Goal: Information Seeking & Learning: Learn about a topic

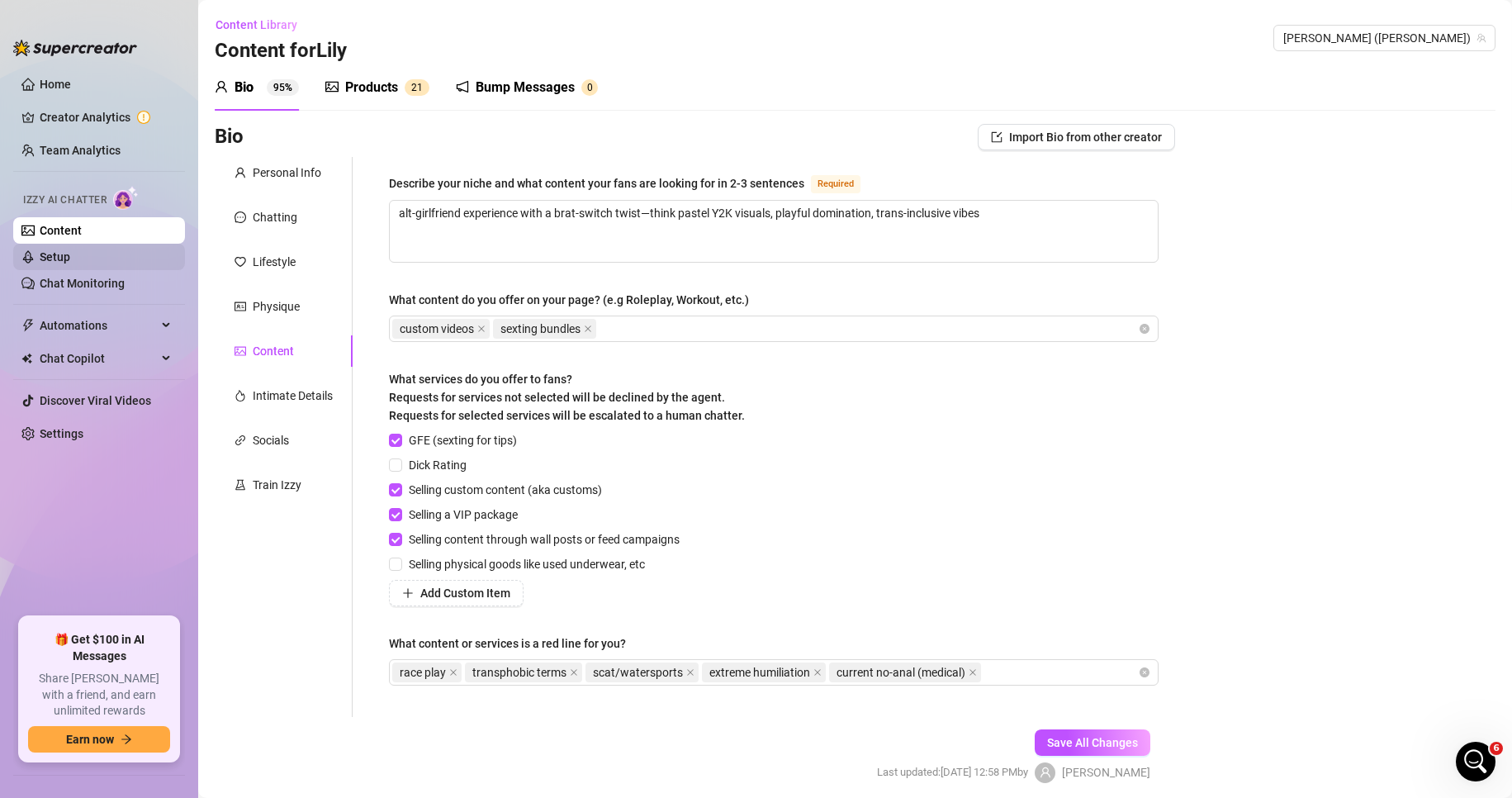
click at [70, 263] on link "Setup" at bounding box center [55, 257] width 31 height 13
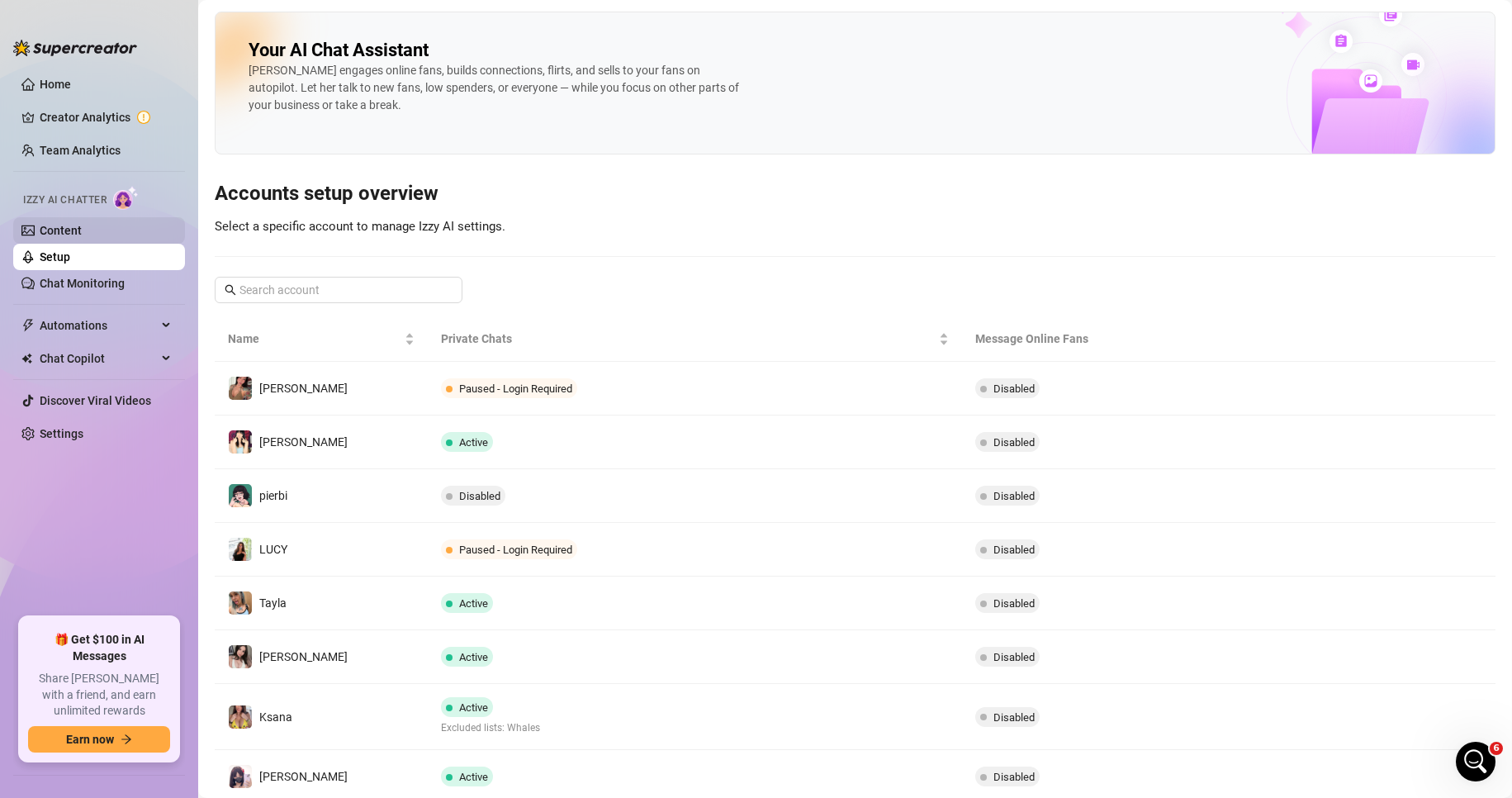
click at [82, 232] on link "Content" at bounding box center [60, 231] width 42 height 13
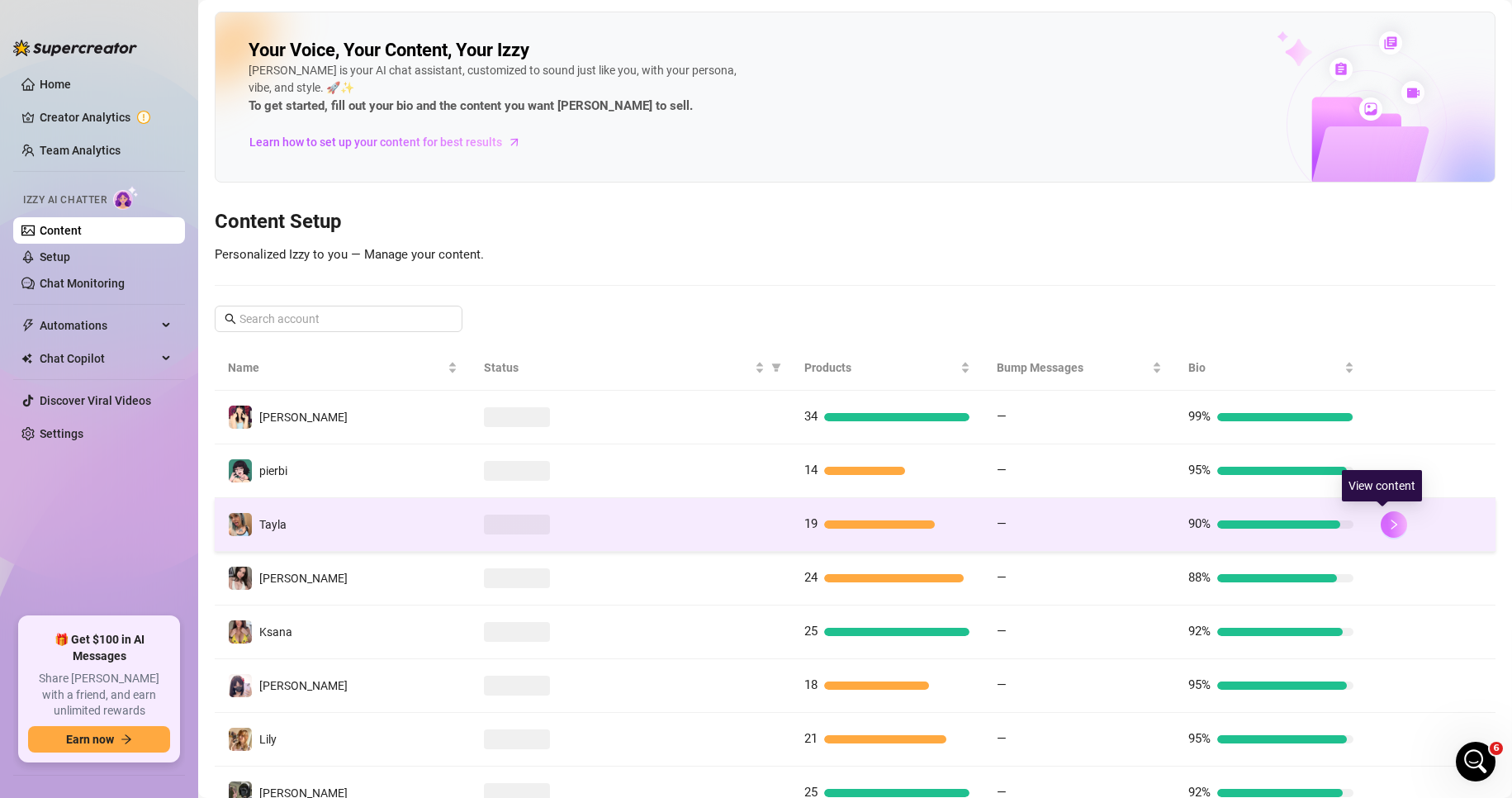
click at [1392, 529] on button "button" at bounding box center [1394, 525] width 27 height 27
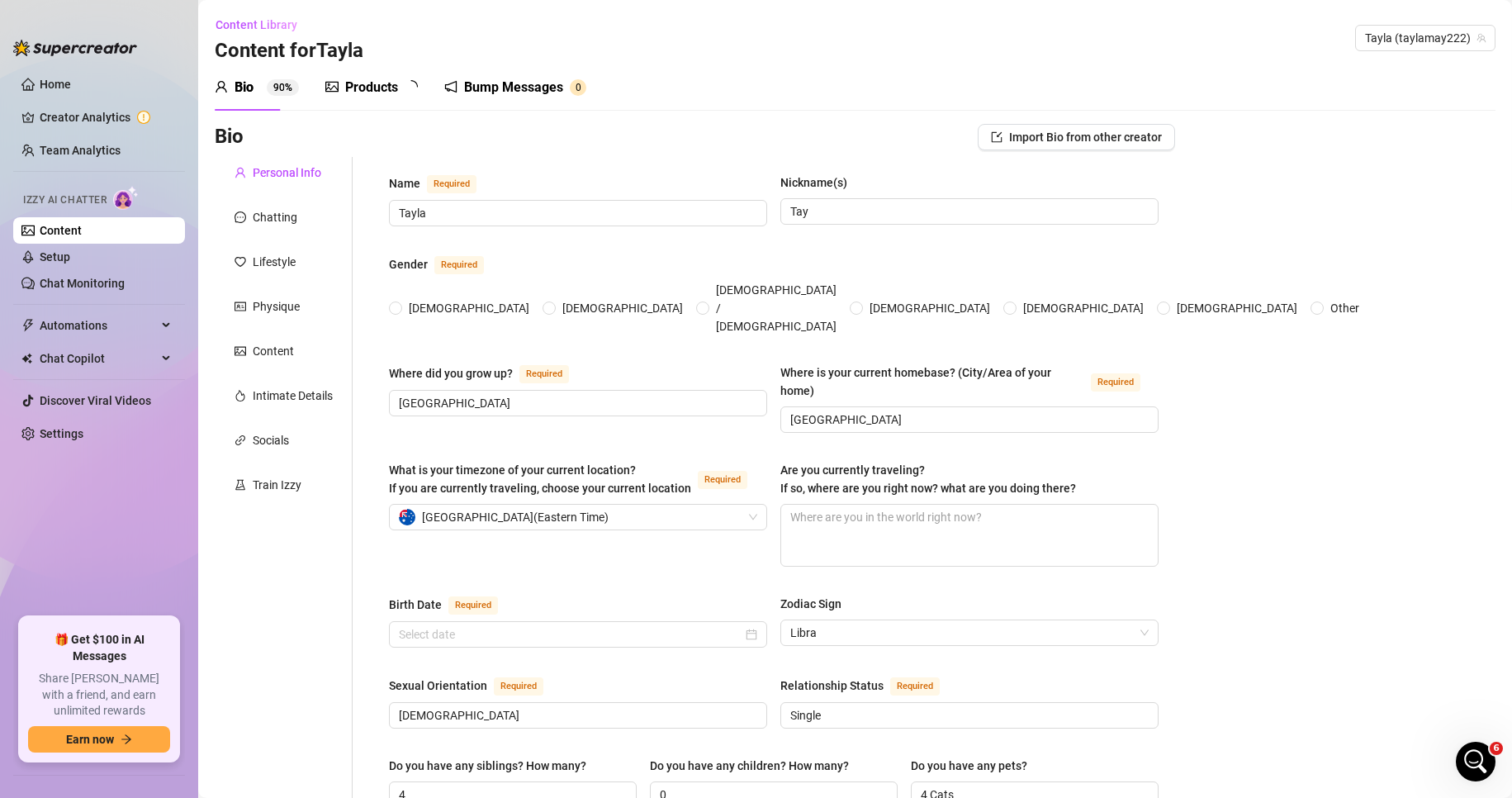
radio input "true"
type input "[DATE]"
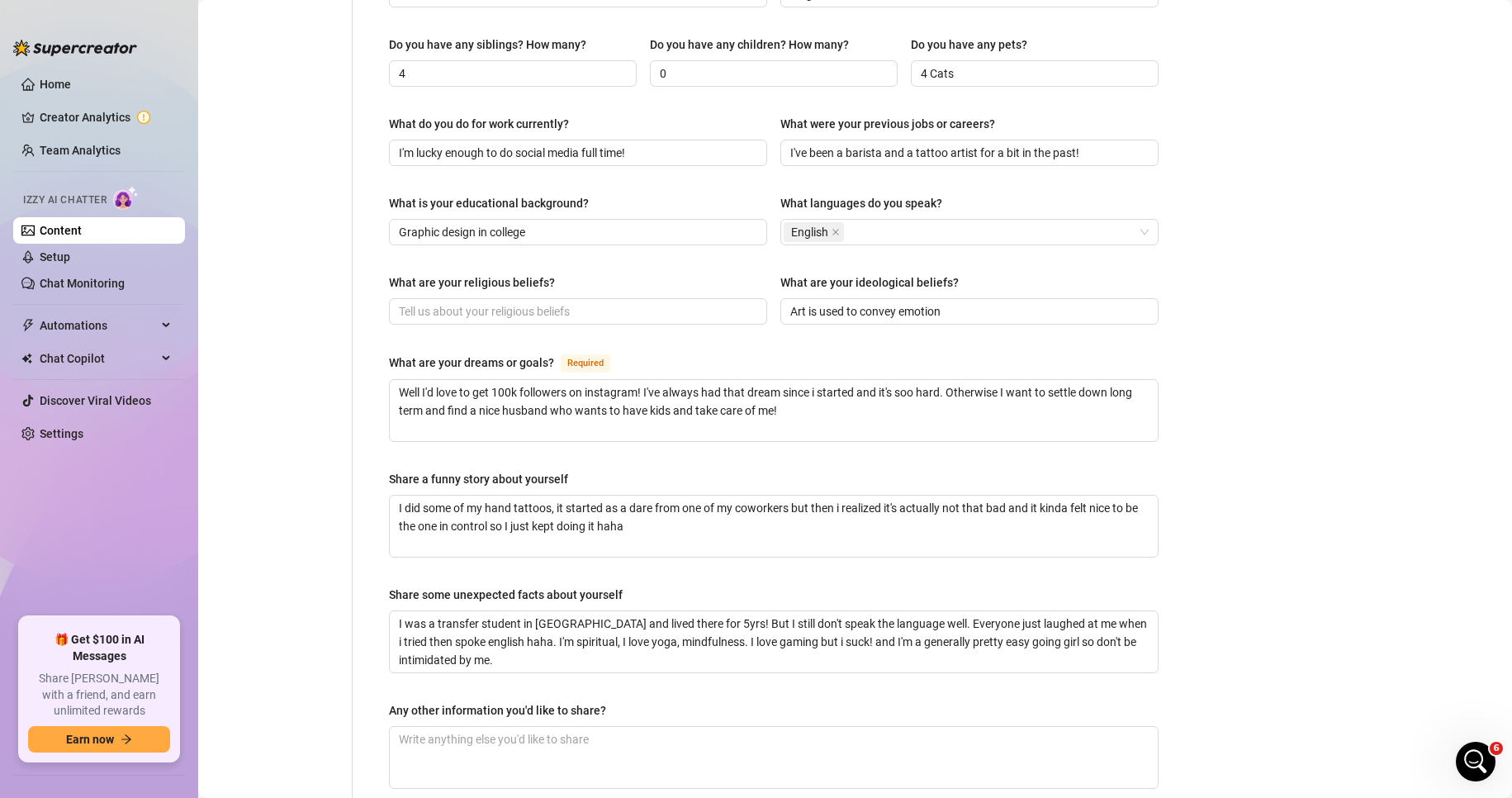
scroll to position [743, 0]
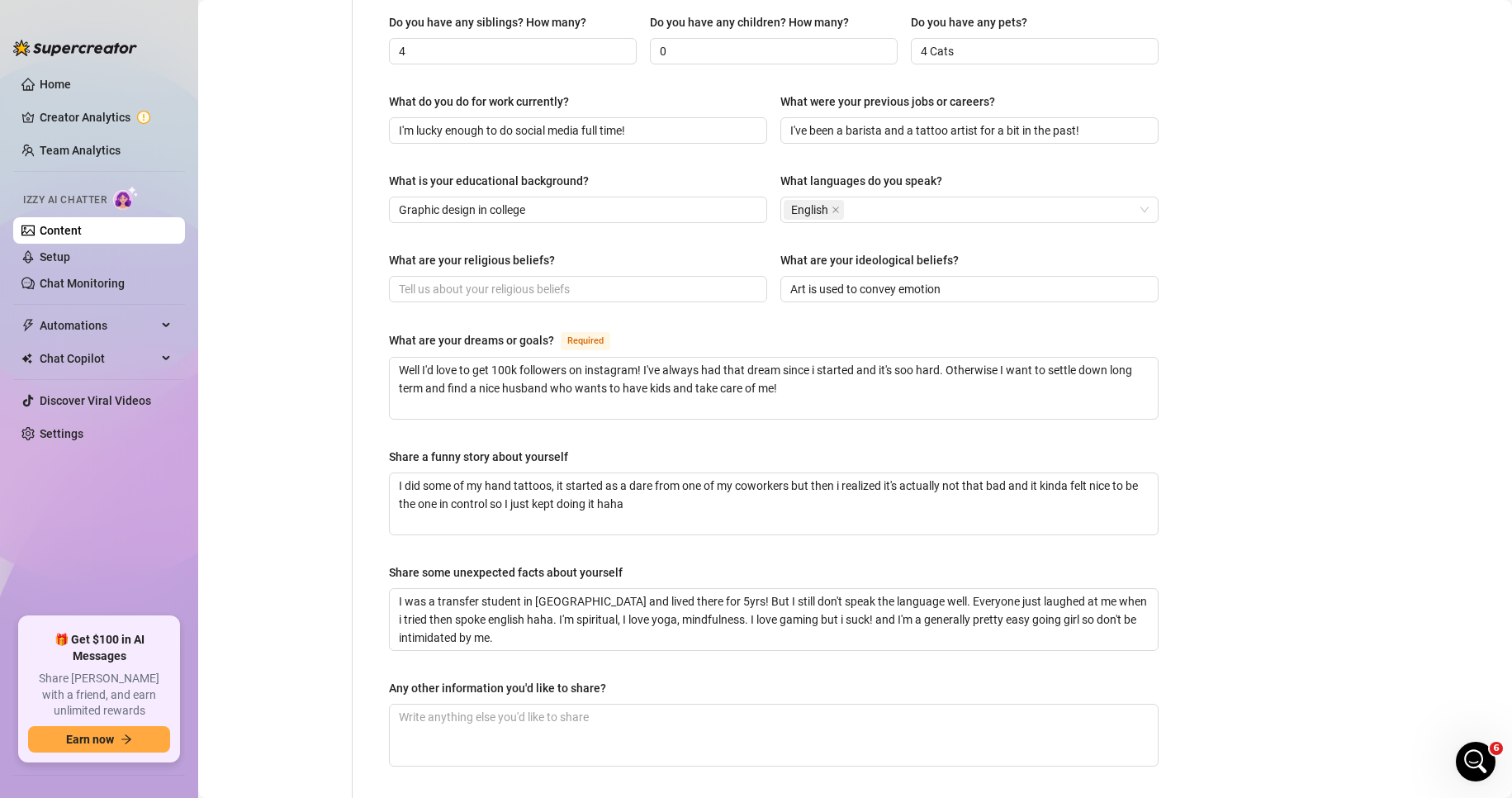
click at [1321, 578] on div "Bio Import Bio from other creator Personal Info Chatting Lifestyle Physique Con…" at bounding box center [855, 136] width 1281 height 1513
click at [1307, 243] on div "Bio Import Bio from other creator Personal Info Chatting Lifestyle Physique Con…" at bounding box center [855, 136] width 1281 height 1513
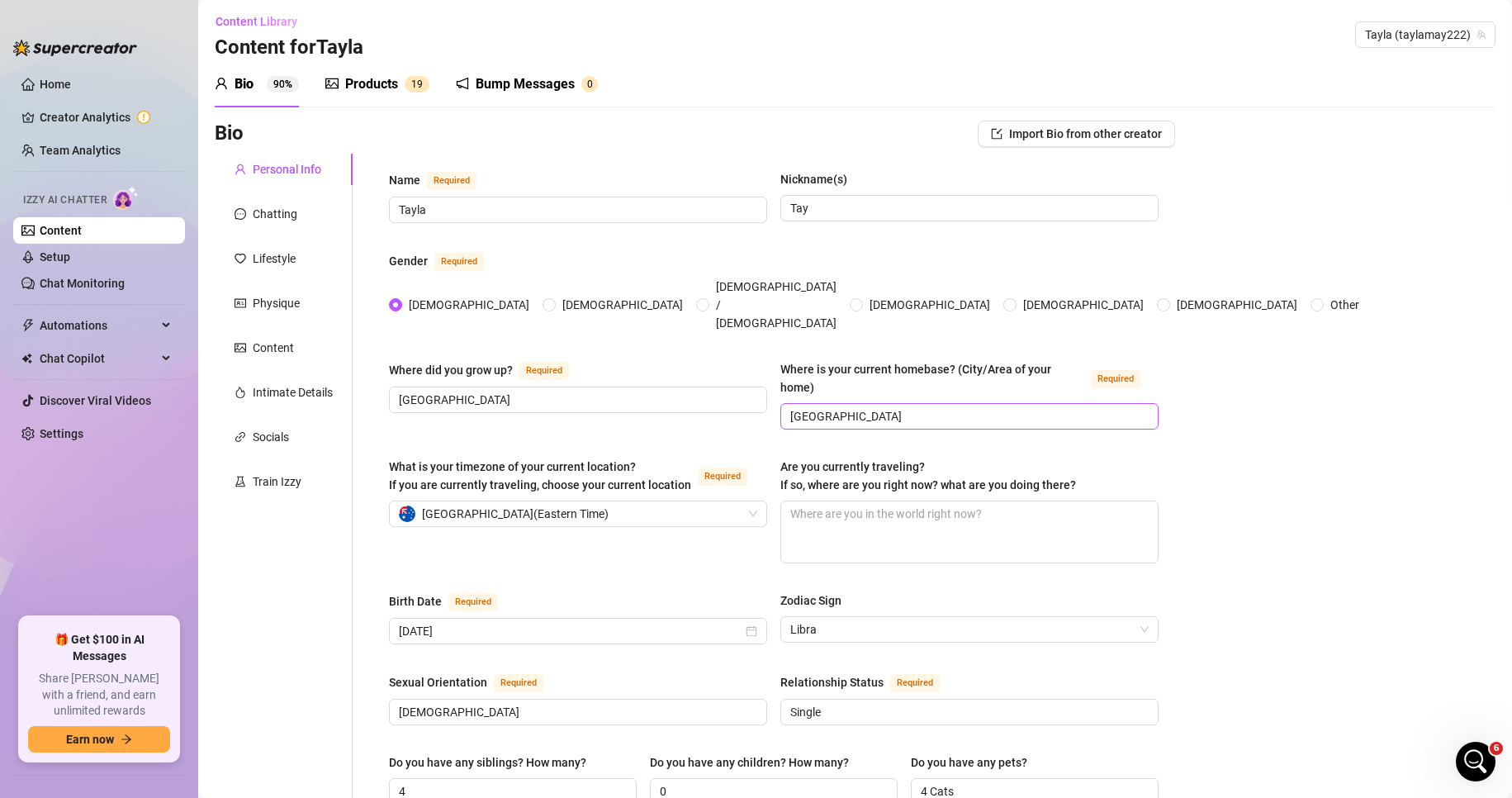
scroll to position [0, 0]
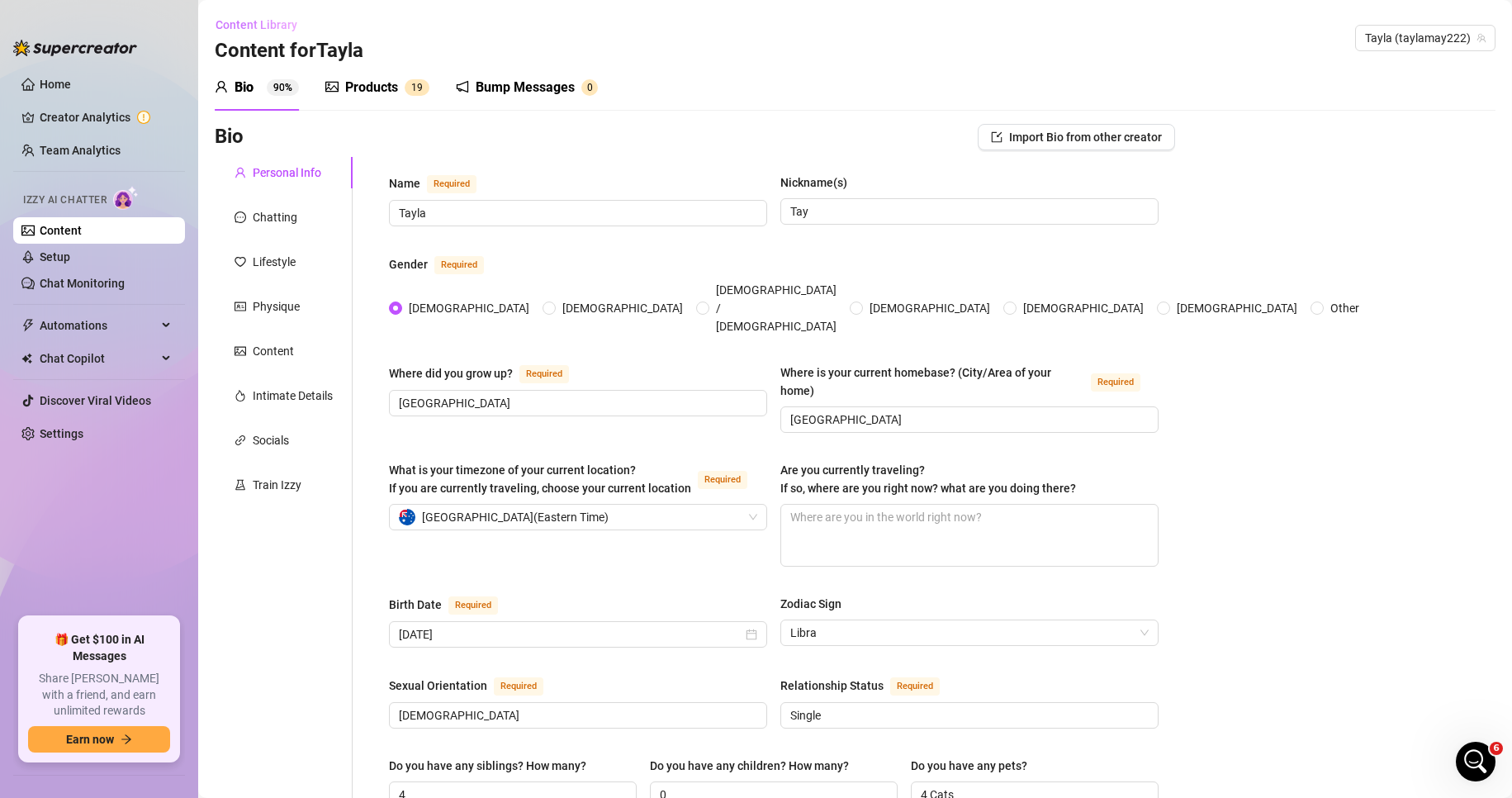
click at [269, 26] on span "Content Library" at bounding box center [257, 25] width 82 height 13
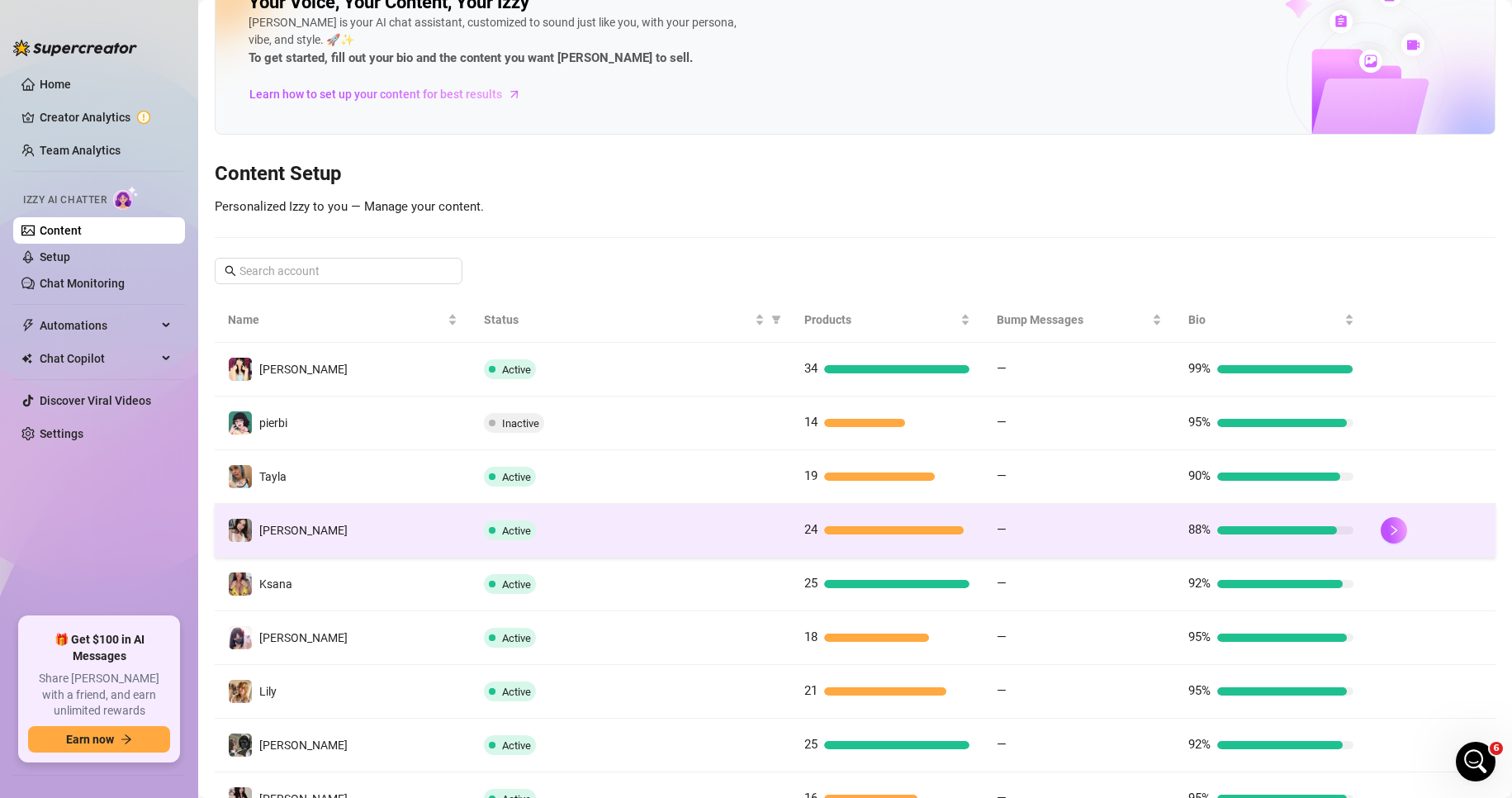
scroll to position [225, 0]
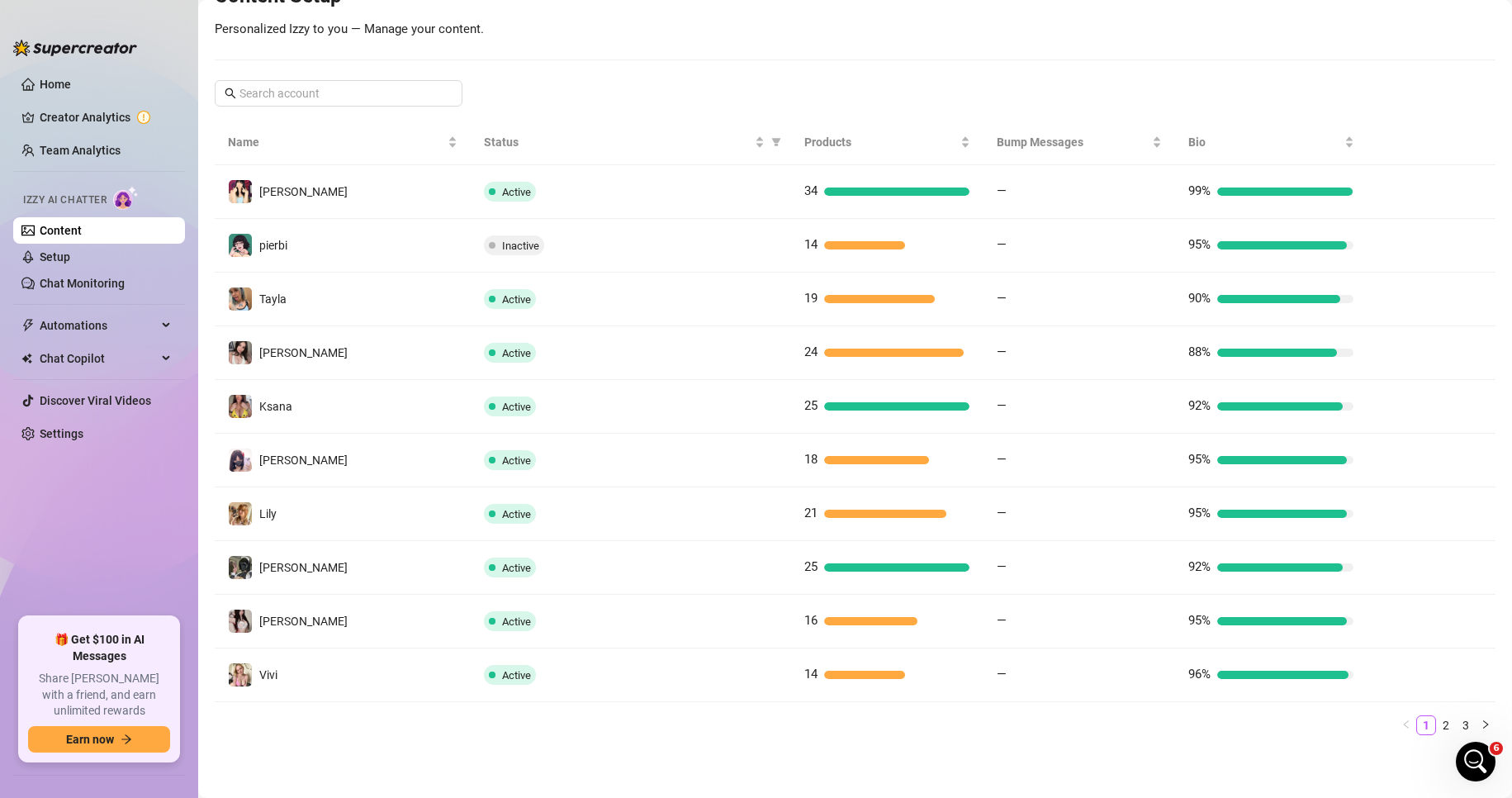
click at [1296, 67] on div "Your Voice, Your Content, Your [PERSON_NAME] is your AI chat assistant, customi…" at bounding box center [855, 267] width 1281 height 963
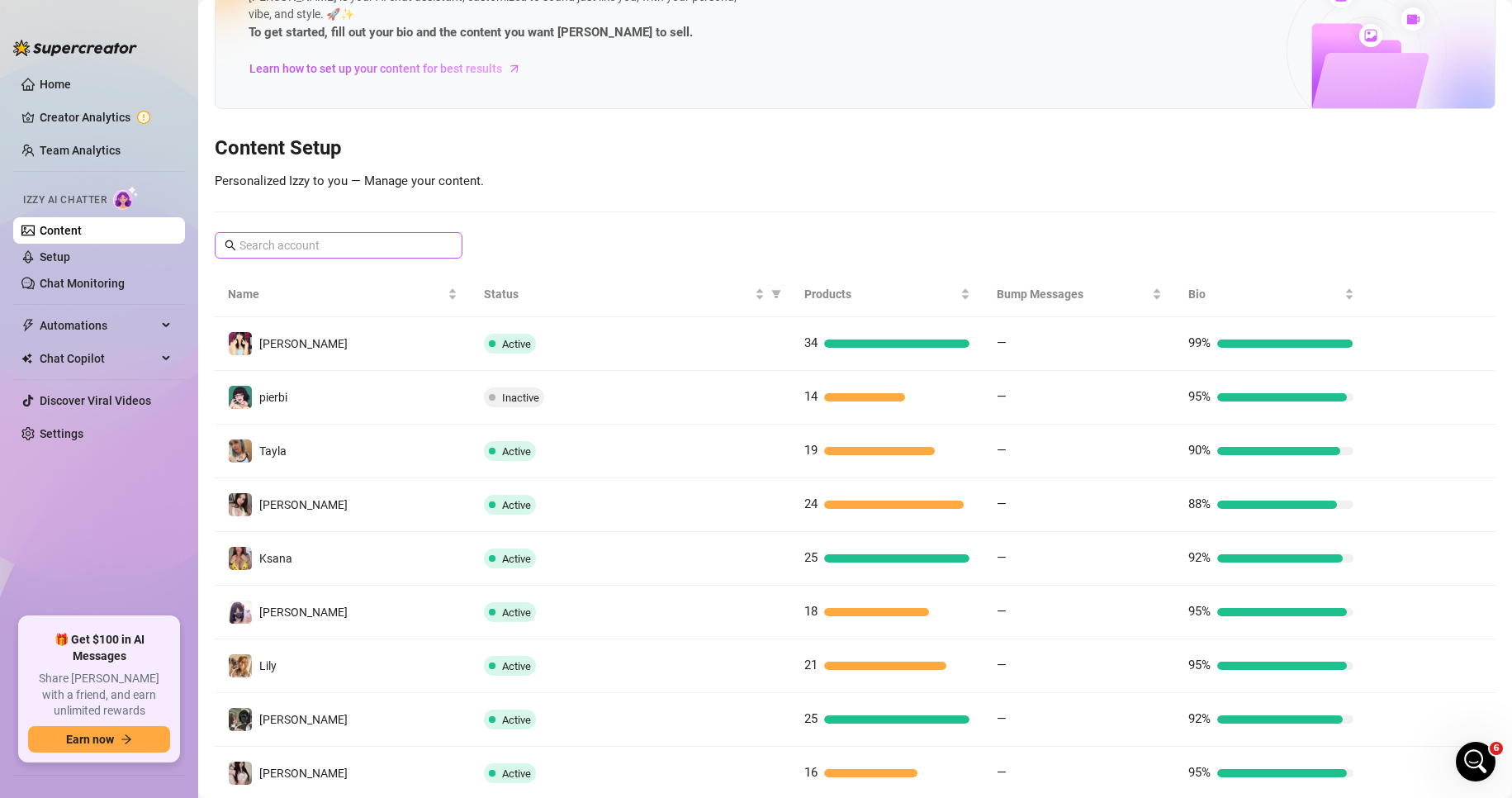
scroll to position [60, 0]
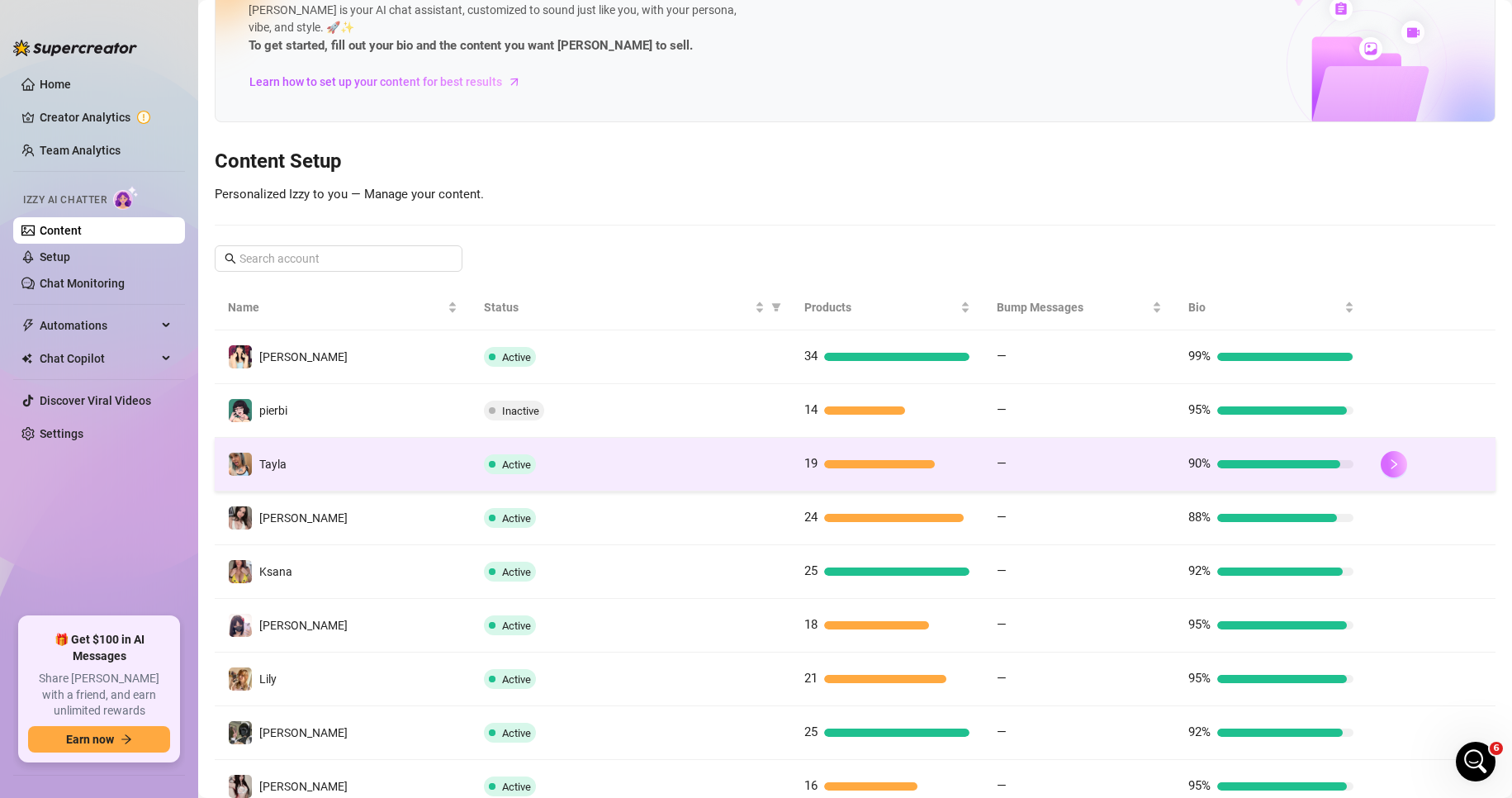
click at [1389, 464] on icon "right" at bounding box center [1394, 464] width 11 height 11
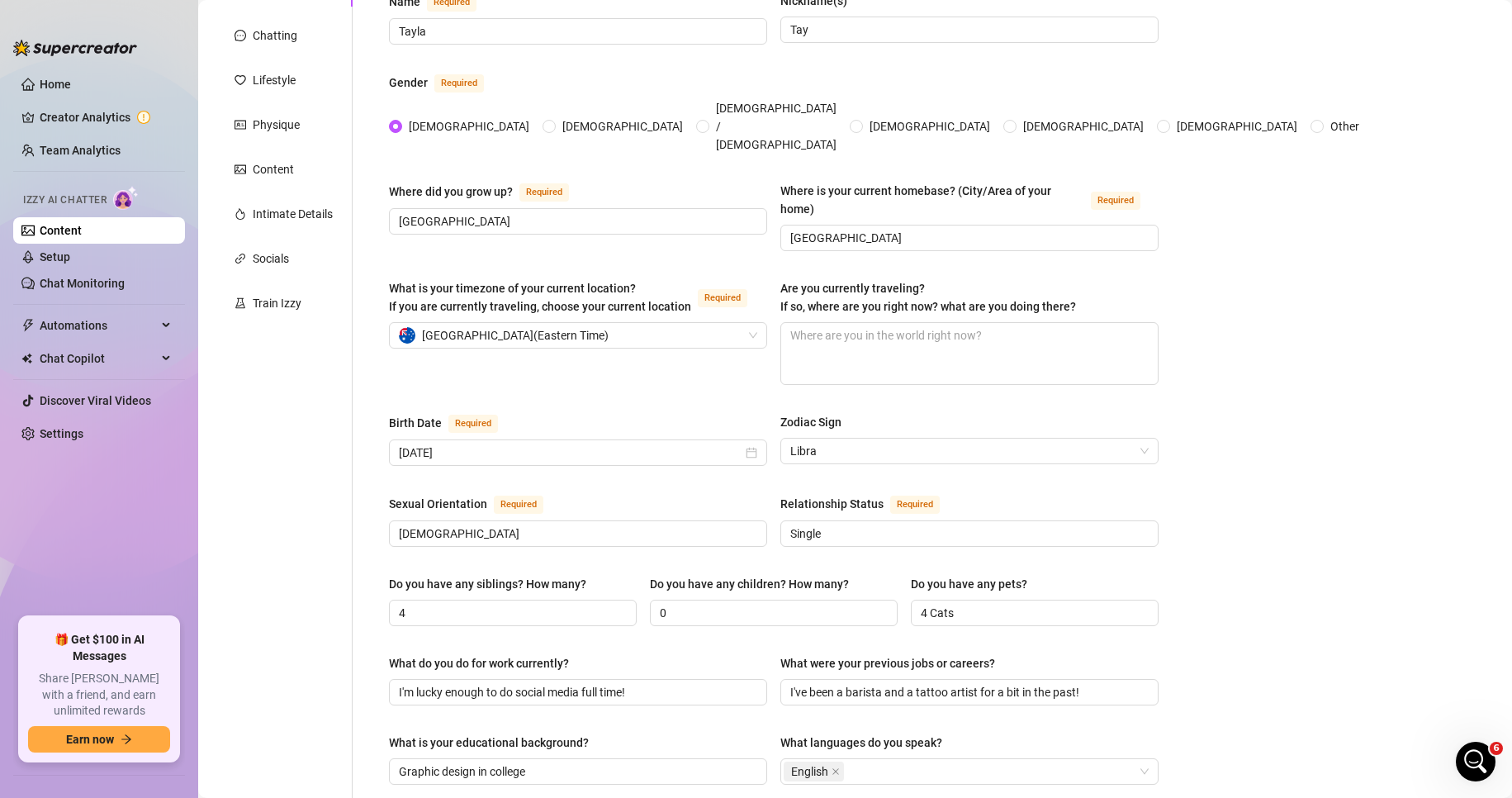
scroll to position [225, 0]
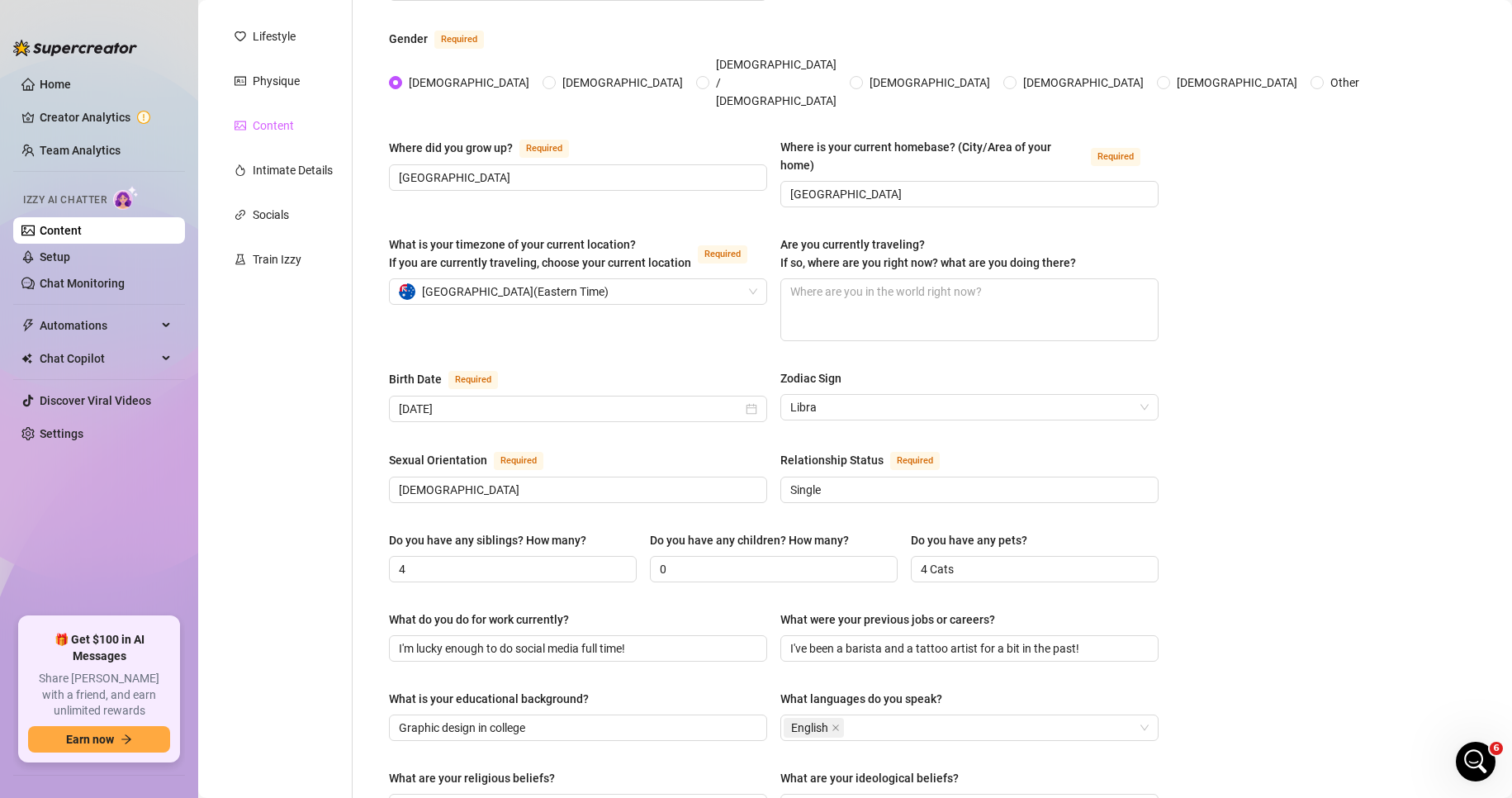
click at [296, 126] on div "Content" at bounding box center [284, 126] width 138 height 32
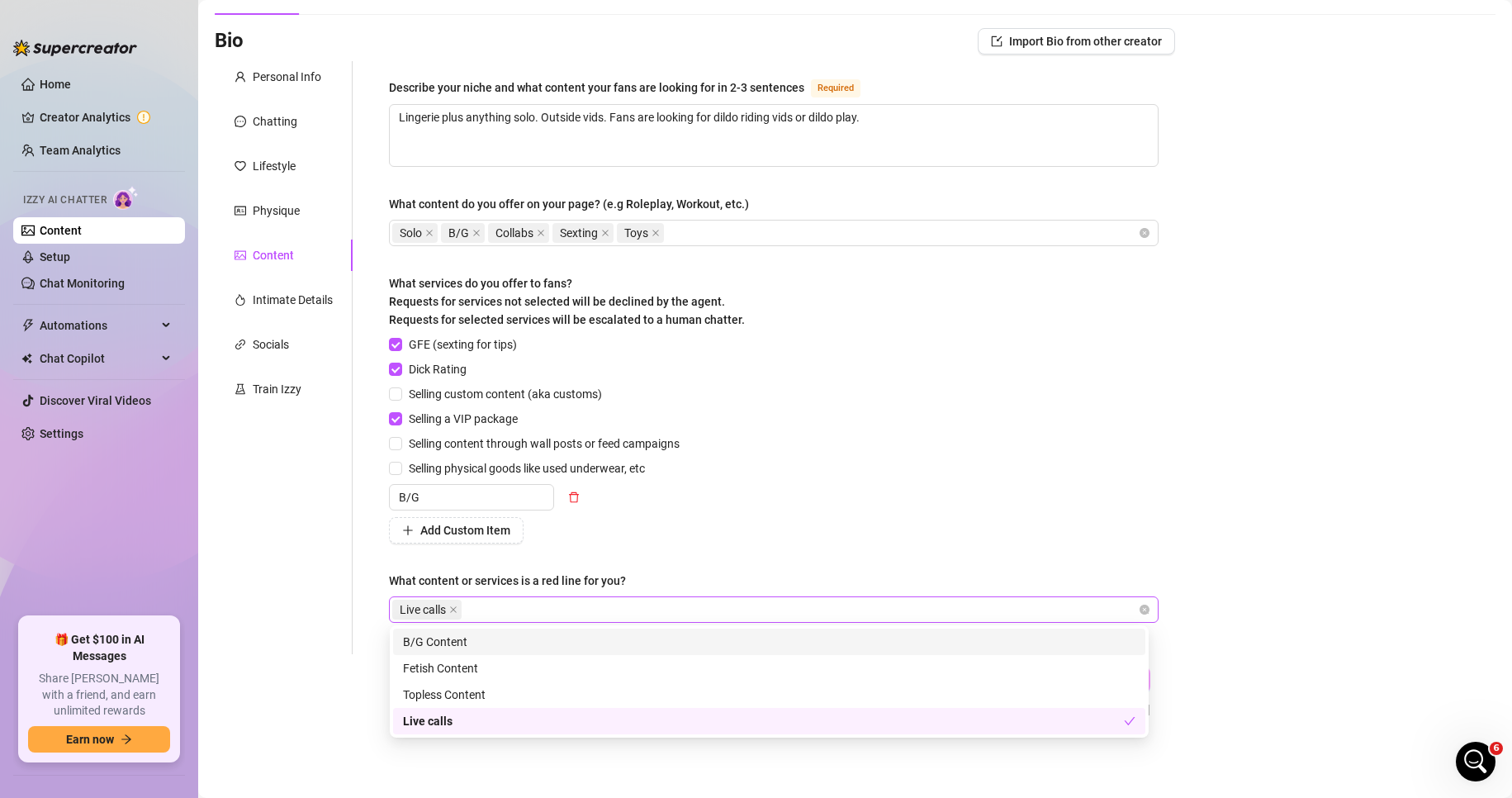
click at [599, 606] on div "Live calls" at bounding box center [764, 609] width 746 height 23
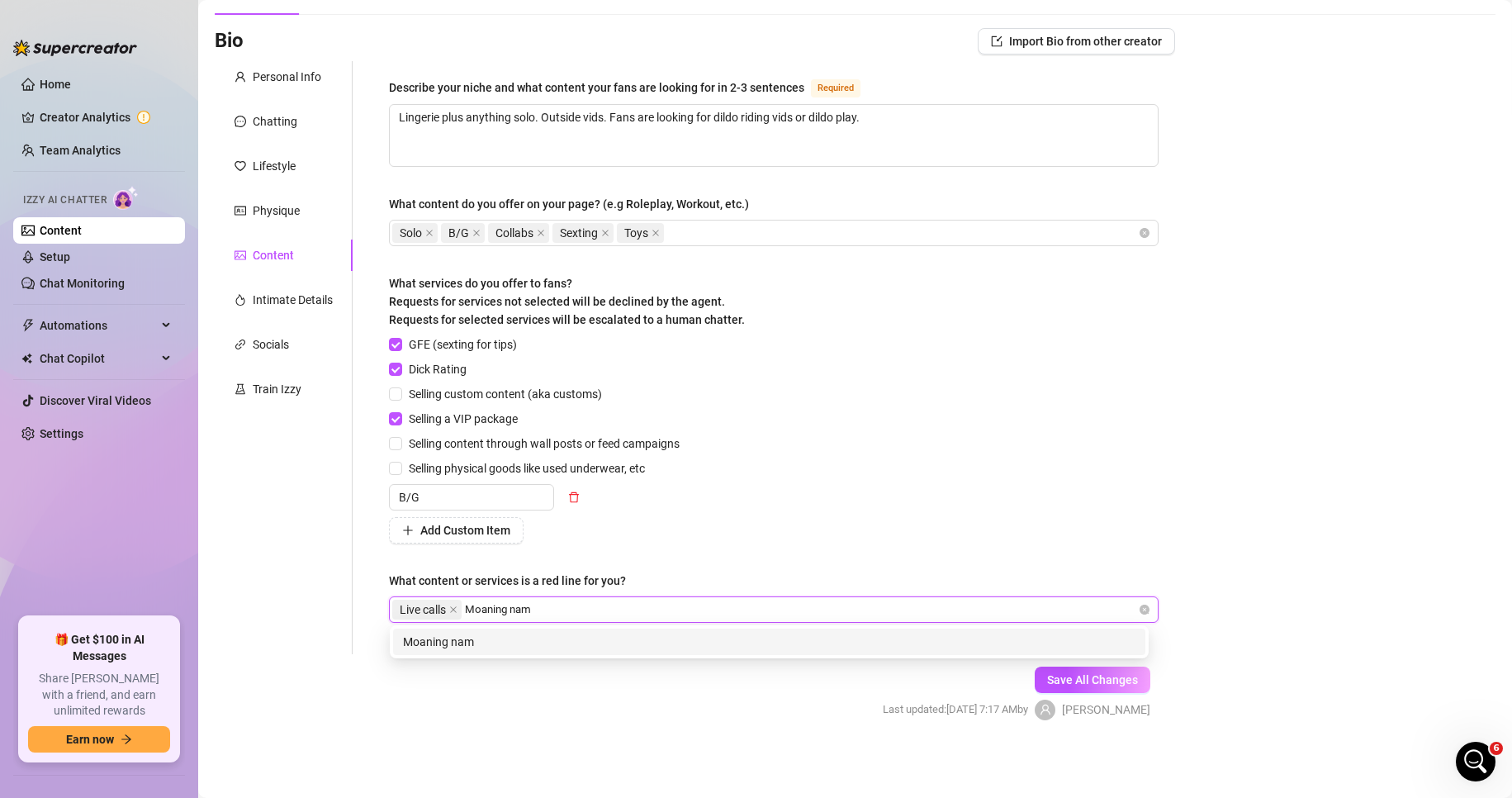
type input "Moaning name"
click at [496, 640] on div "Moaning name" at bounding box center [769, 642] width 733 height 19
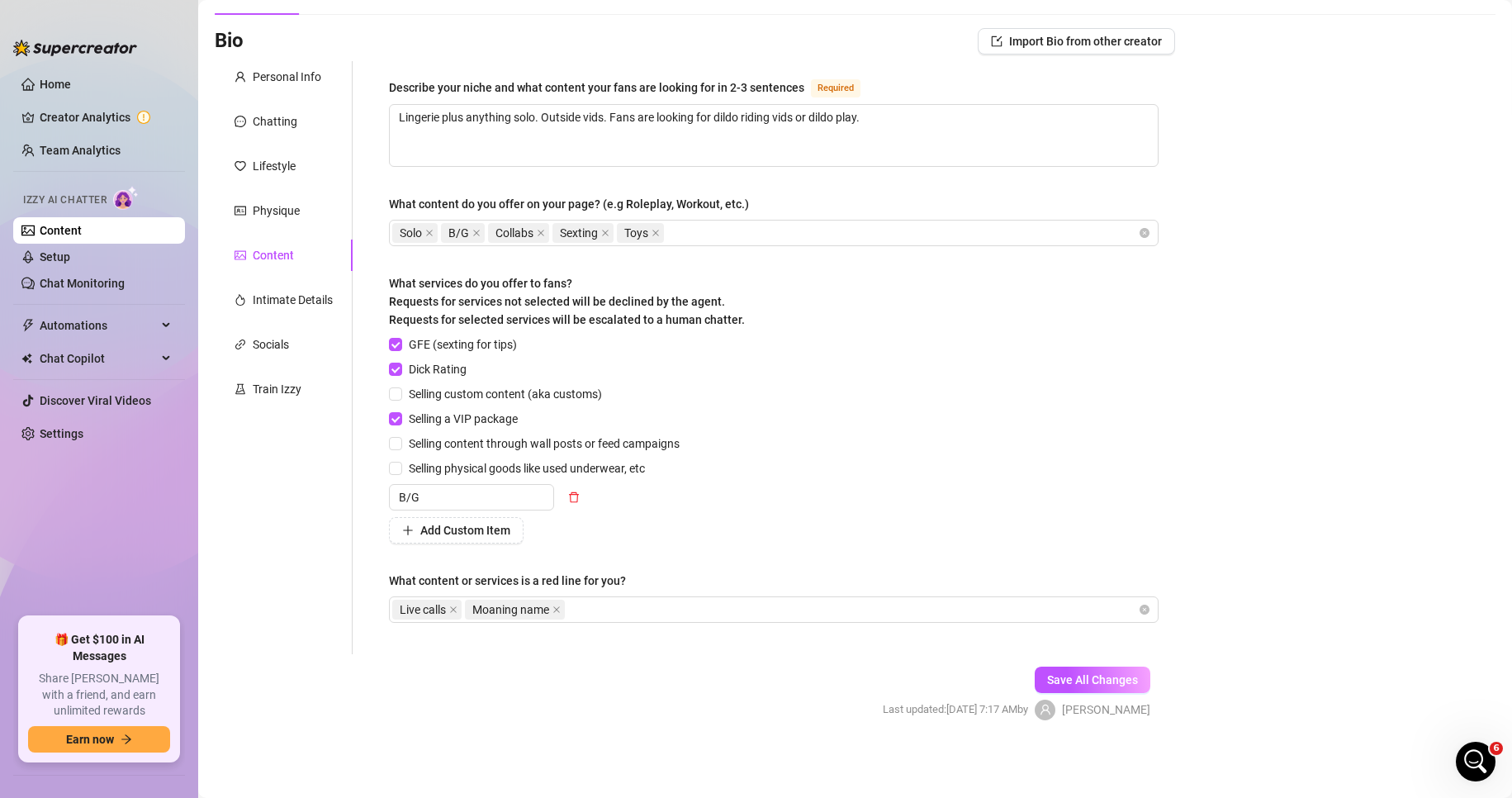
click at [942, 501] on div "GFE (sexting for tips) Dick Rating Selling custom content (aka customs) Selling…" at bounding box center [774, 439] width 770 height 209
click at [1056, 682] on span "Save All Changes" at bounding box center [1092, 680] width 91 height 13
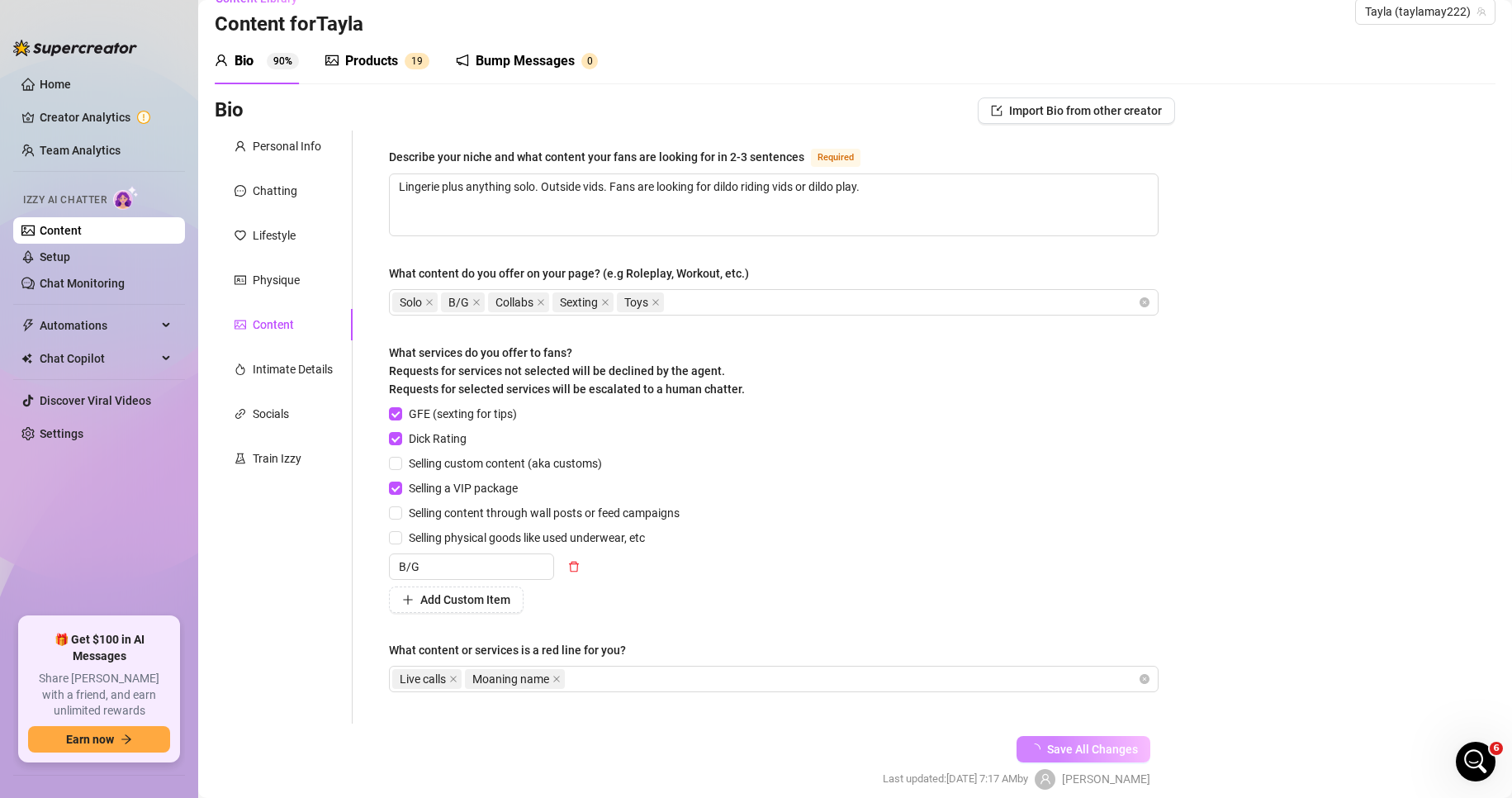
scroll to position [0, 0]
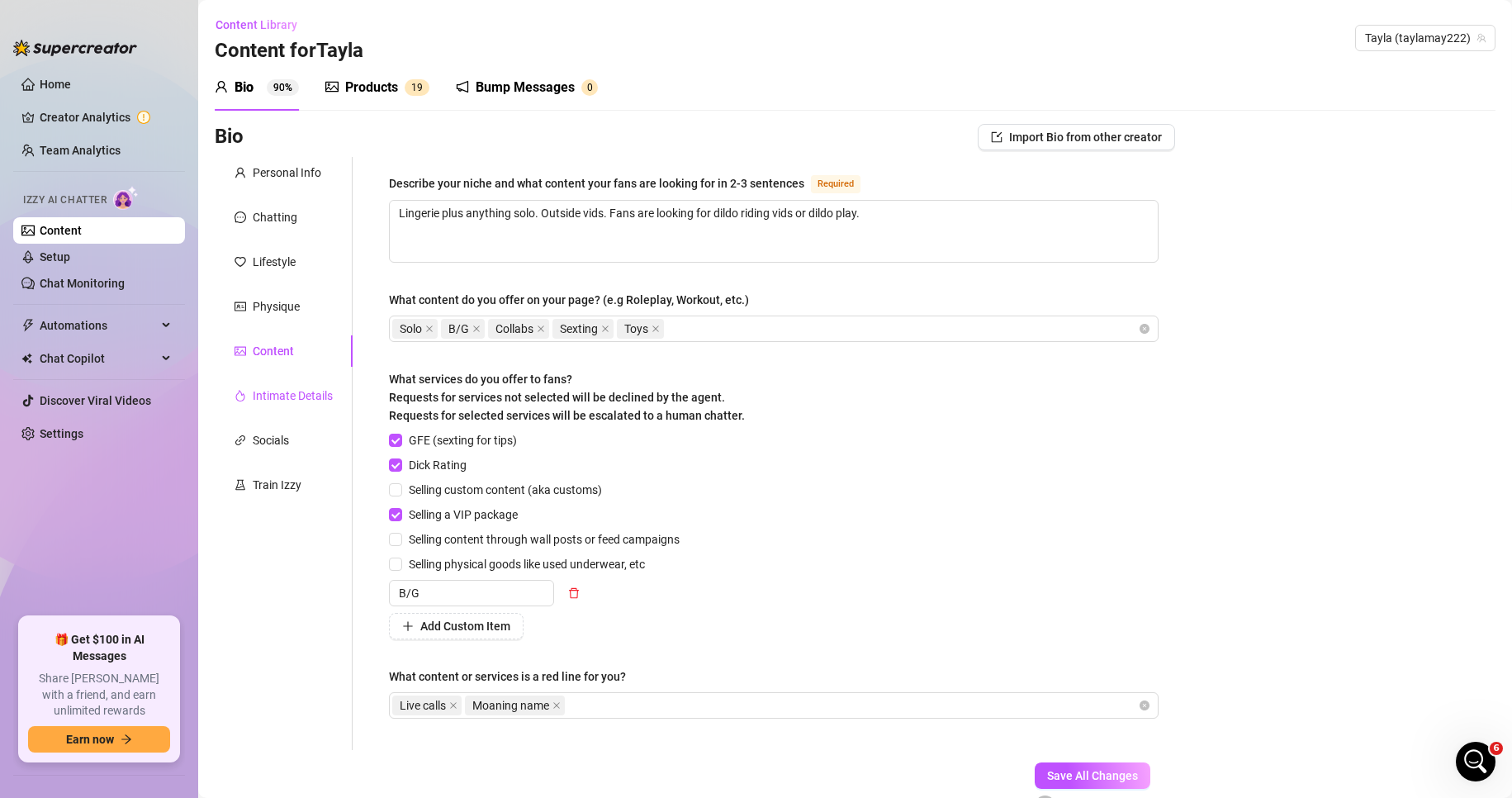
click at [309, 394] on div "Intimate Details" at bounding box center [293, 396] width 80 height 19
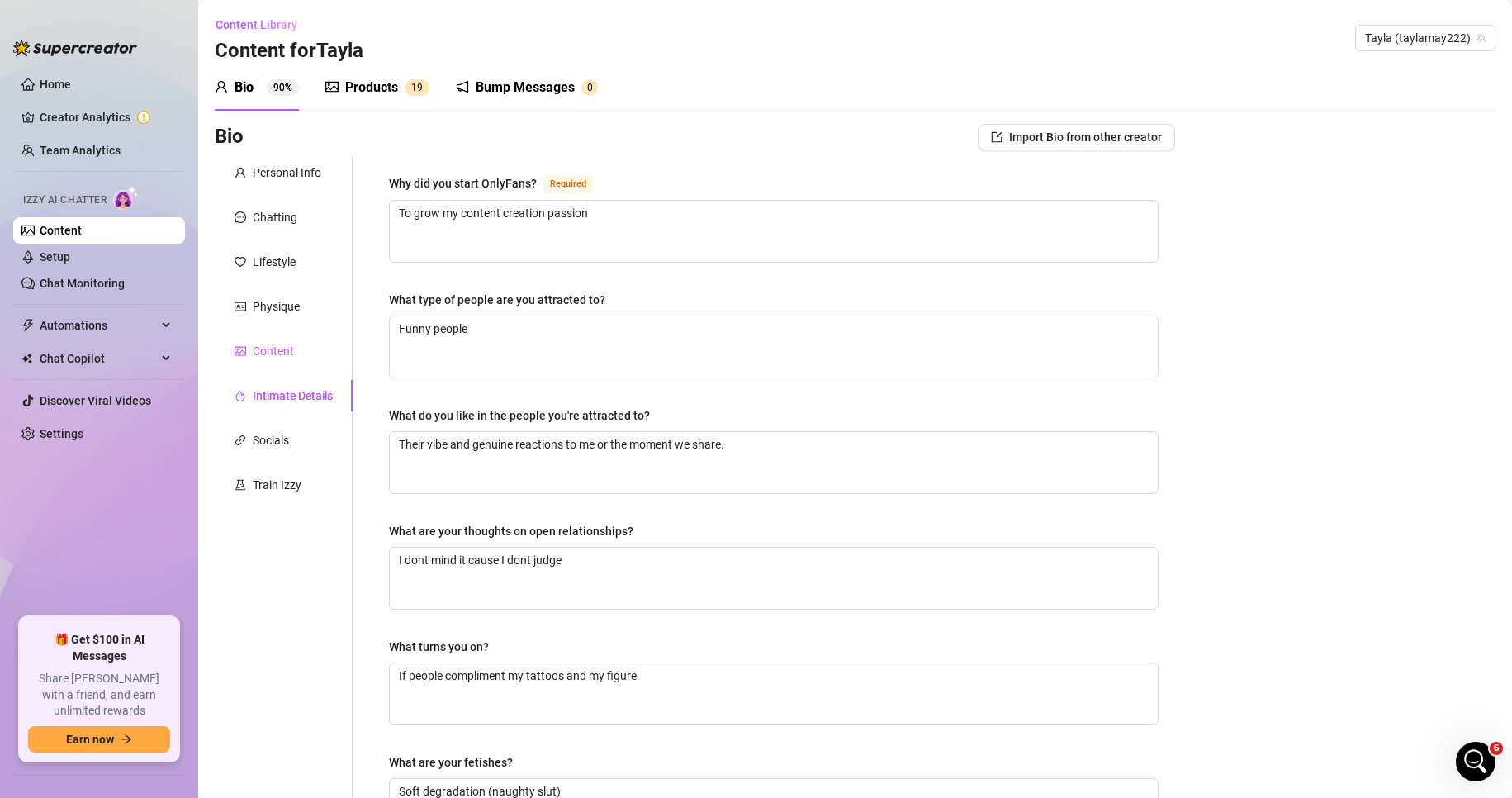
click at [275, 352] on div "Content" at bounding box center [273, 351] width 42 height 19
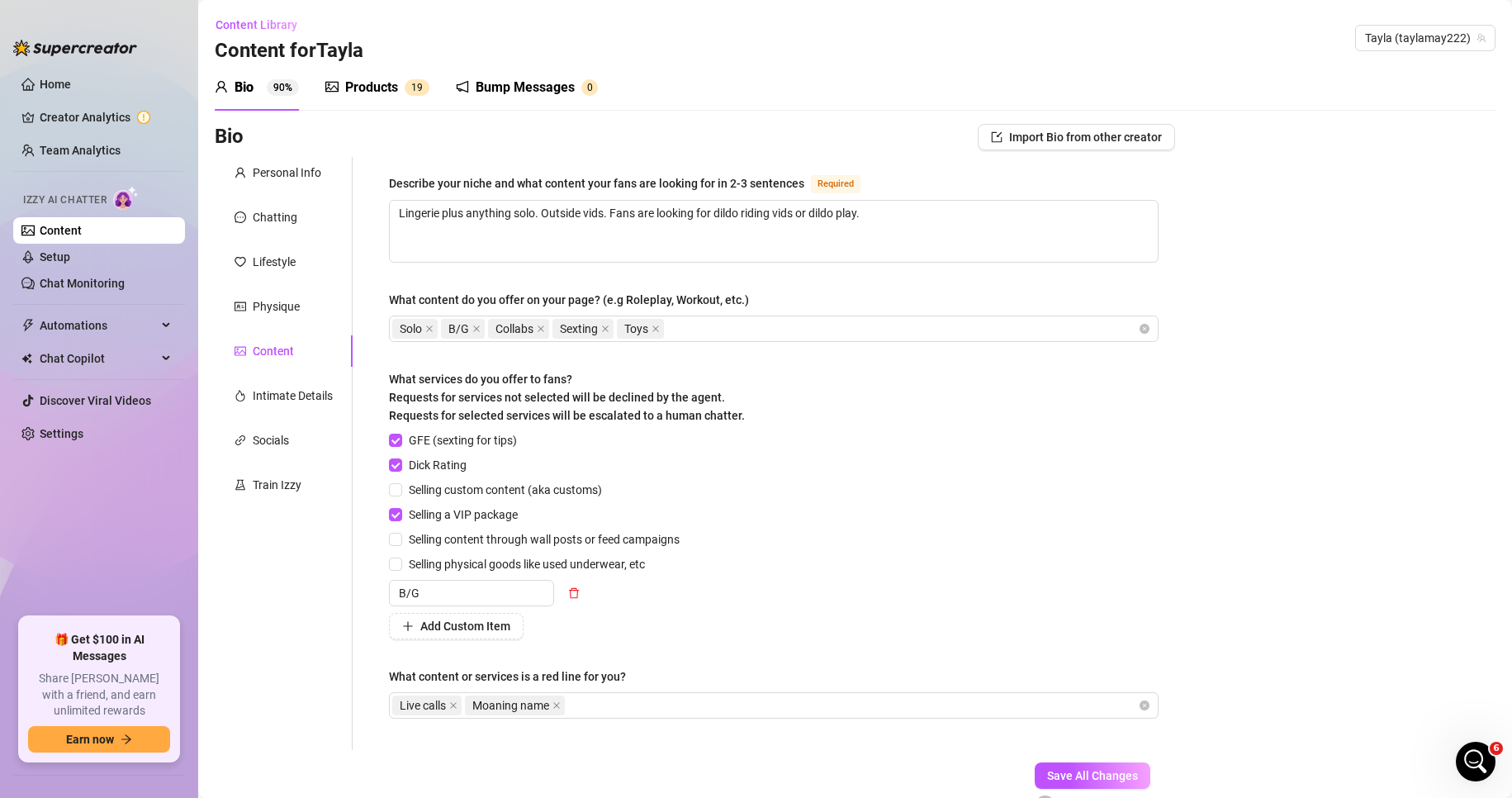
click at [1256, 374] on div "Bio Import Bio from other creator Personal Info Chatting Lifestyle Physique Con…" at bounding box center [855, 485] width 1281 height 721
drag, startPoint x: 1039, startPoint y: 769, endPoint x: 884, endPoint y: 780, distance: 155.4
click at [1047, 770] on span "Save All Changes" at bounding box center [1092, 776] width 91 height 13
click at [1471, 767] on icon "Open Intercom Messenger" at bounding box center [1473, 759] width 27 height 27
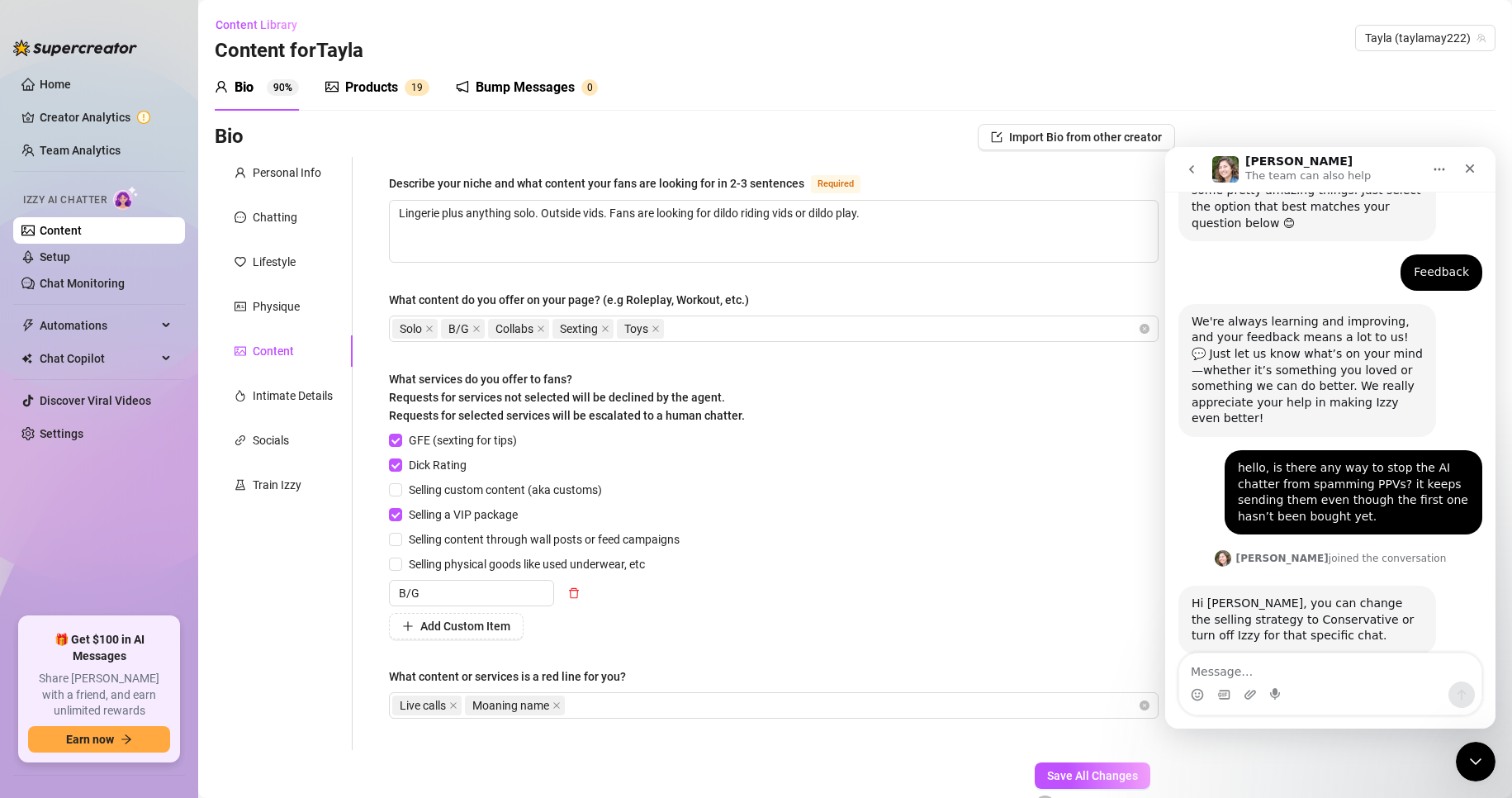
scroll to position [203, 0]
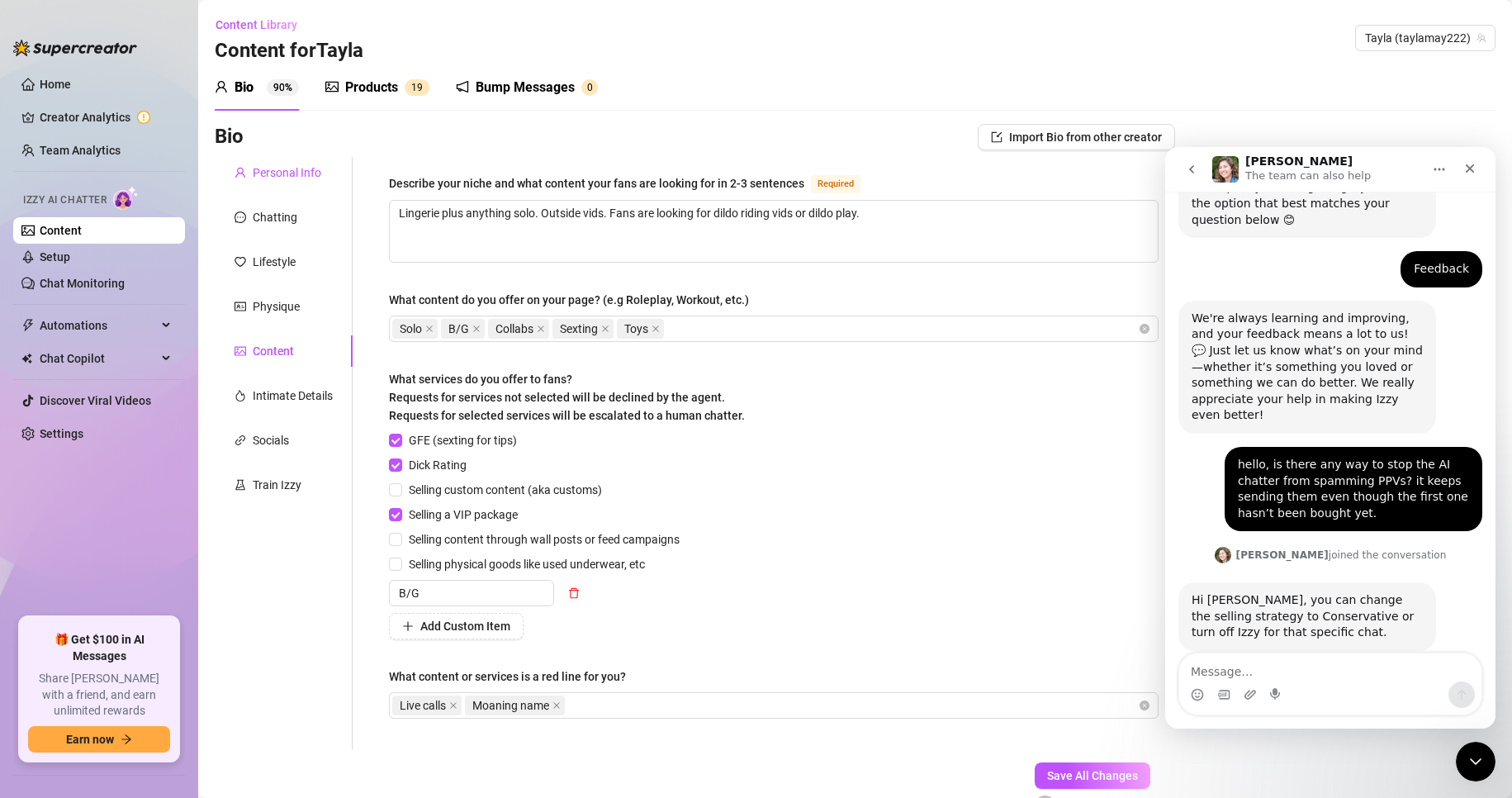
click at [284, 181] on div "Personal Info" at bounding box center [287, 173] width 69 height 19
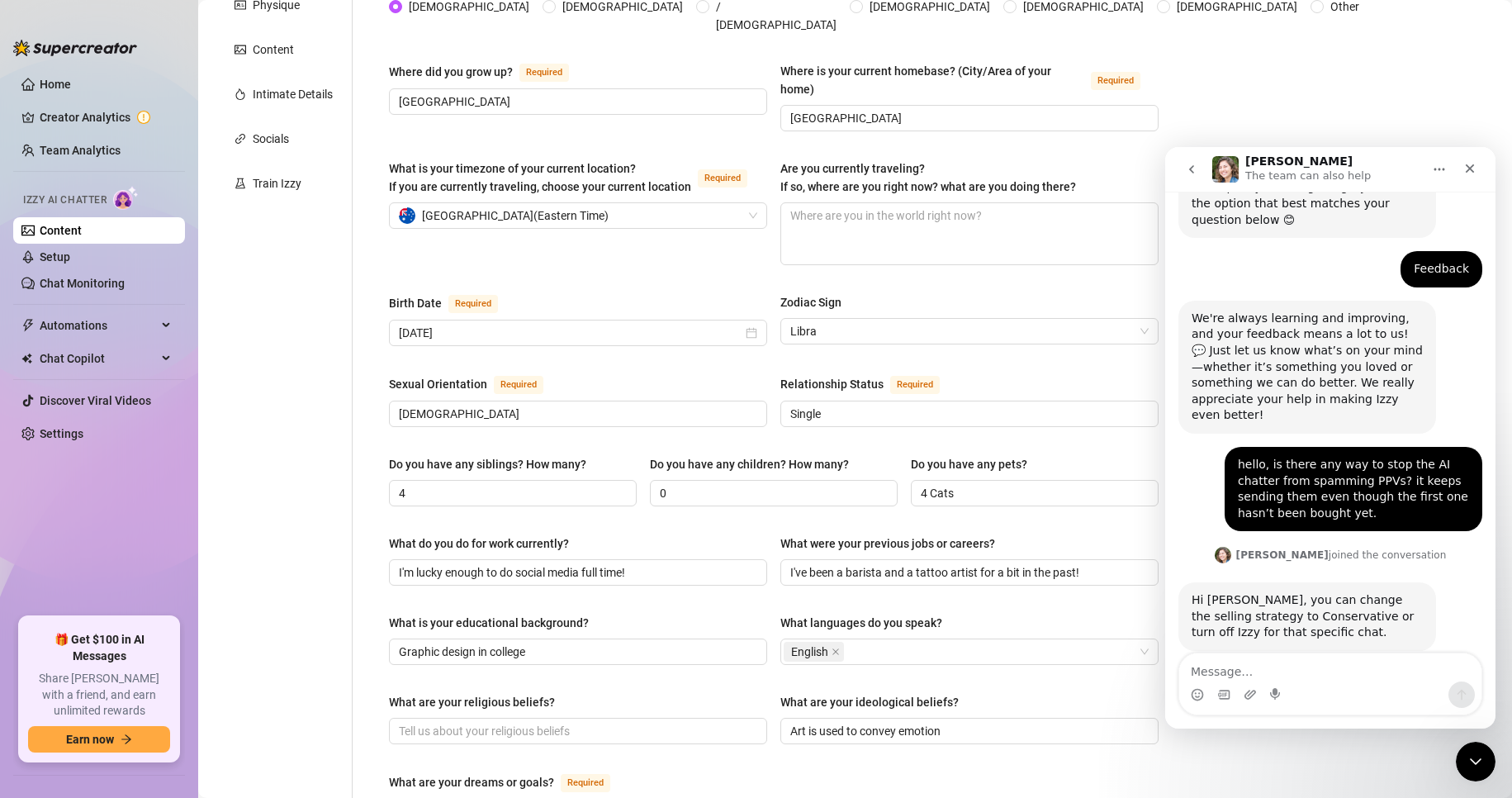
scroll to position [112, 0]
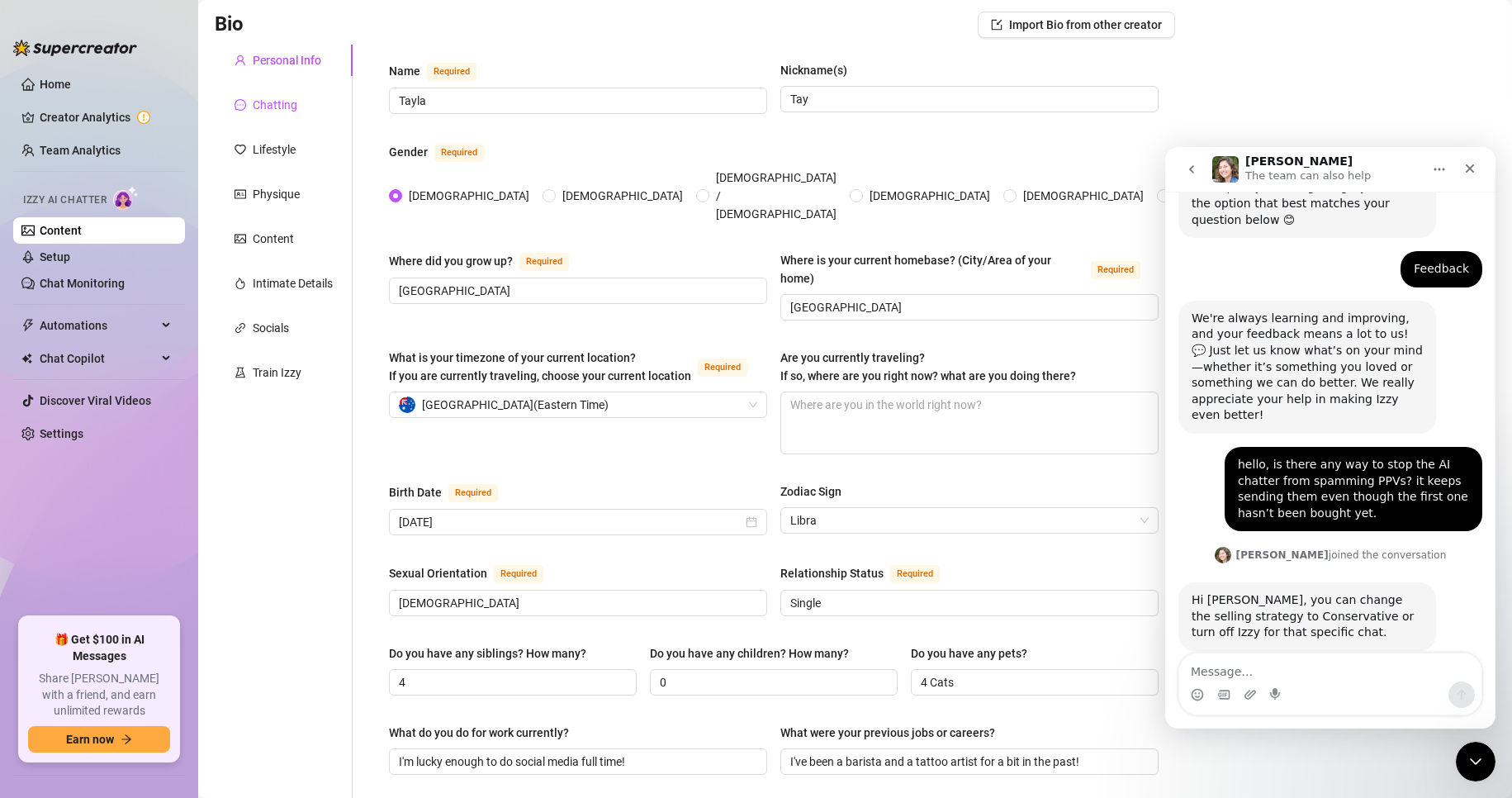
click at [270, 109] on div "Chatting" at bounding box center [275, 105] width 44 height 19
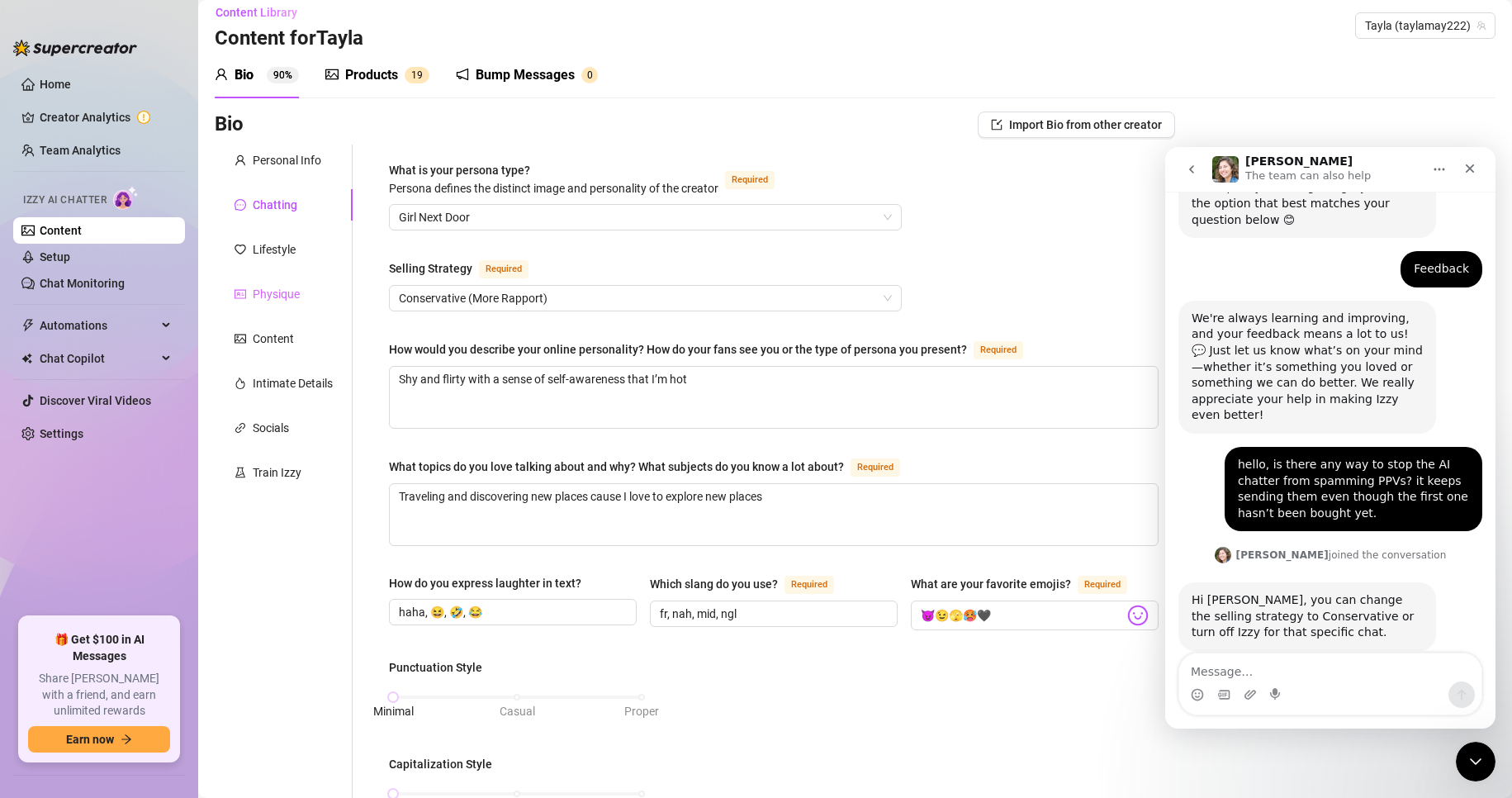
scroll to position [0, 0]
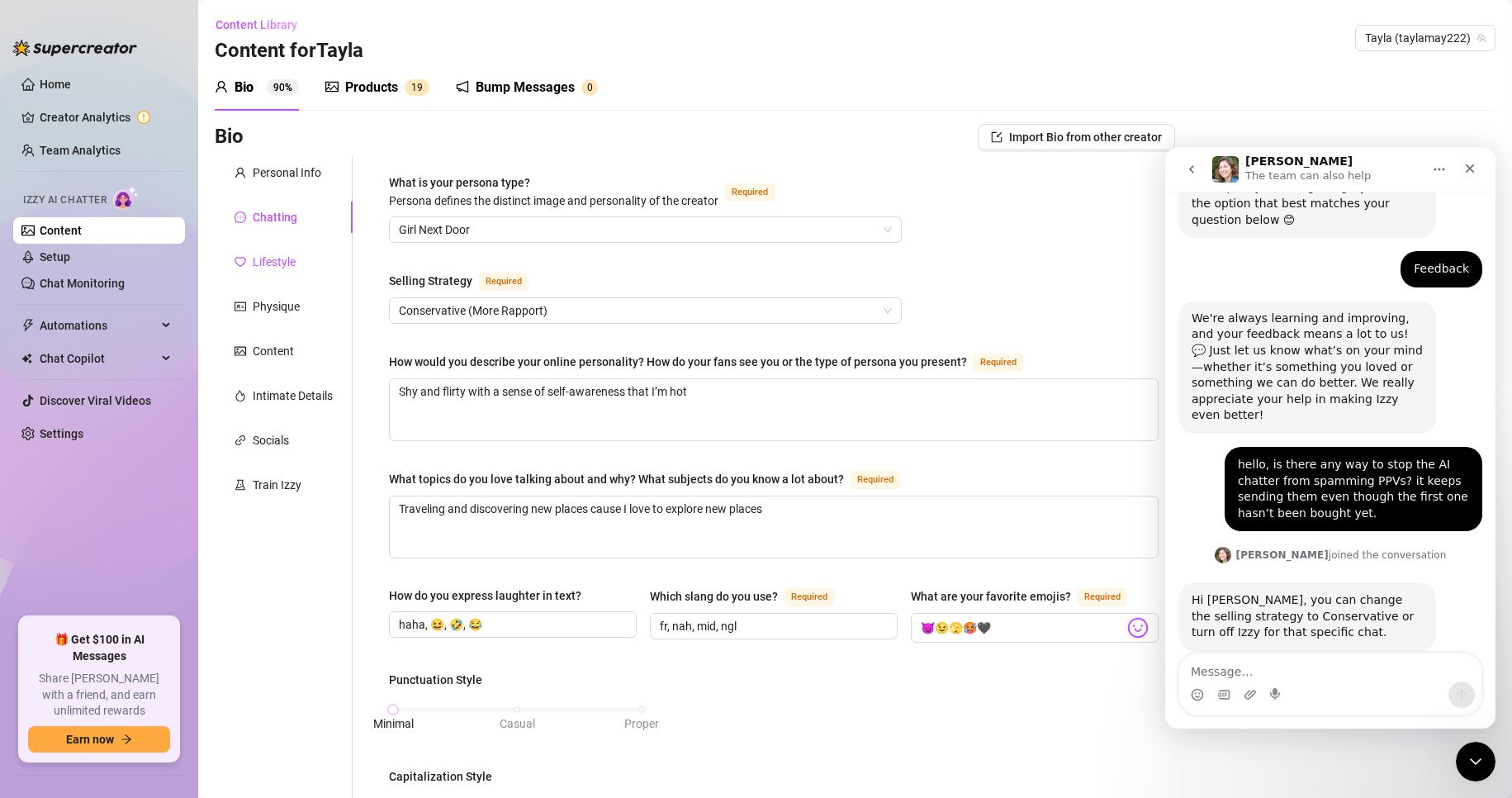
click at [258, 270] on div "Lifestyle" at bounding box center [274, 262] width 43 height 19
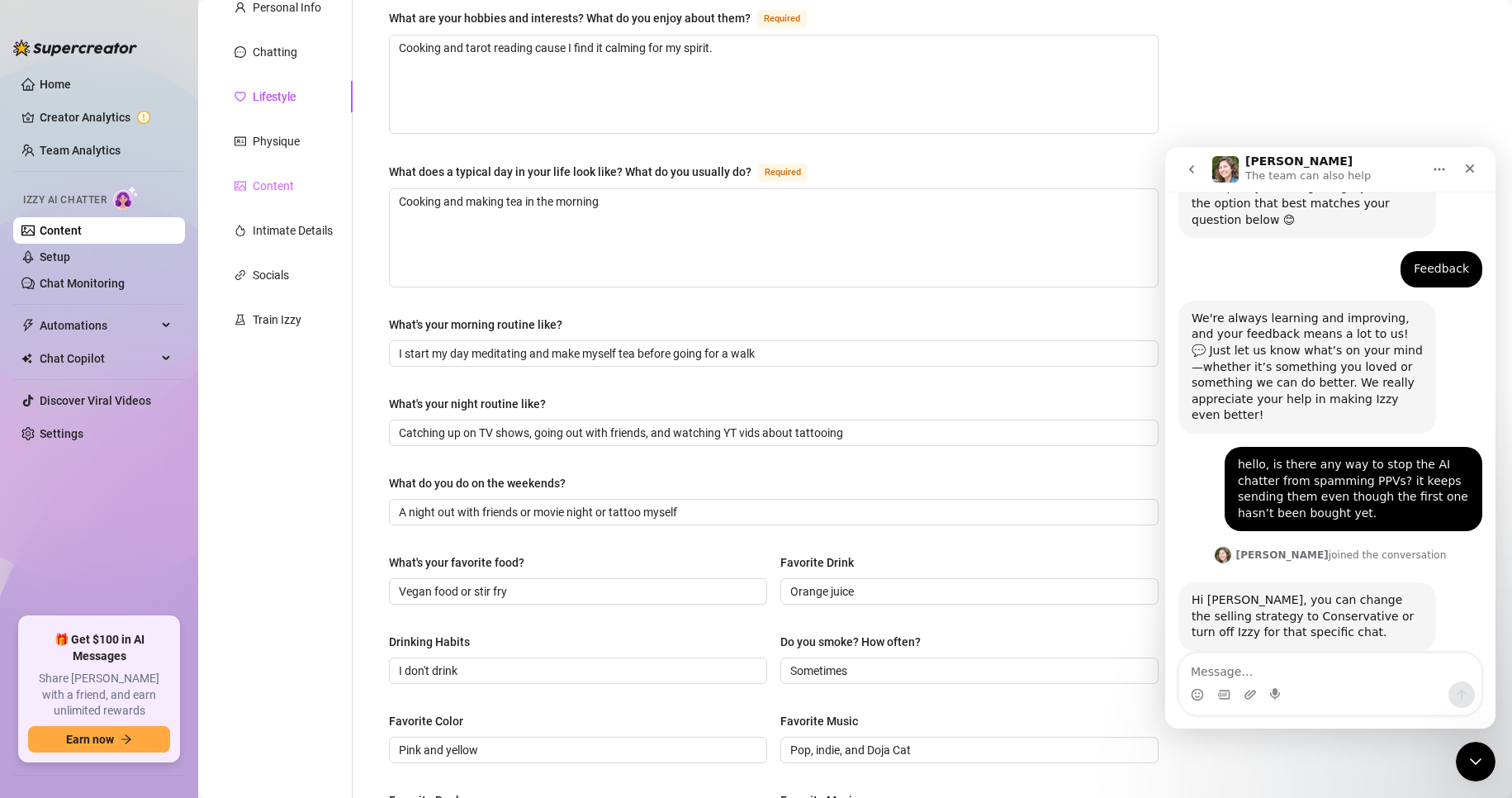
click at [296, 179] on div "Content" at bounding box center [284, 186] width 138 height 32
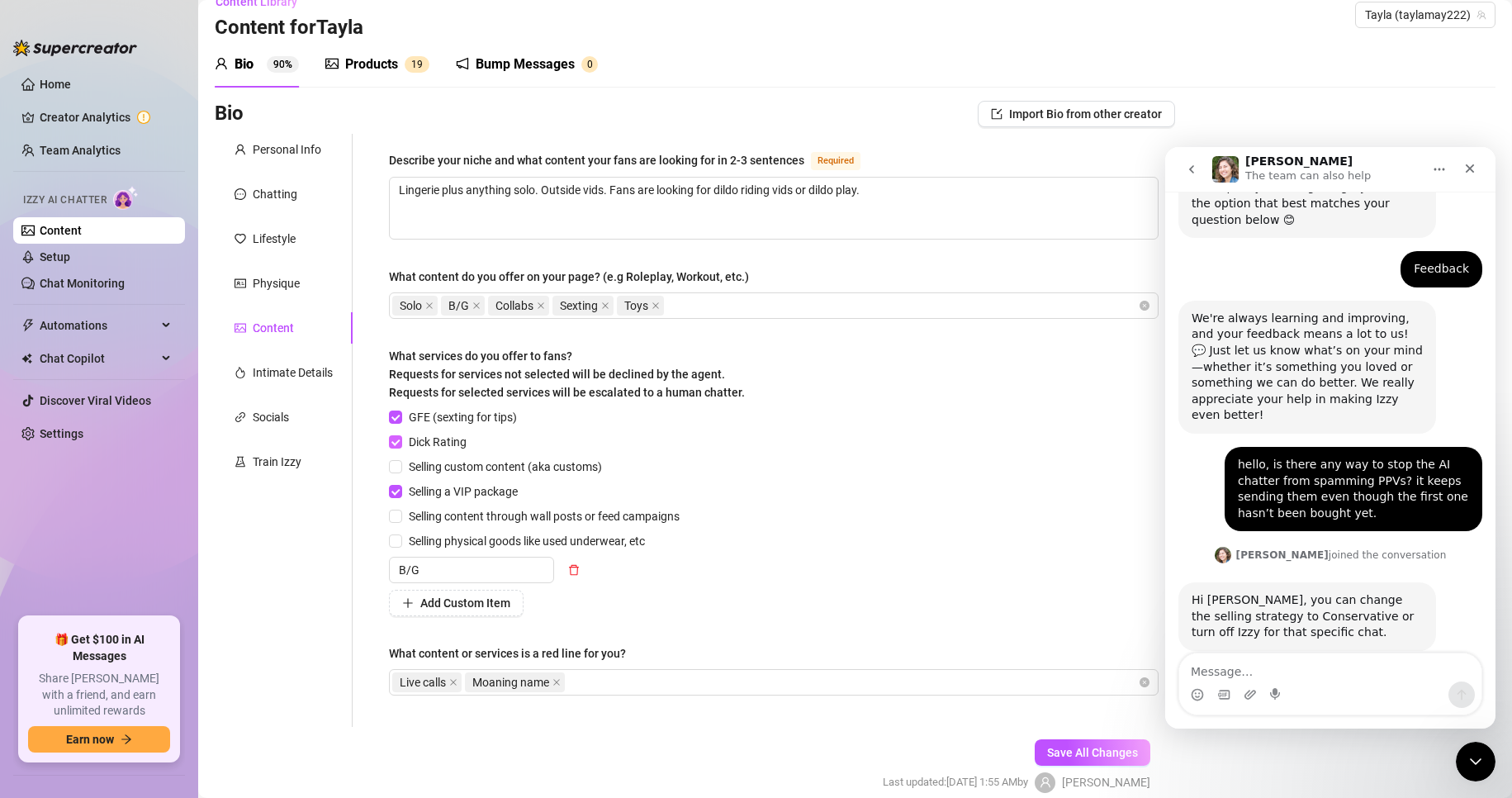
scroll to position [13, 0]
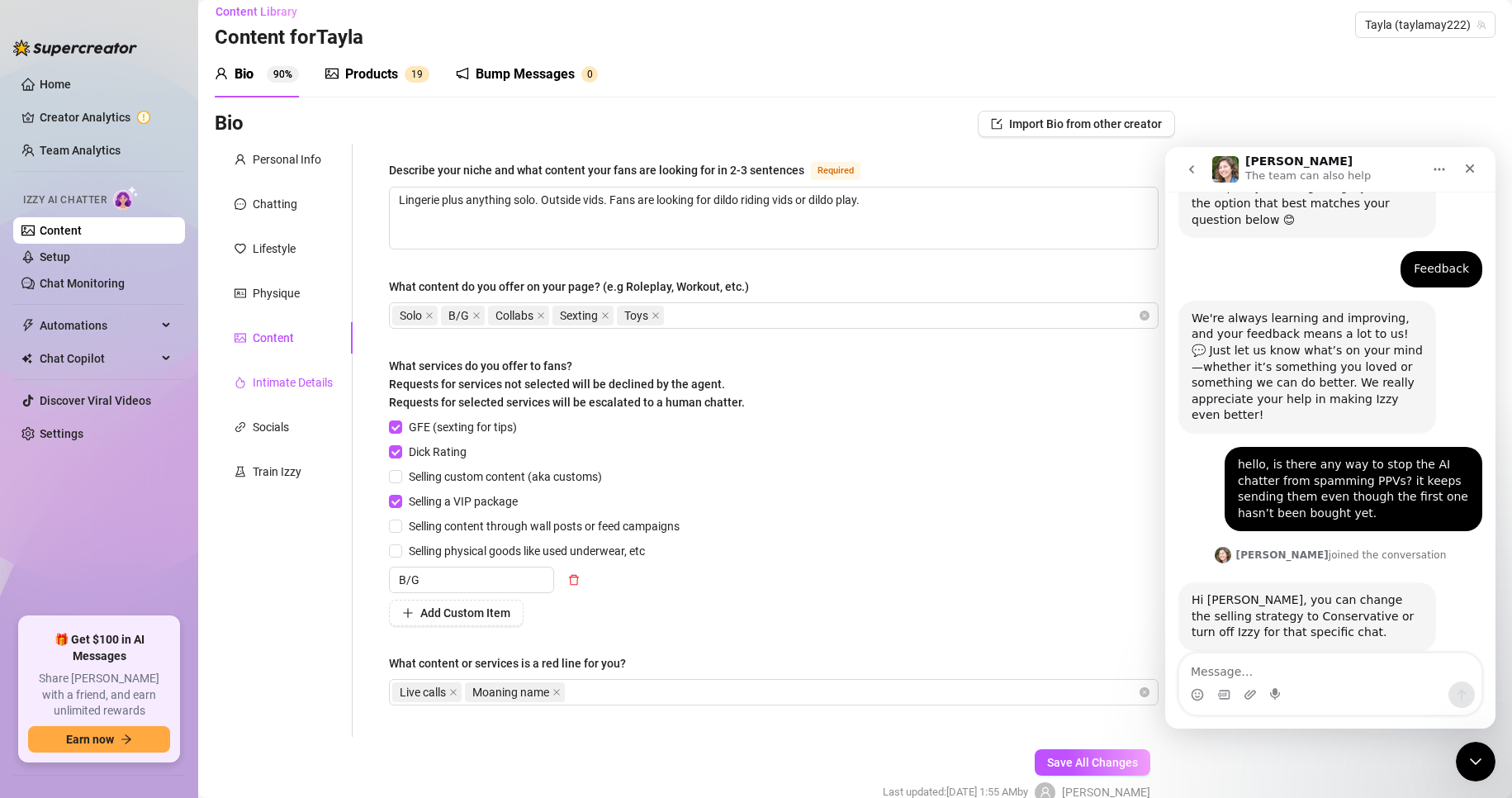
click at [309, 378] on div "Intimate Details" at bounding box center [293, 383] width 80 height 19
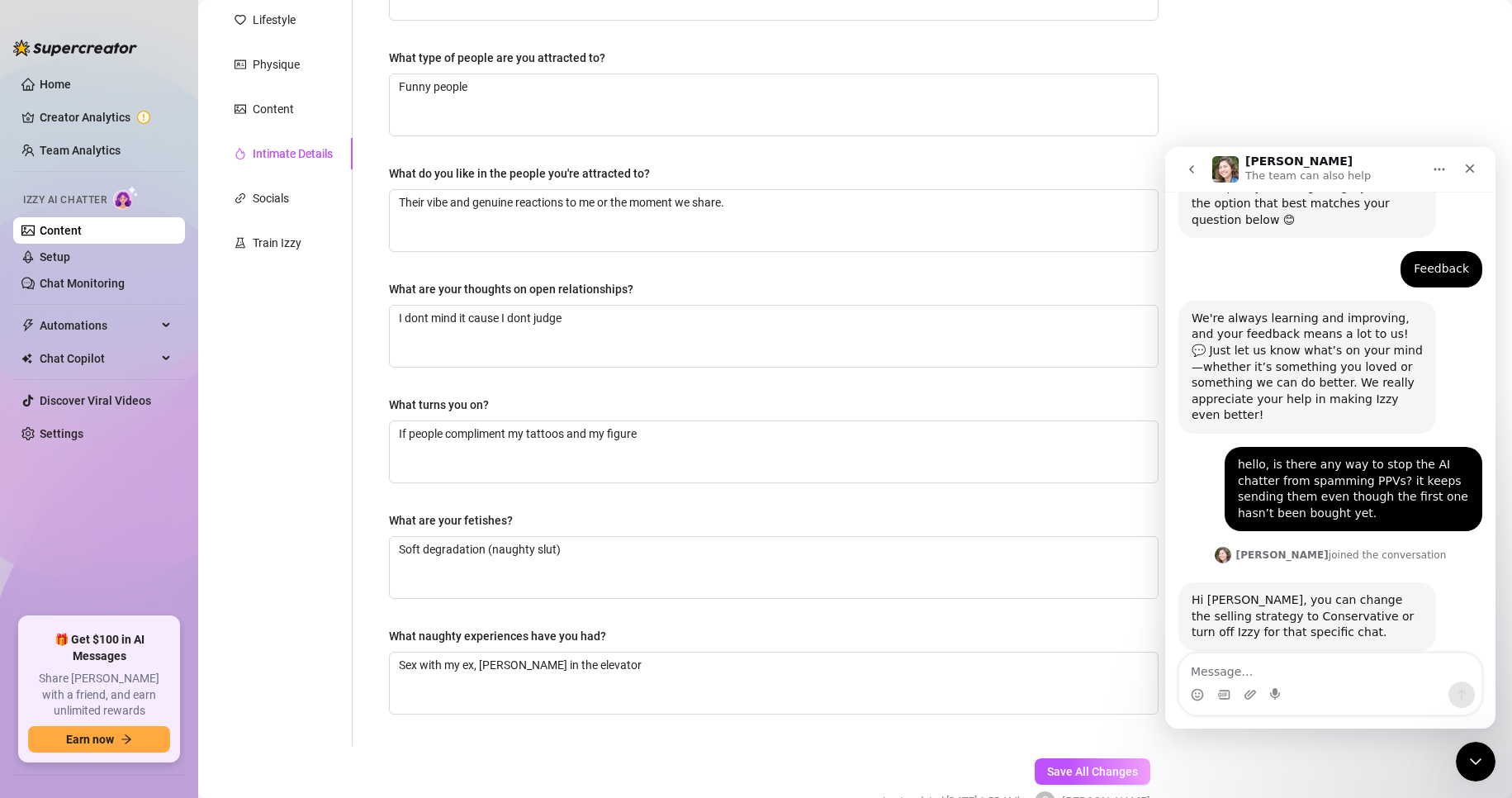
scroll to position [334, 0]
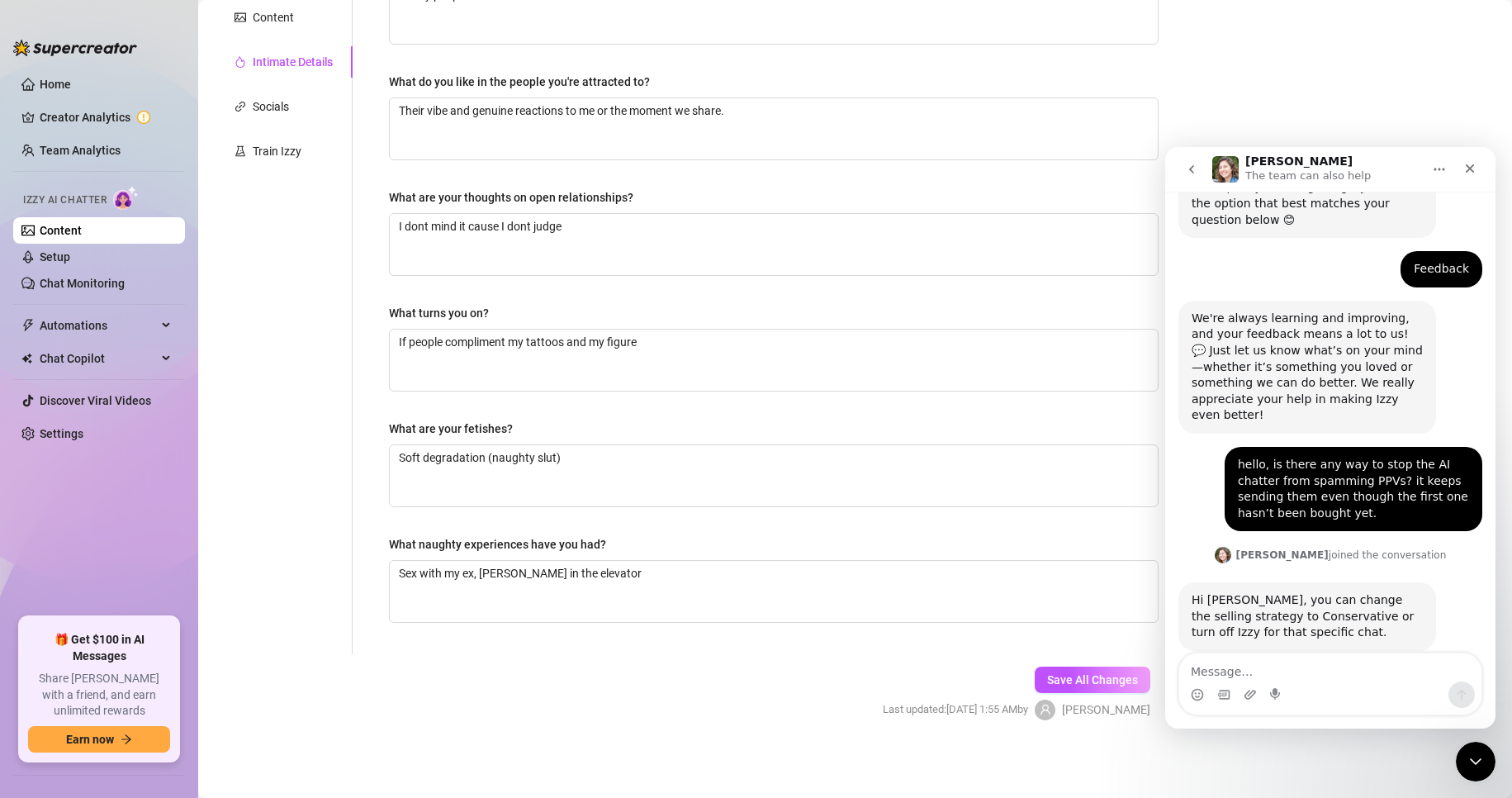
click at [300, 235] on div "Personal Info Chatting Lifestyle Physique Content Intimate Details Socials Trai…" at bounding box center [284, 238] width 138 height 831
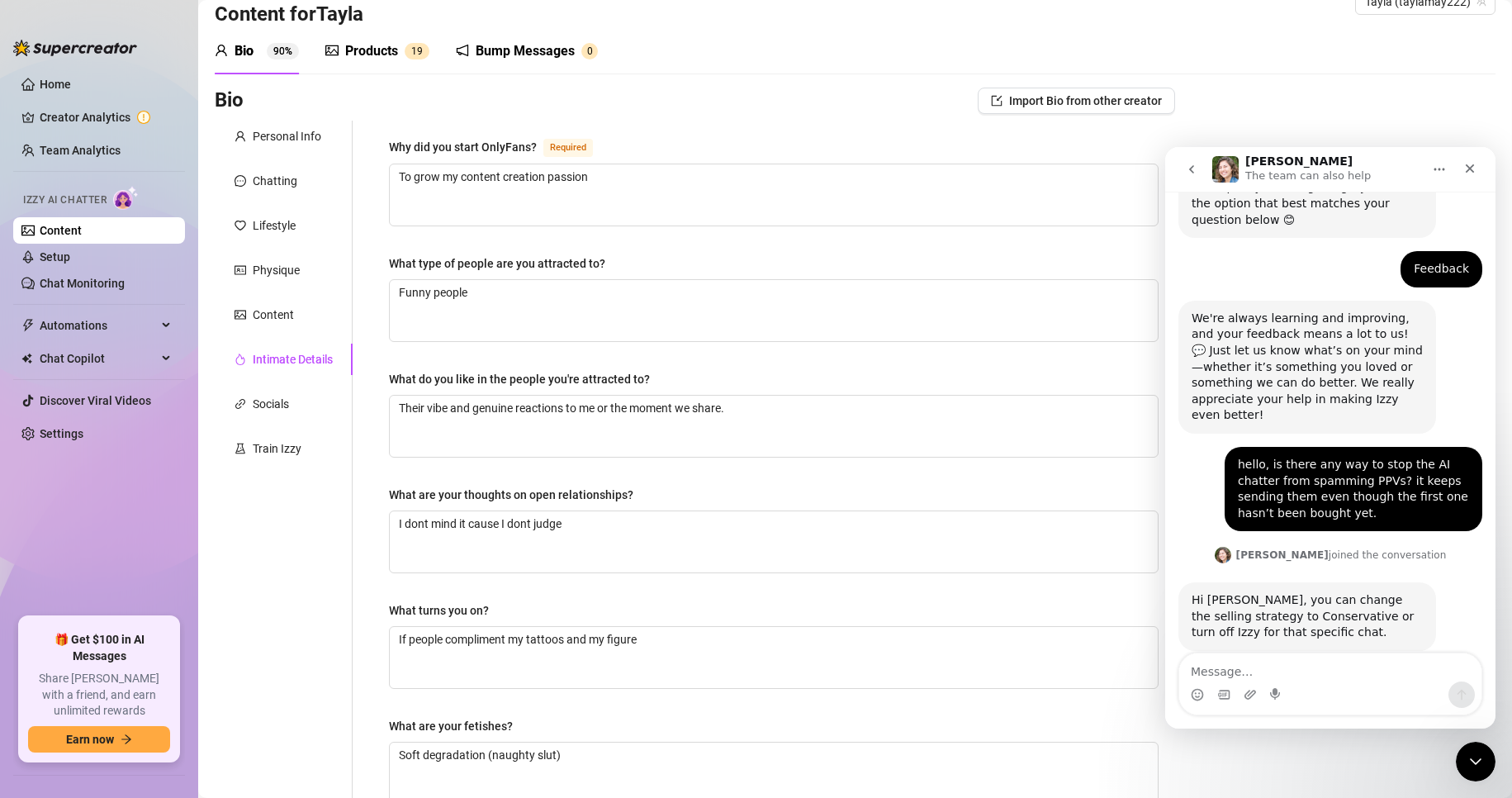
scroll to position [0, 0]
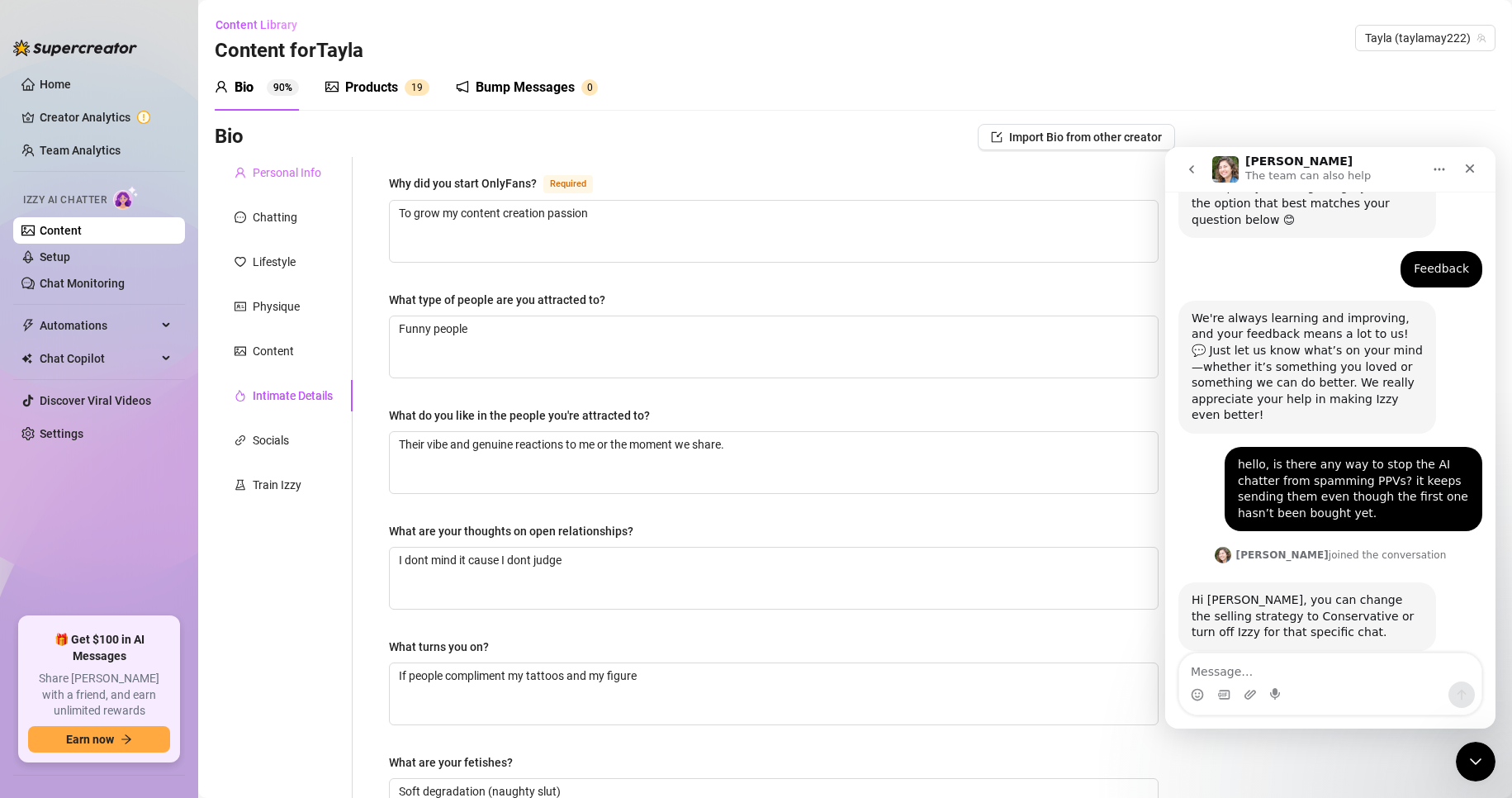
click at [296, 186] on div "Personal Info" at bounding box center [284, 172] width 138 height 32
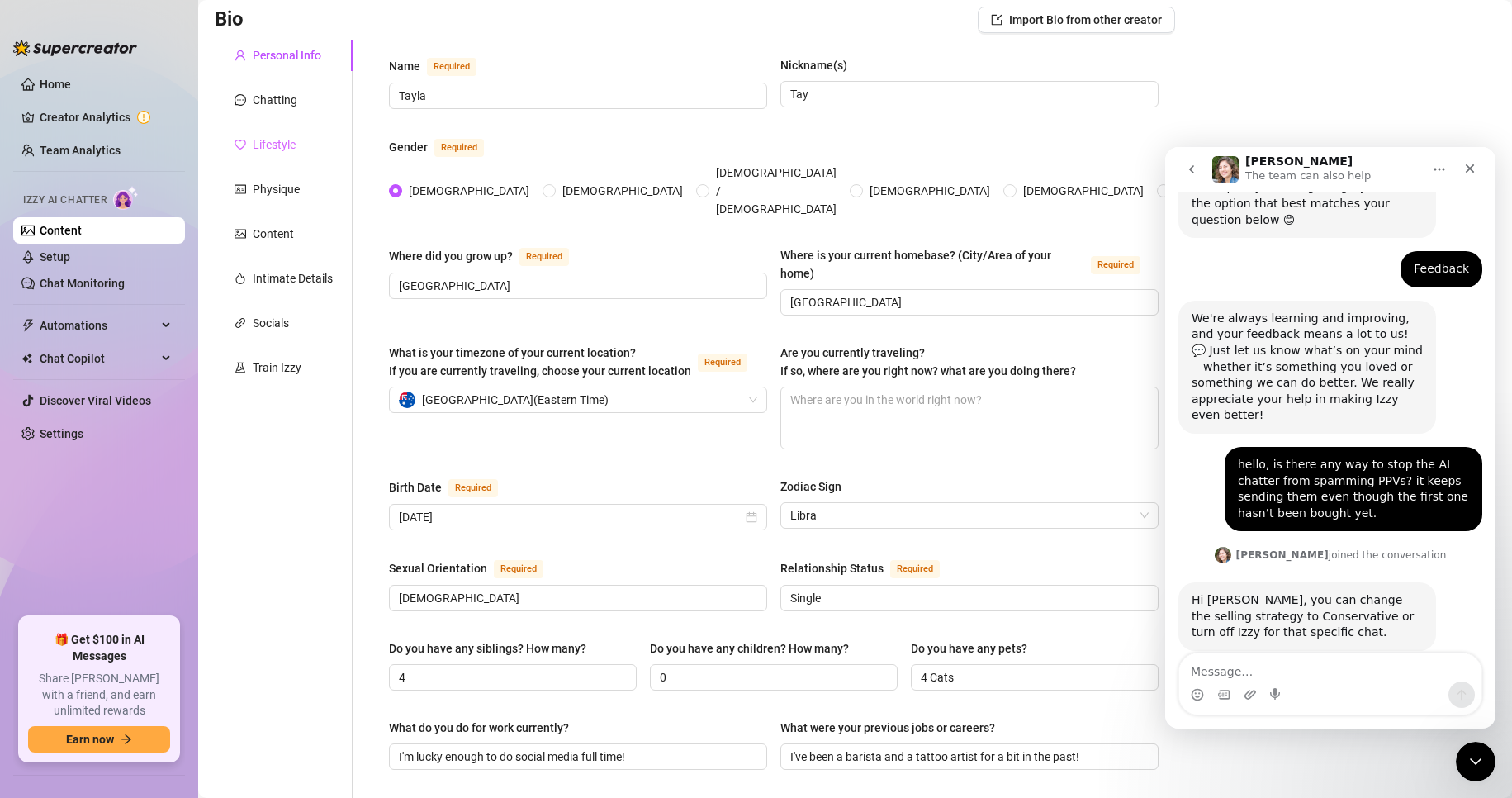
scroll to position [82, 0]
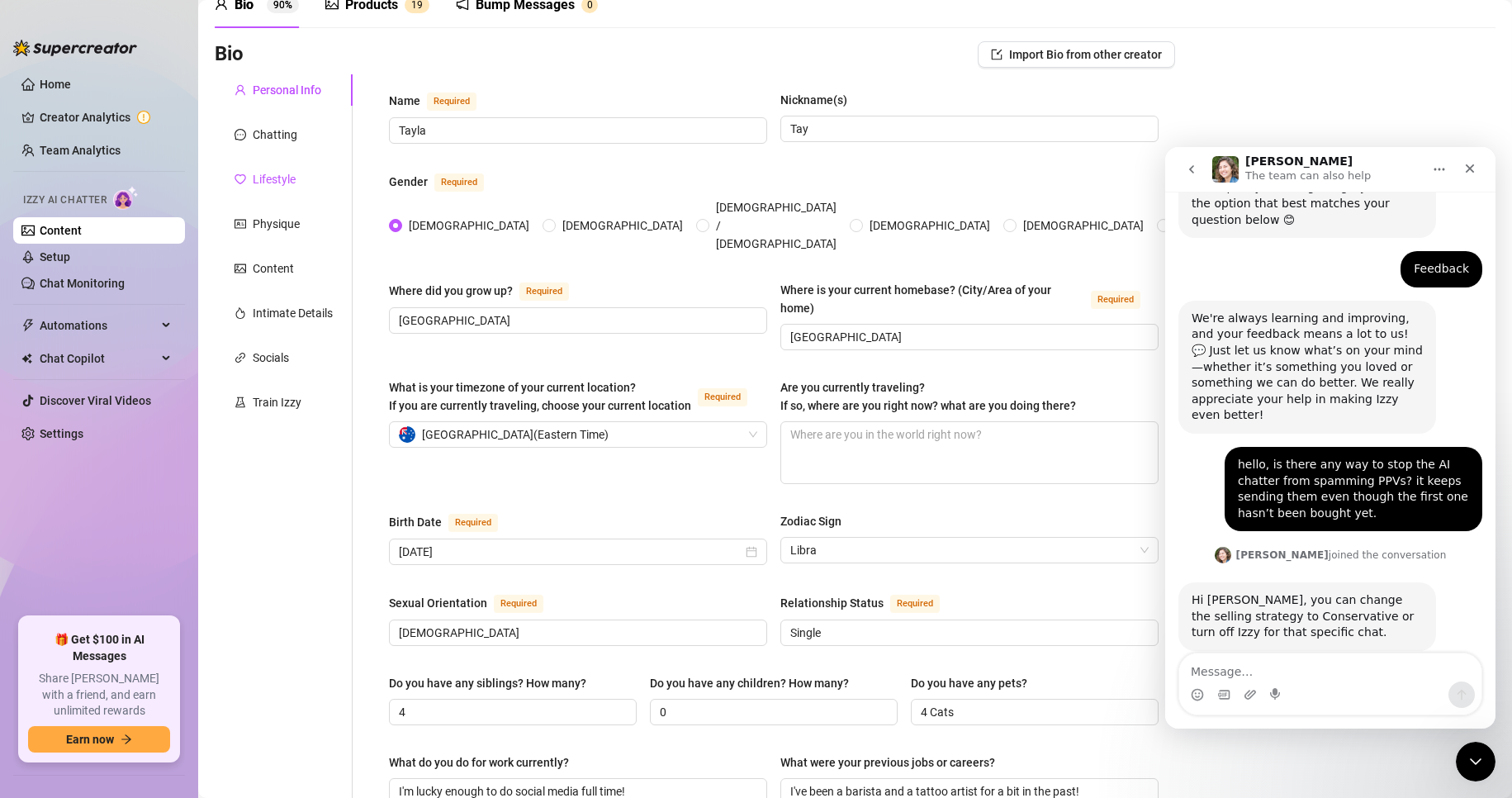
click at [292, 186] on div "Lifestyle" at bounding box center [274, 180] width 43 height 19
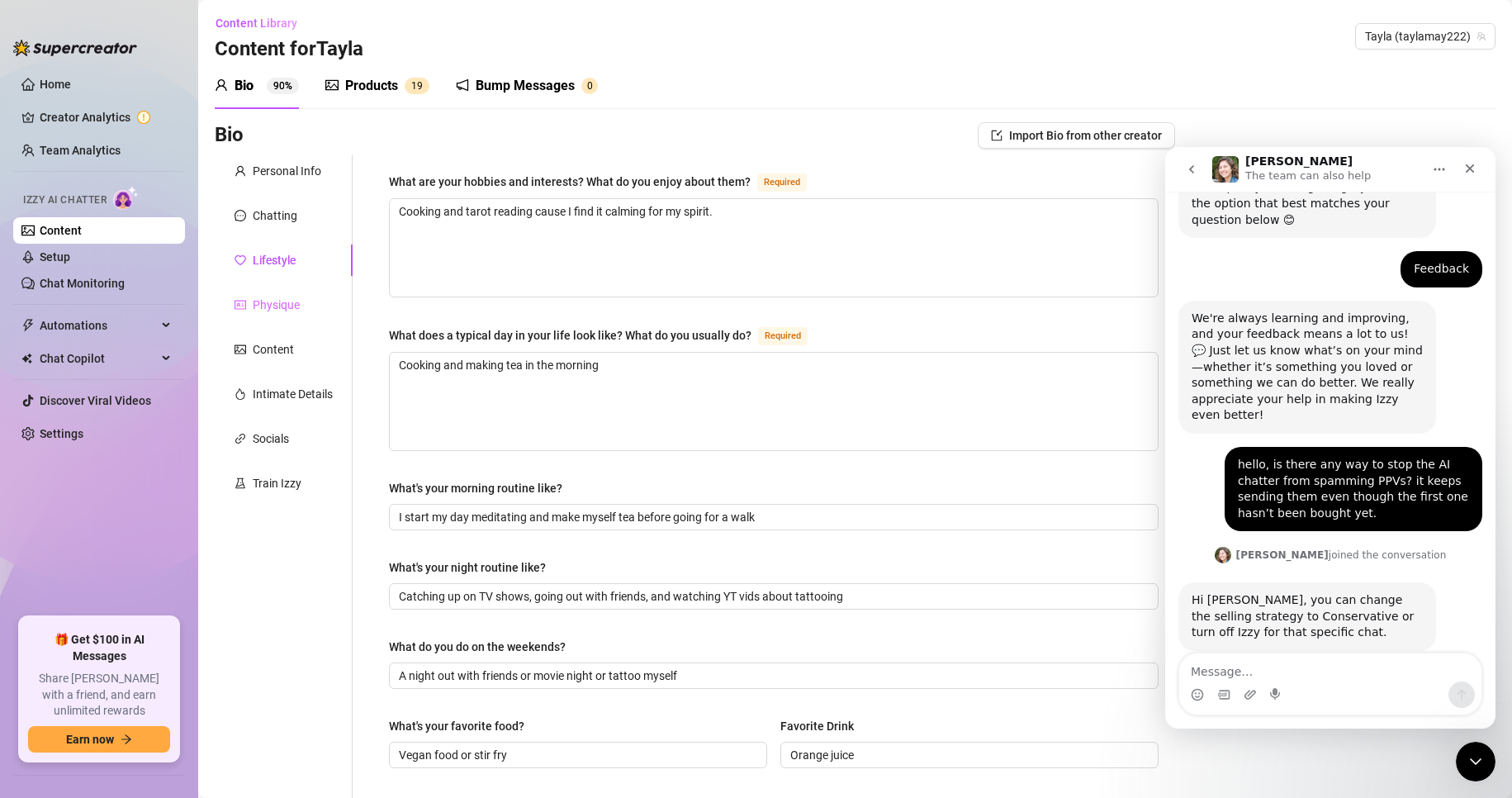
scroll to position [0, 0]
click at [284, 225] on div "Chatting" at bounding box center [275, 218] width 44 height 19
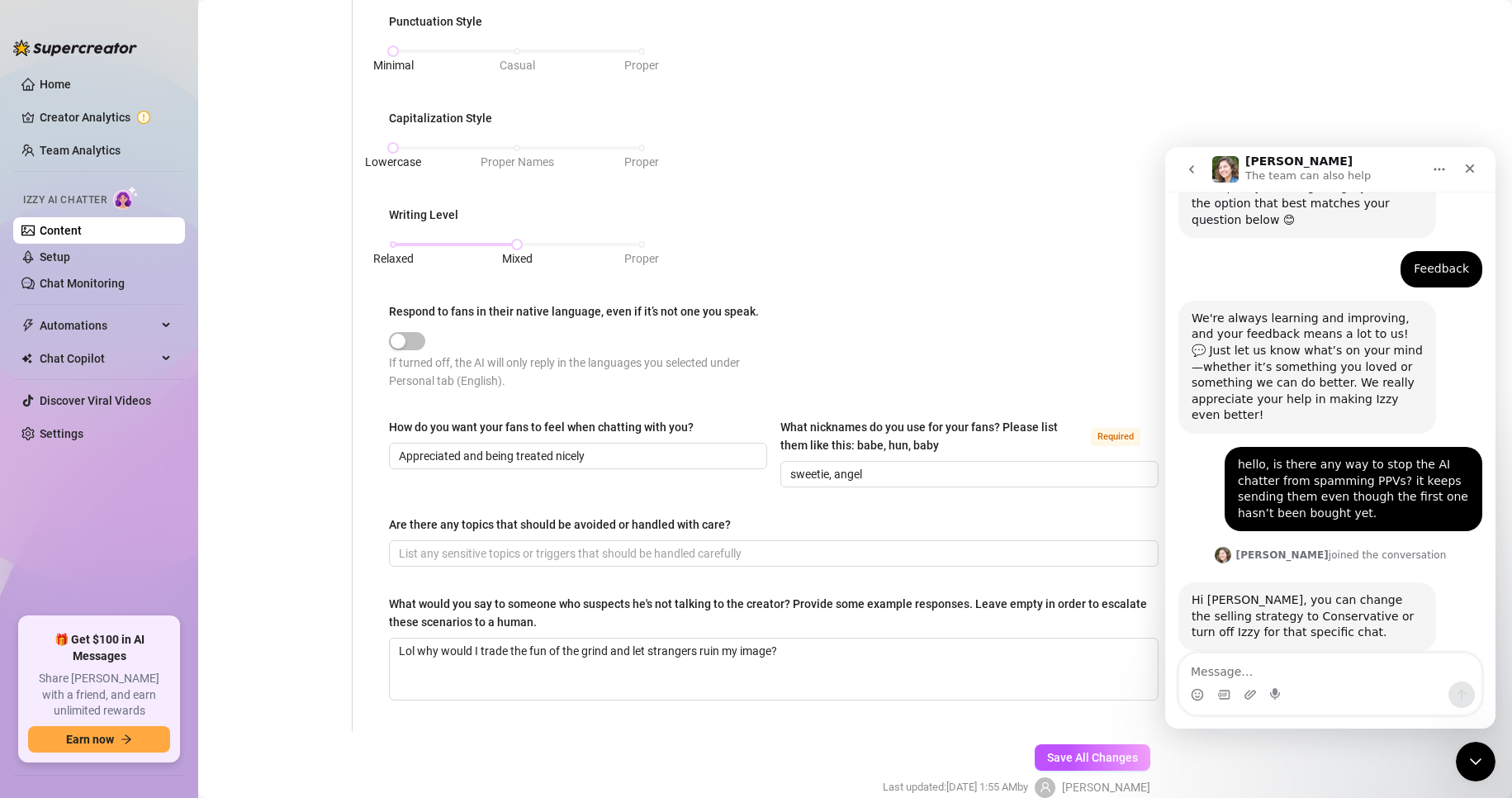
scroll to position [661, 0]
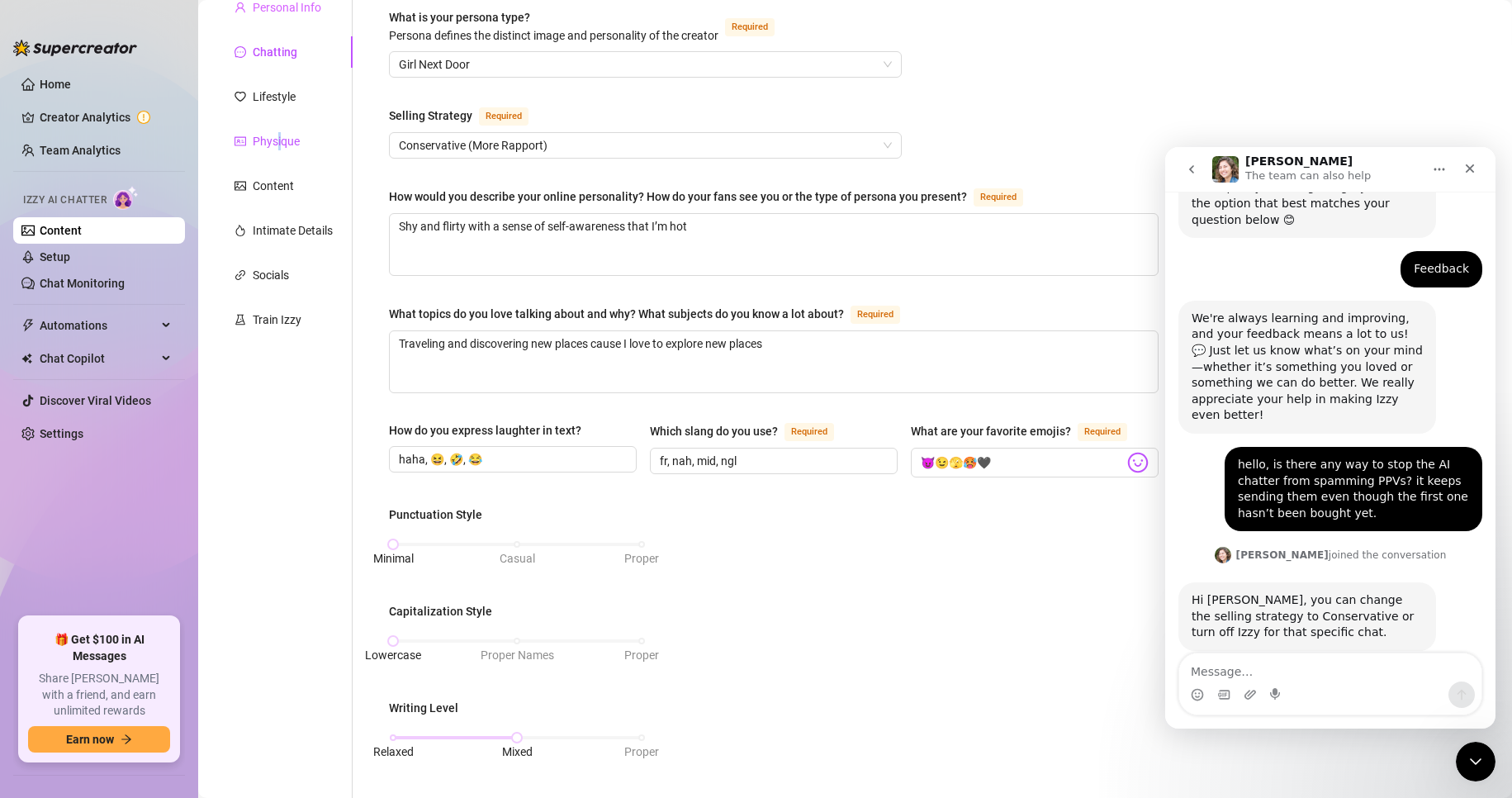
click at [279, 139] on div "Physique" at bounding box center [276, 142] width 47 height 19
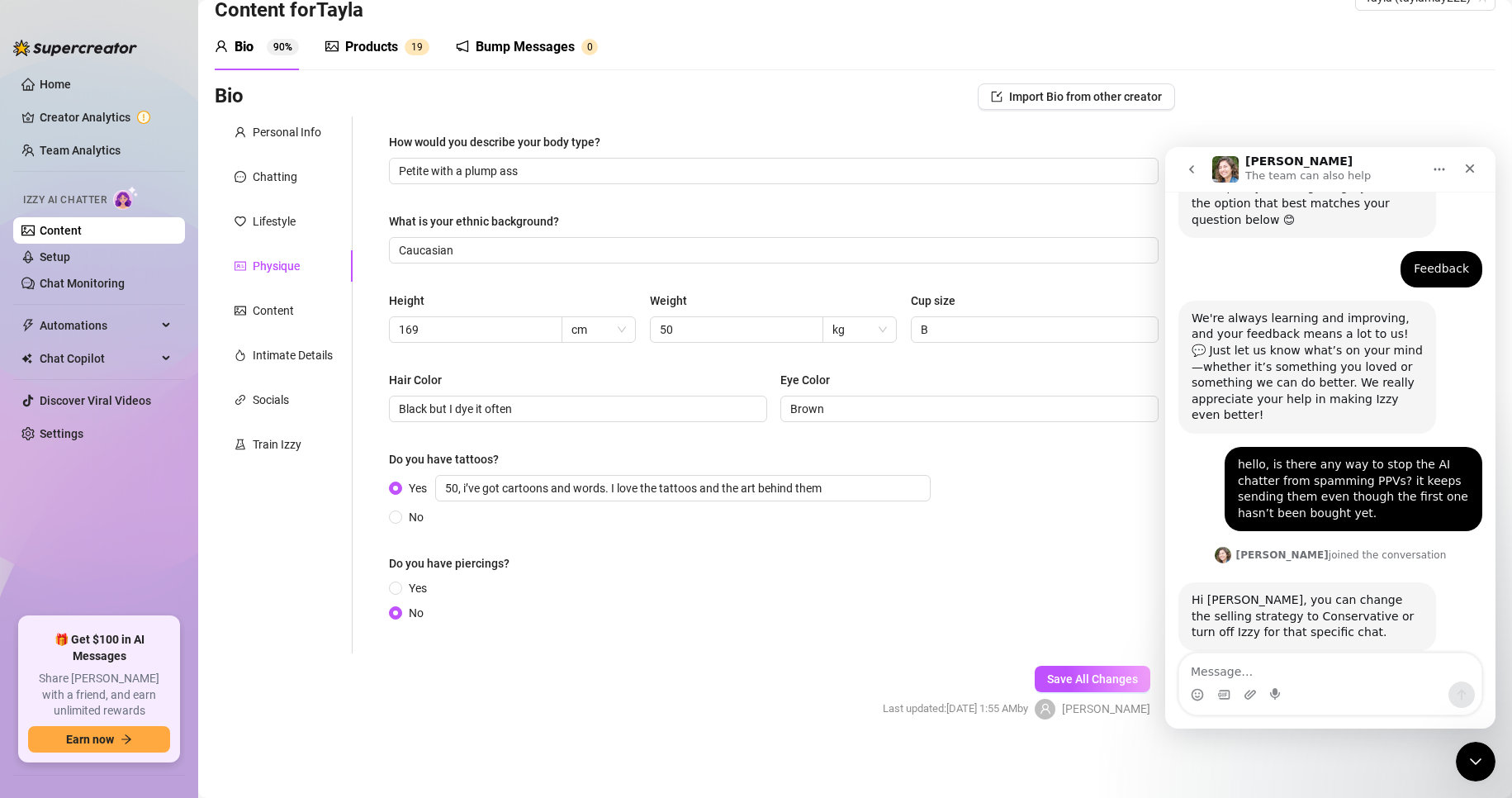
click at [293, 545] on div "Personal Info Chatting Lifestyle Physique Content Intimate Details Socials Trai…" at bounding box center [284, 386] width 138 height 538
click at [148, 548] on ul "Home Creator Analytics Team Analytics Izzy AI Chatter Content Setup Chat Monito…" at bounding box center [98, 337] width 171 height 546
click at [83, 431] on link "Settings" at bounding box center [61, 434] width 44 height 13
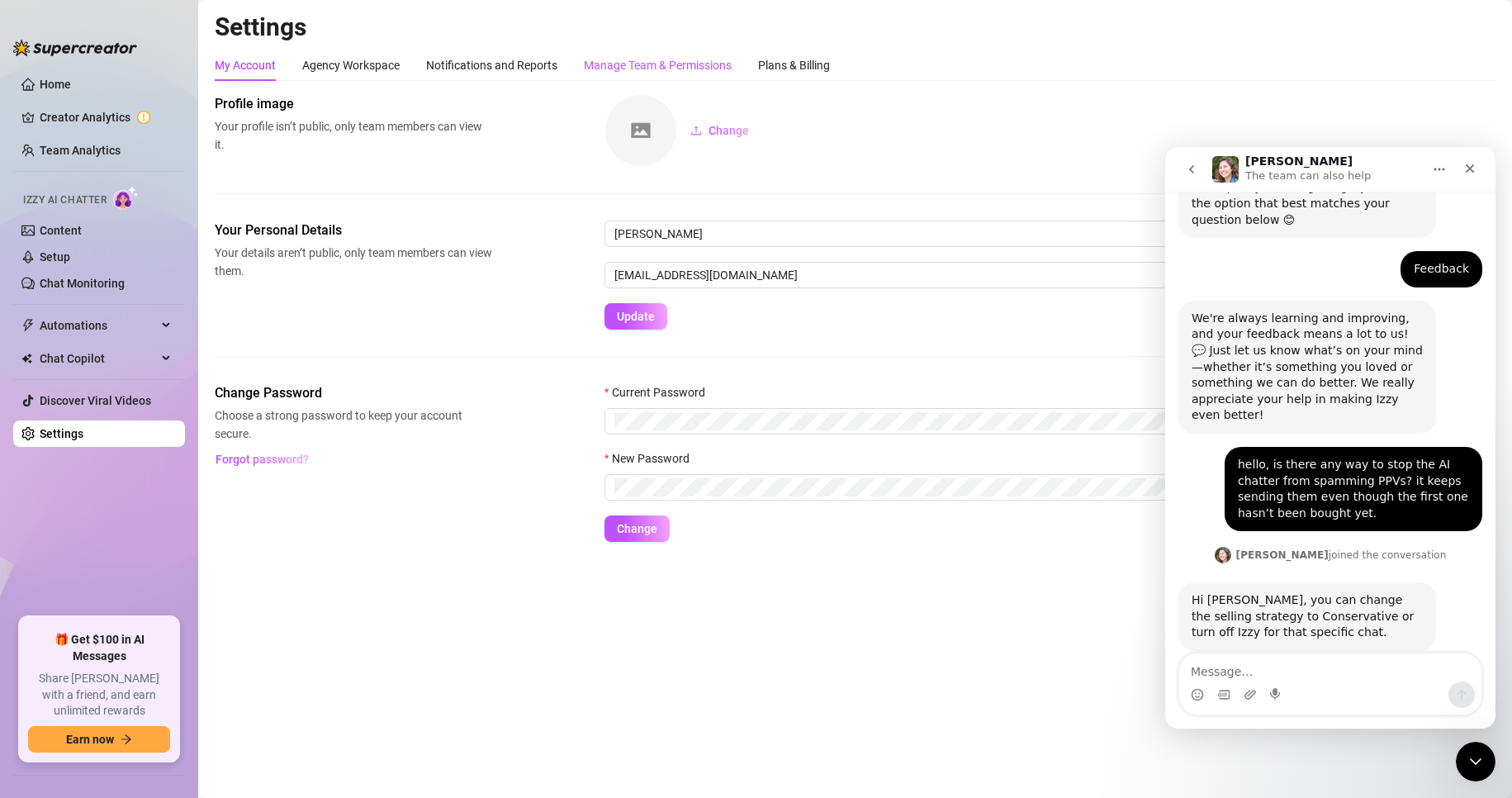
click at [622, 61] on div "Manage Team & Permissions" at bounding box center [658, 66] width 148 height 19
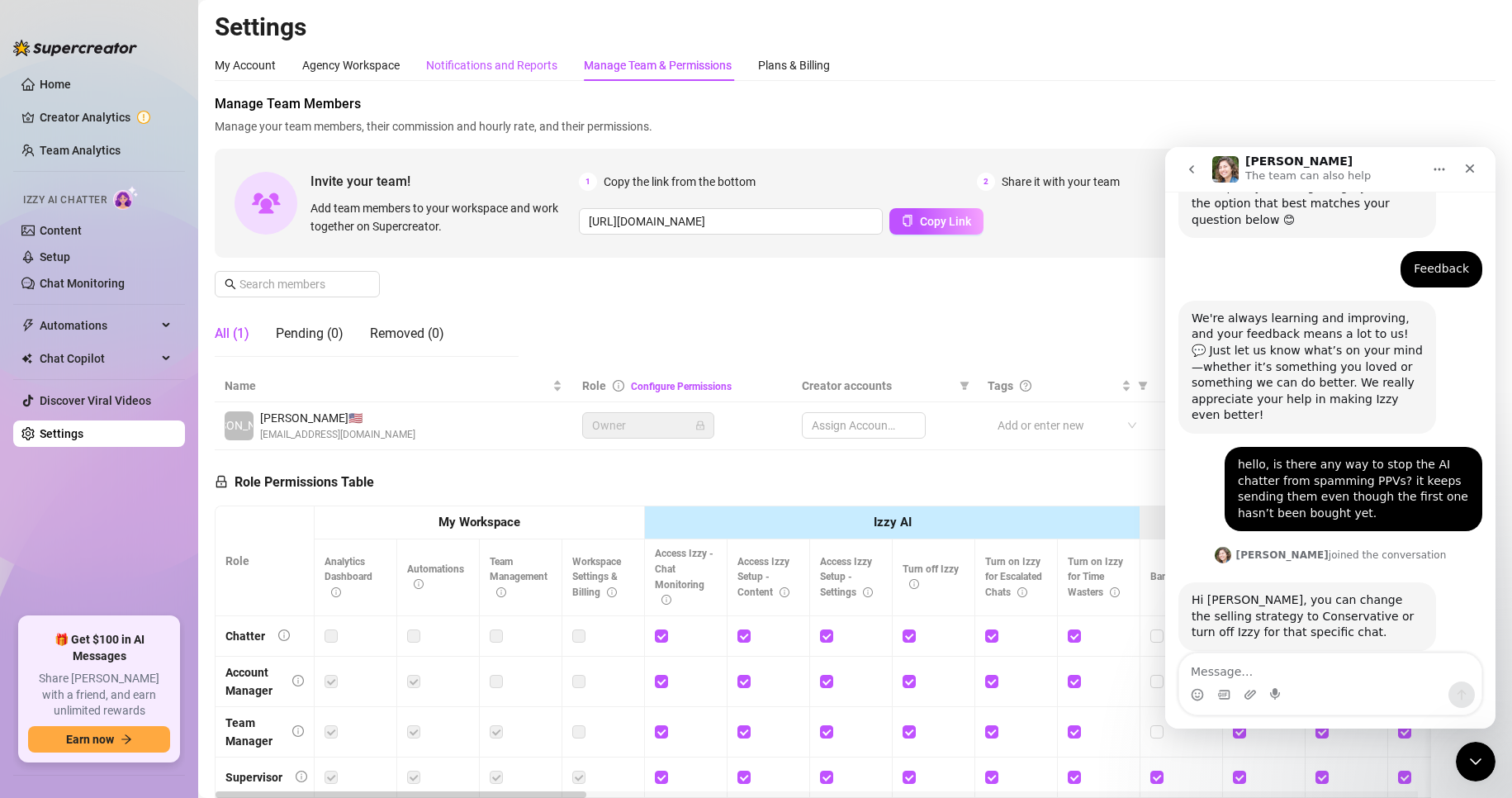
click at [510, 63] on div "Notifications and Reports" at bounding box center [492, 66] width 132 height 19
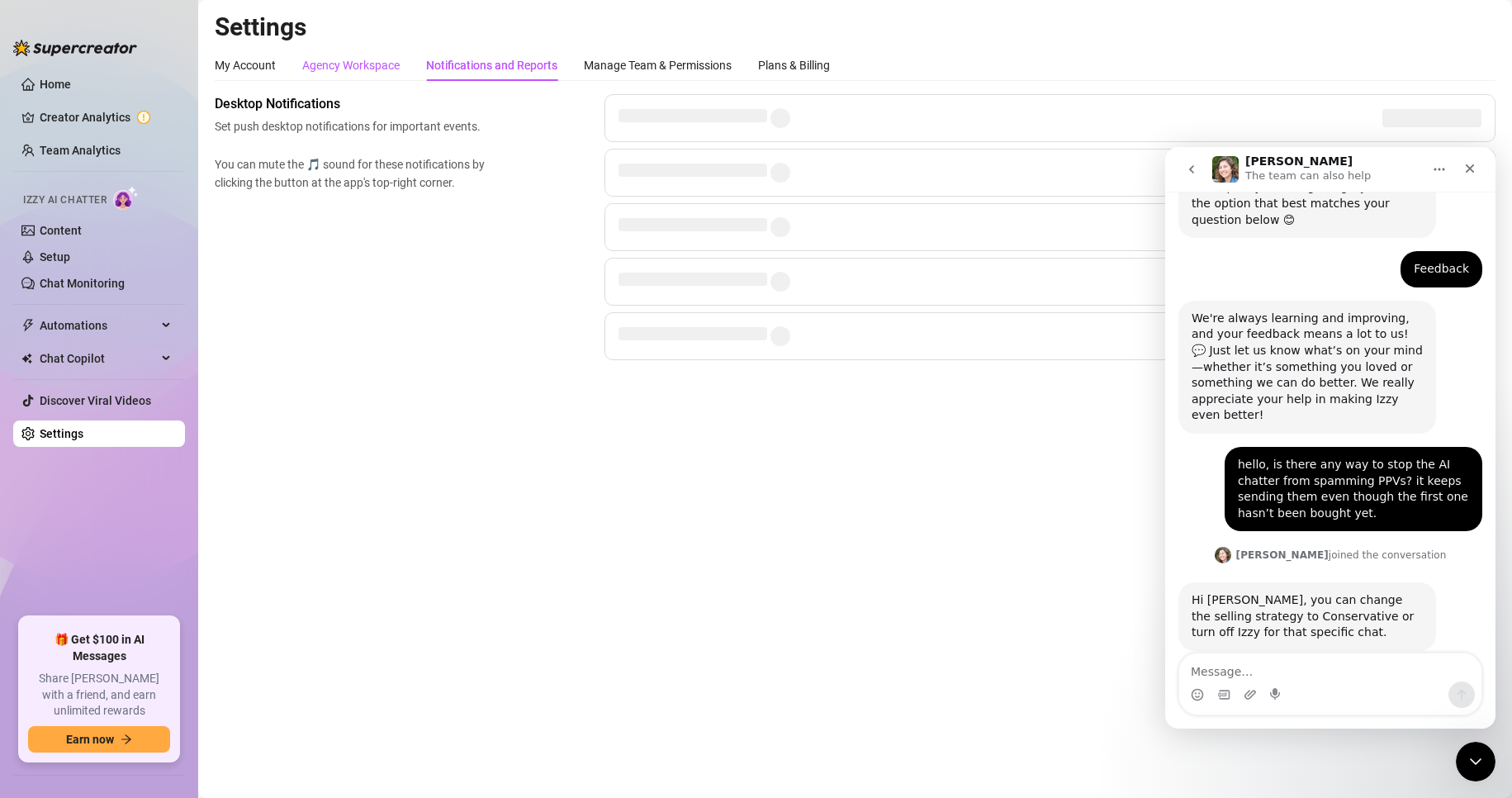
click at [343, 57] on div "Agency Workspace" at bounding box center [350, 66] width 97 height 19
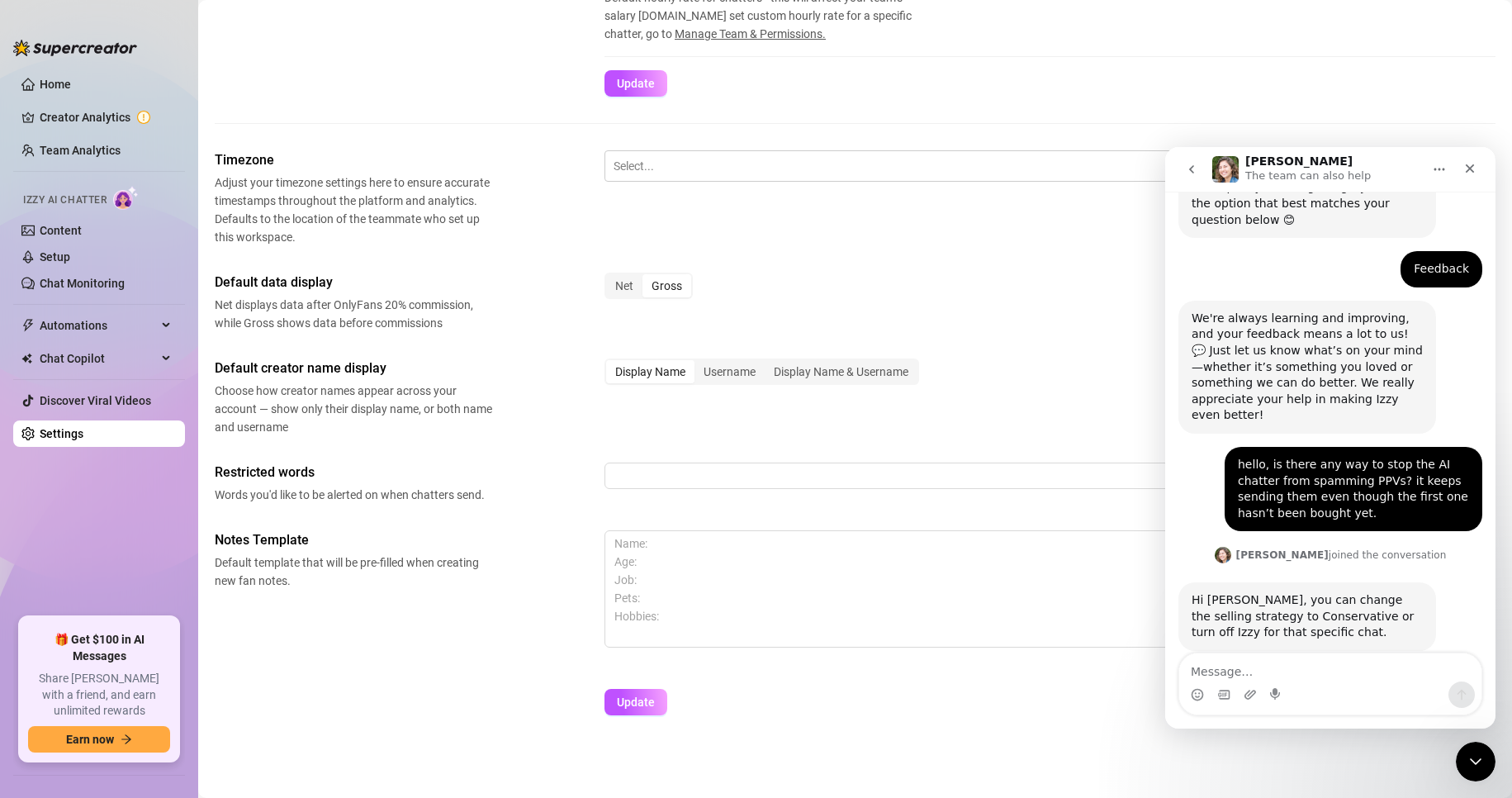
scroll to position [531, 0]
click at [70, 250] on link "Setup" at bounding box center [55, 257] width 31 height 13
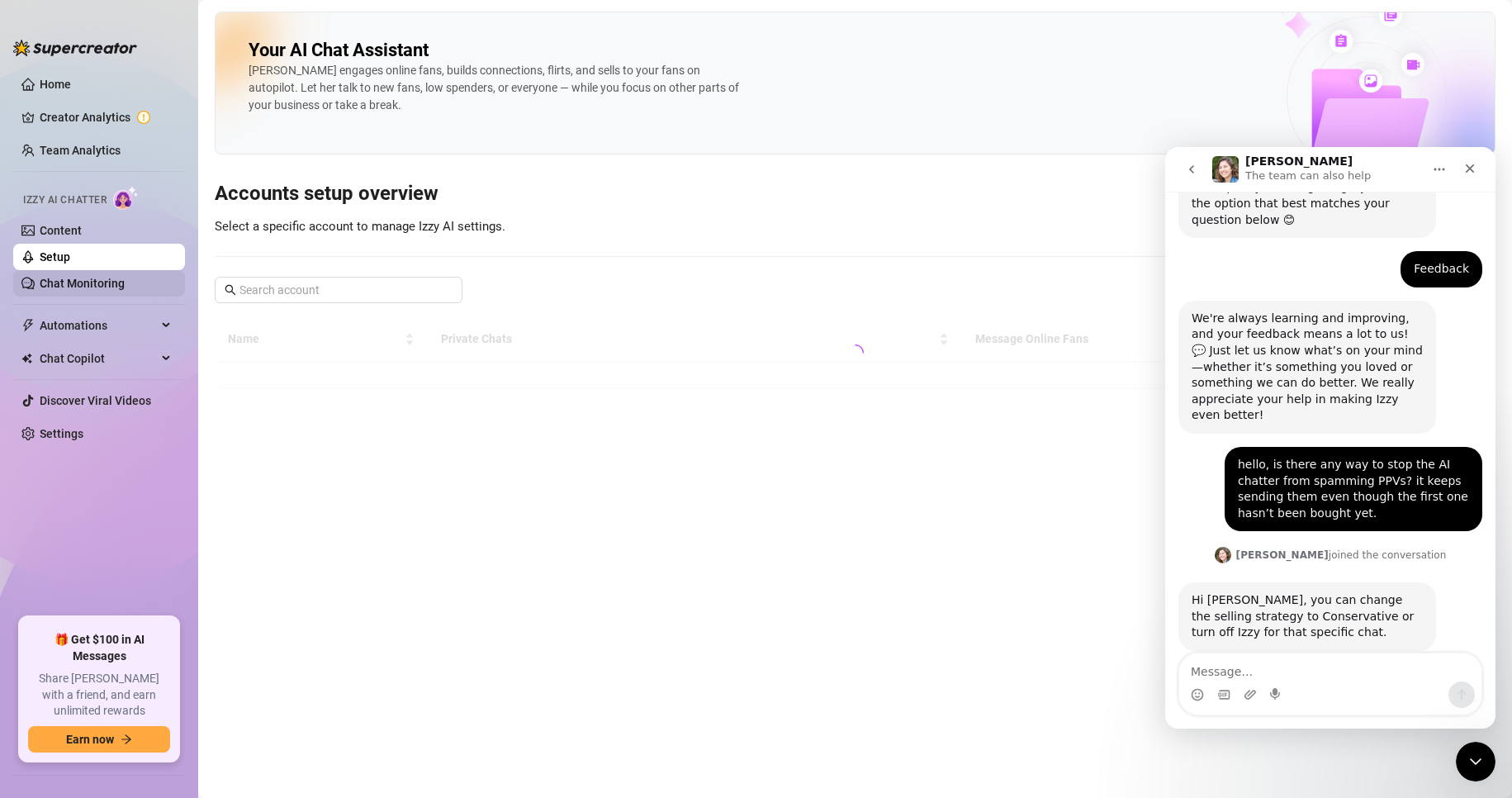
click at [107, 282] on link "Chat Monitoring" at bounding box center [82, 284] width 85 height 13
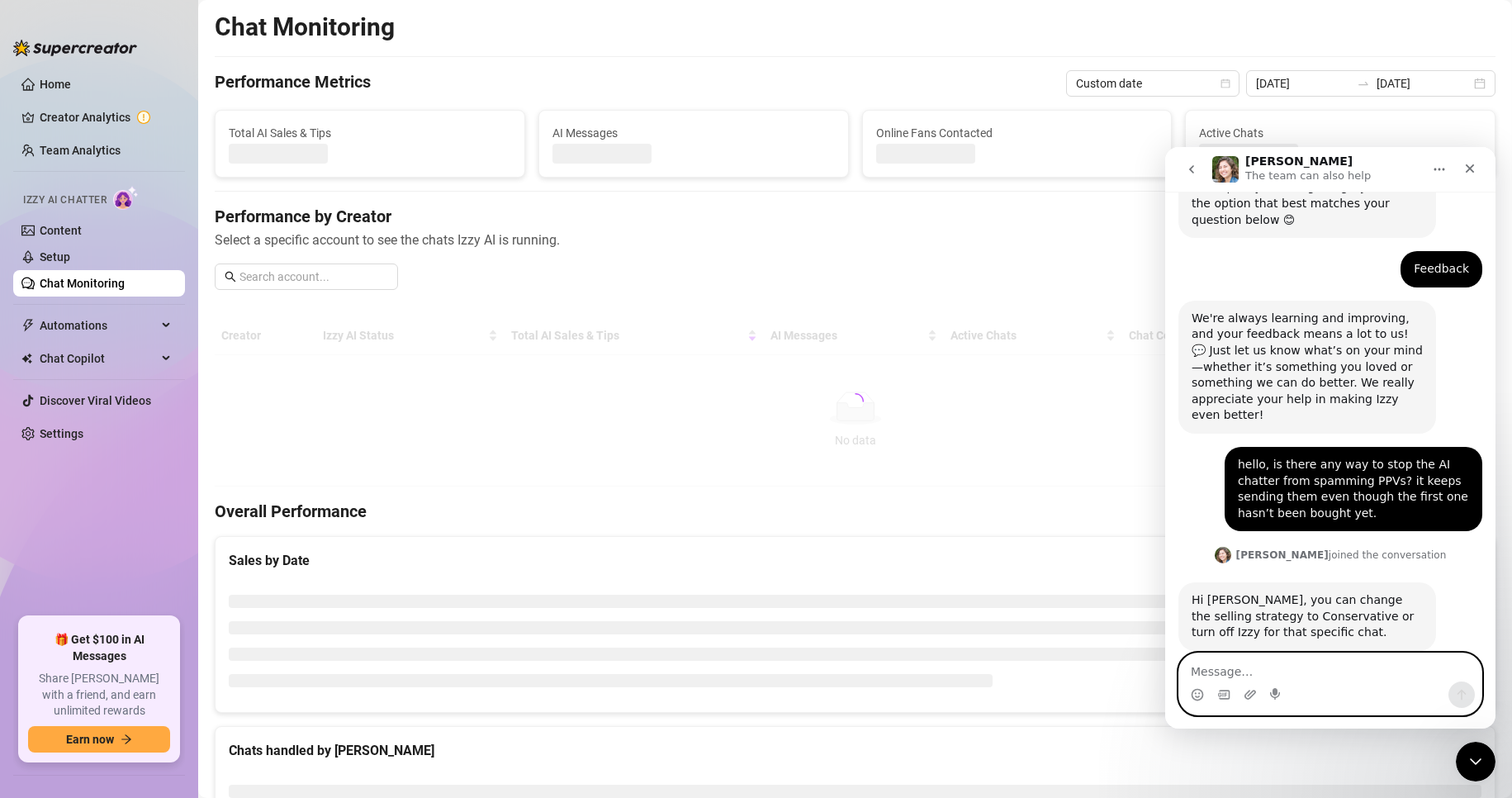
click at [1328, 675] on textarea "Message…" at bounding box center [1330, 667] width 302 height 28
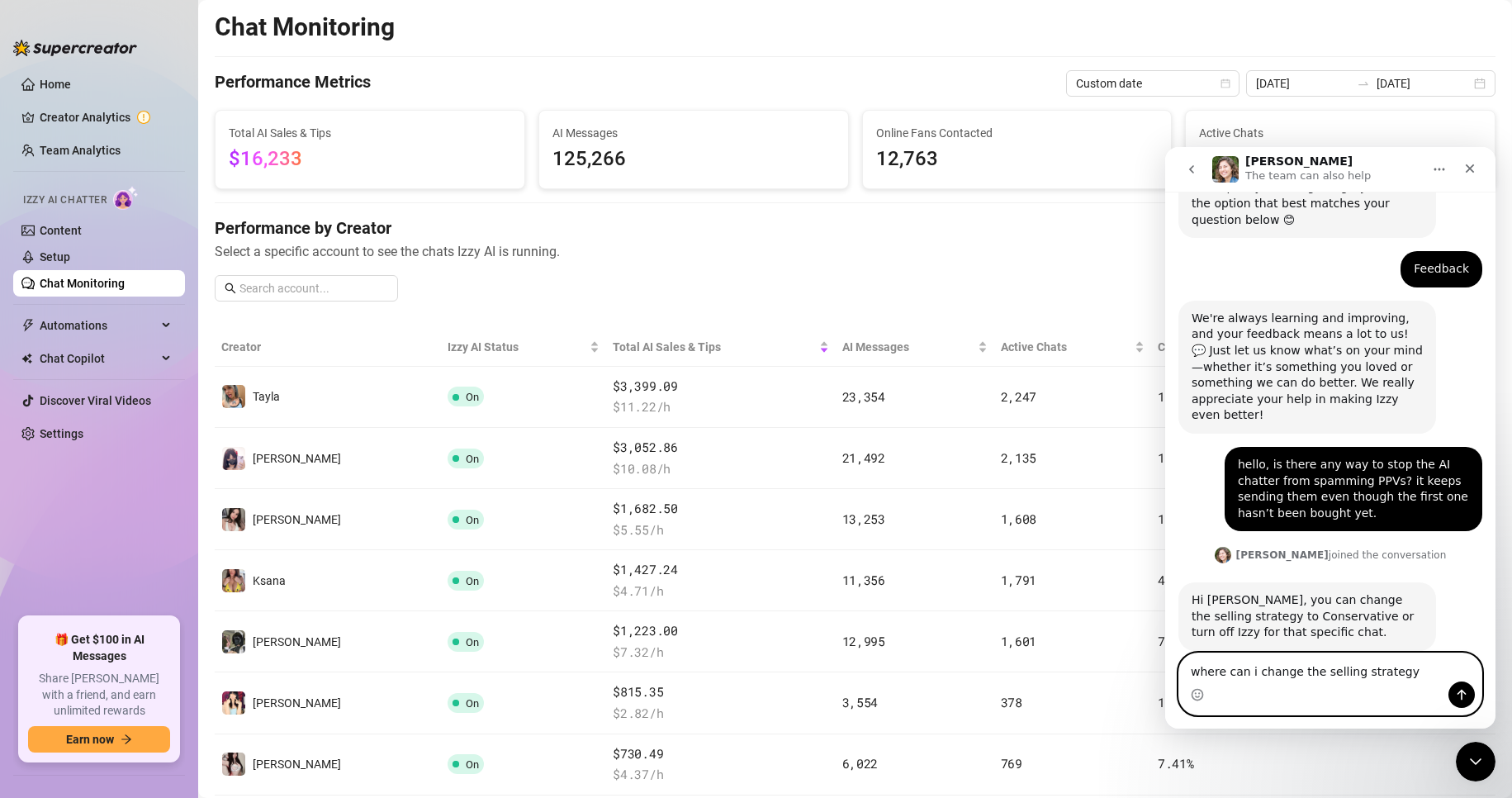
type textarea "where can i change the selling strategy?"
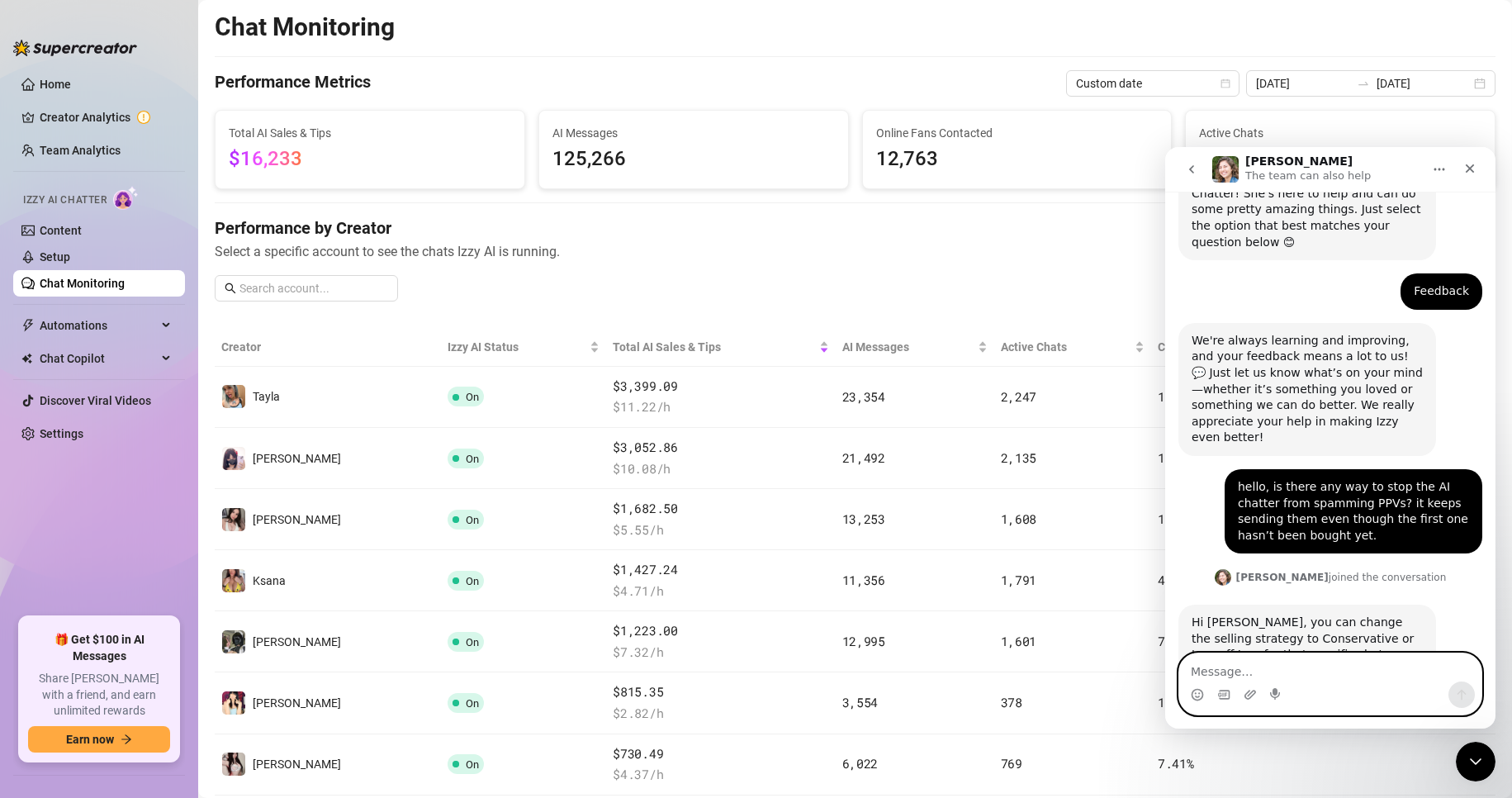
scroll to position [297, 0]
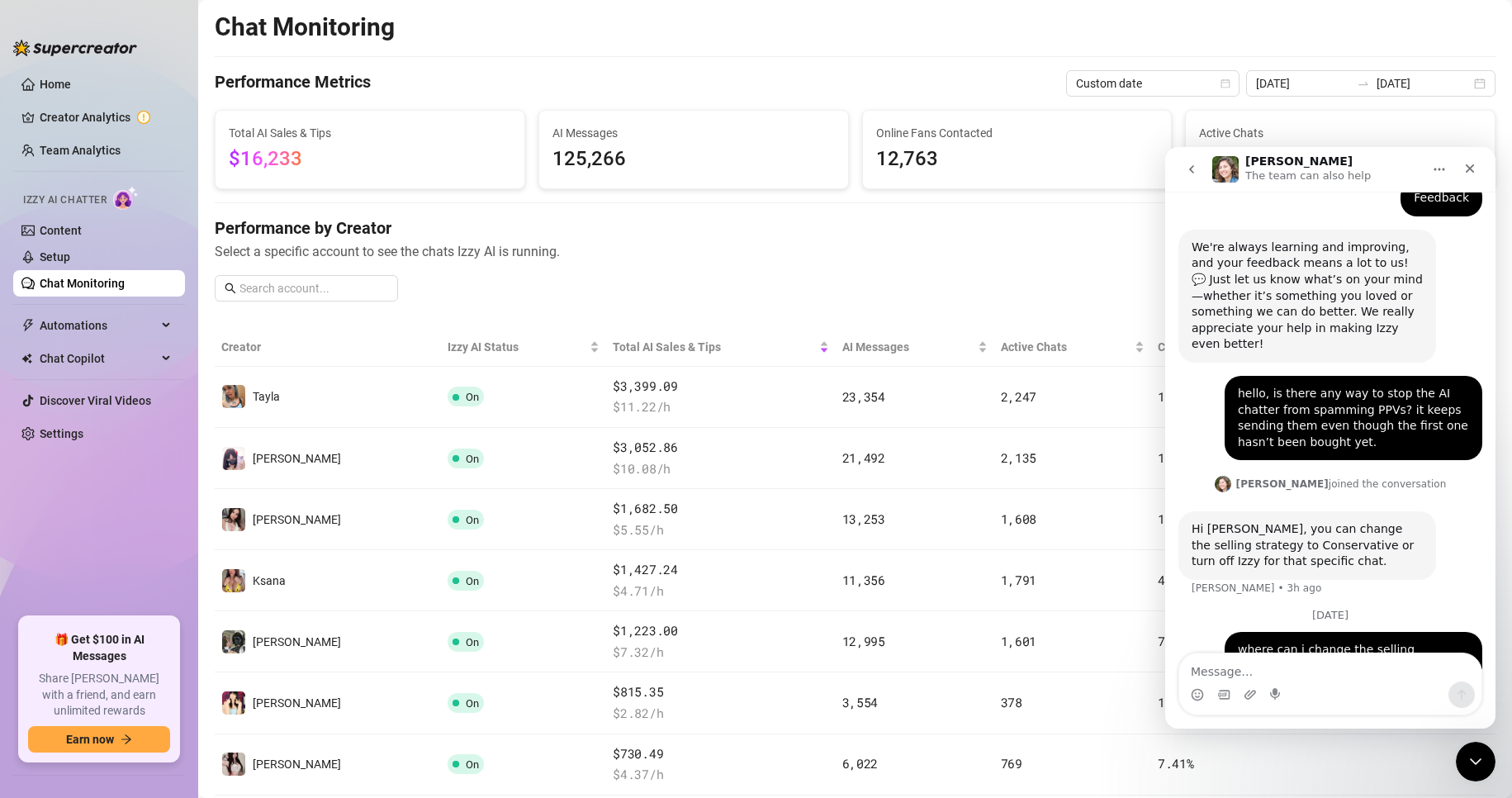
click at [857, 267] on div "Performance by Creator Select a specific account to see the chats Izzy AI is ru…" at bounding box center [855, 266] width 1281 height 98
click at [1470, 171] on icon "Close" at bounding box center [1470, 169] width 13 height 13
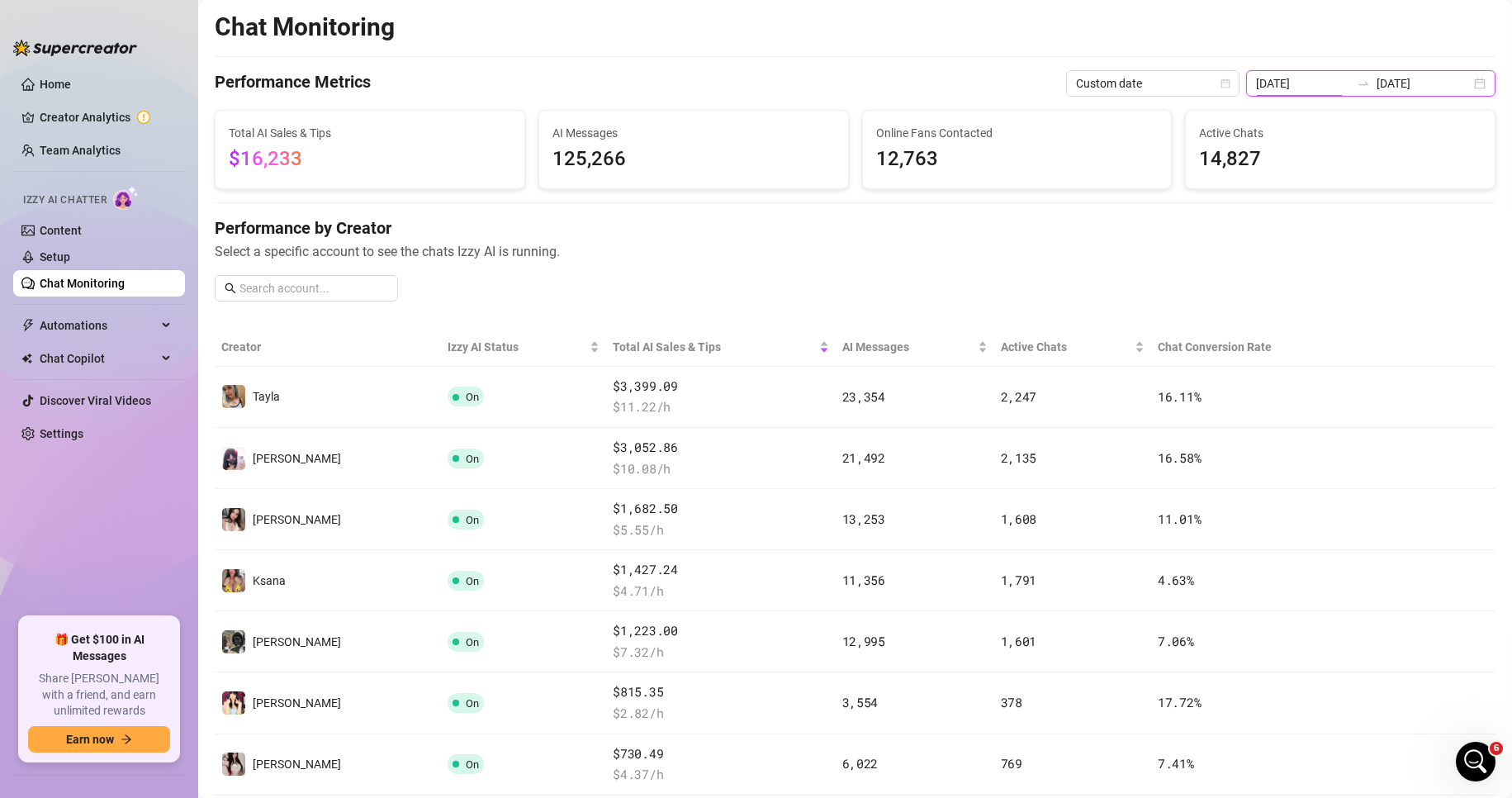
click at [1314, 80] on input "[DATE]" at bounding box center [1304, 83] width 94 height 19
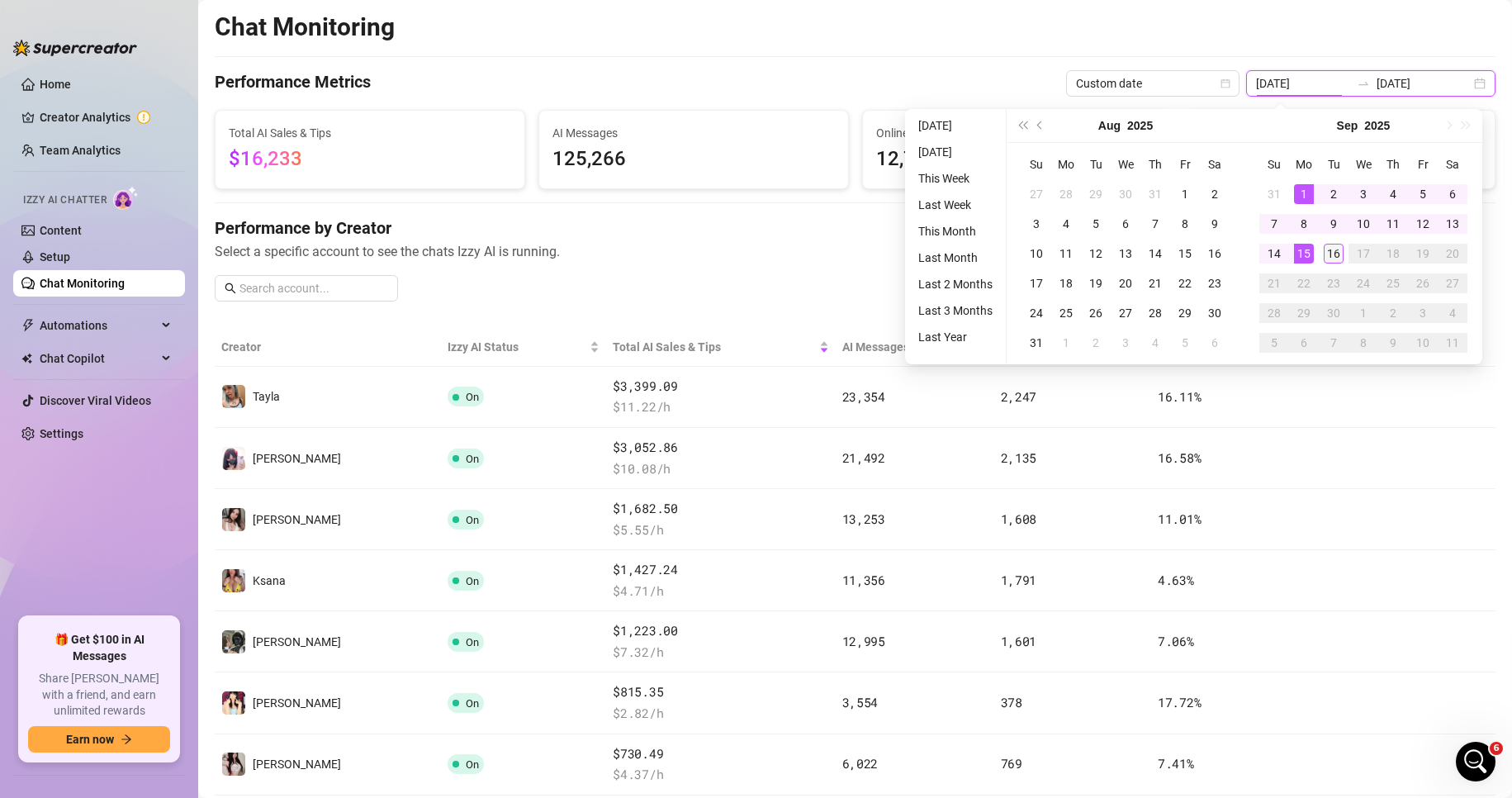
type input "[DATE]"
click at [1342, 247] on div "16" at bounding box center [1333, 253] width 19 height 19
type input "[DATE]"
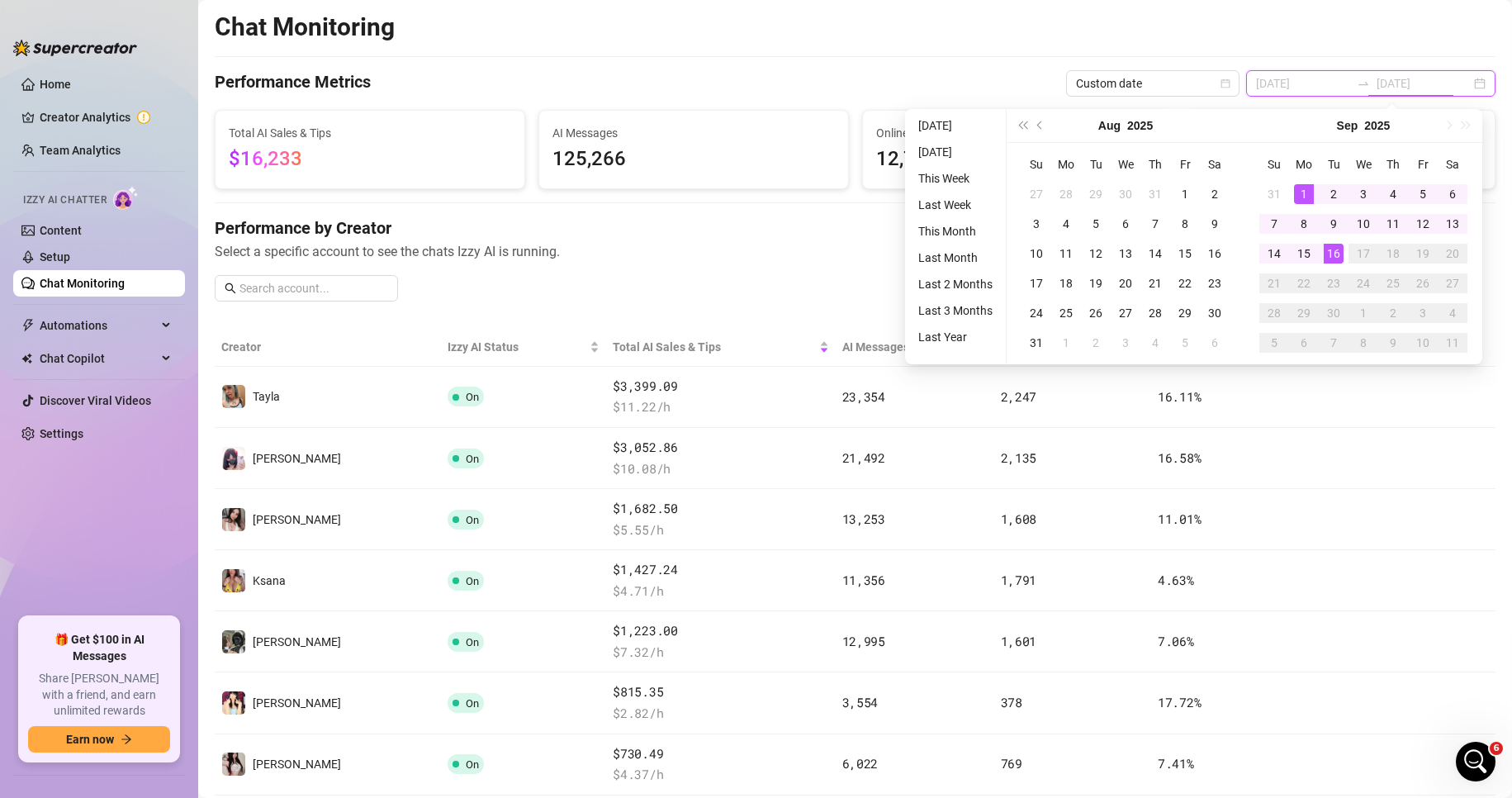
type input "[DATE]"
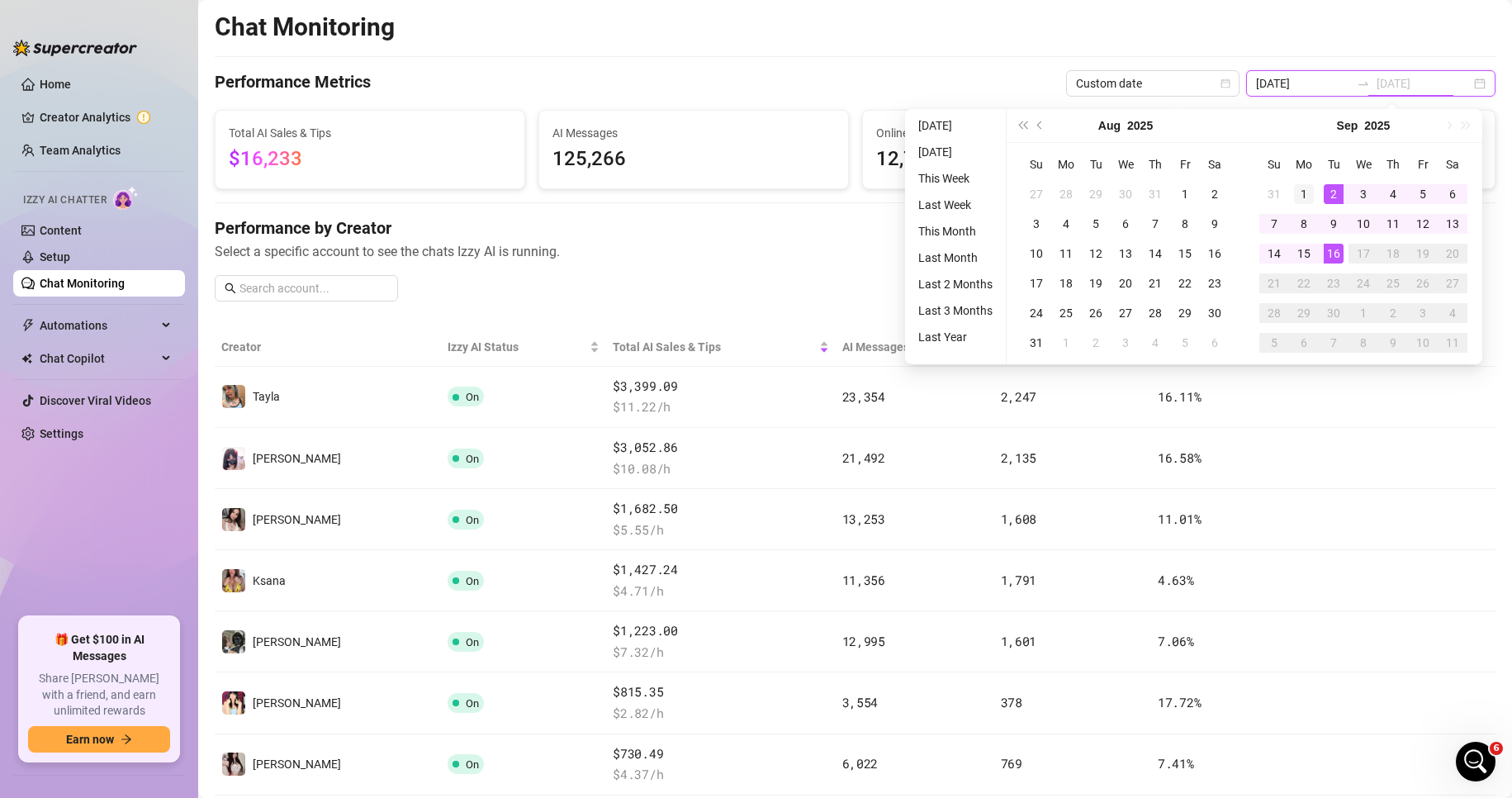
type input "[DATE]"
click at [1305, 197] on div "1" at bounding box center [1304, 194] width 19 height 19
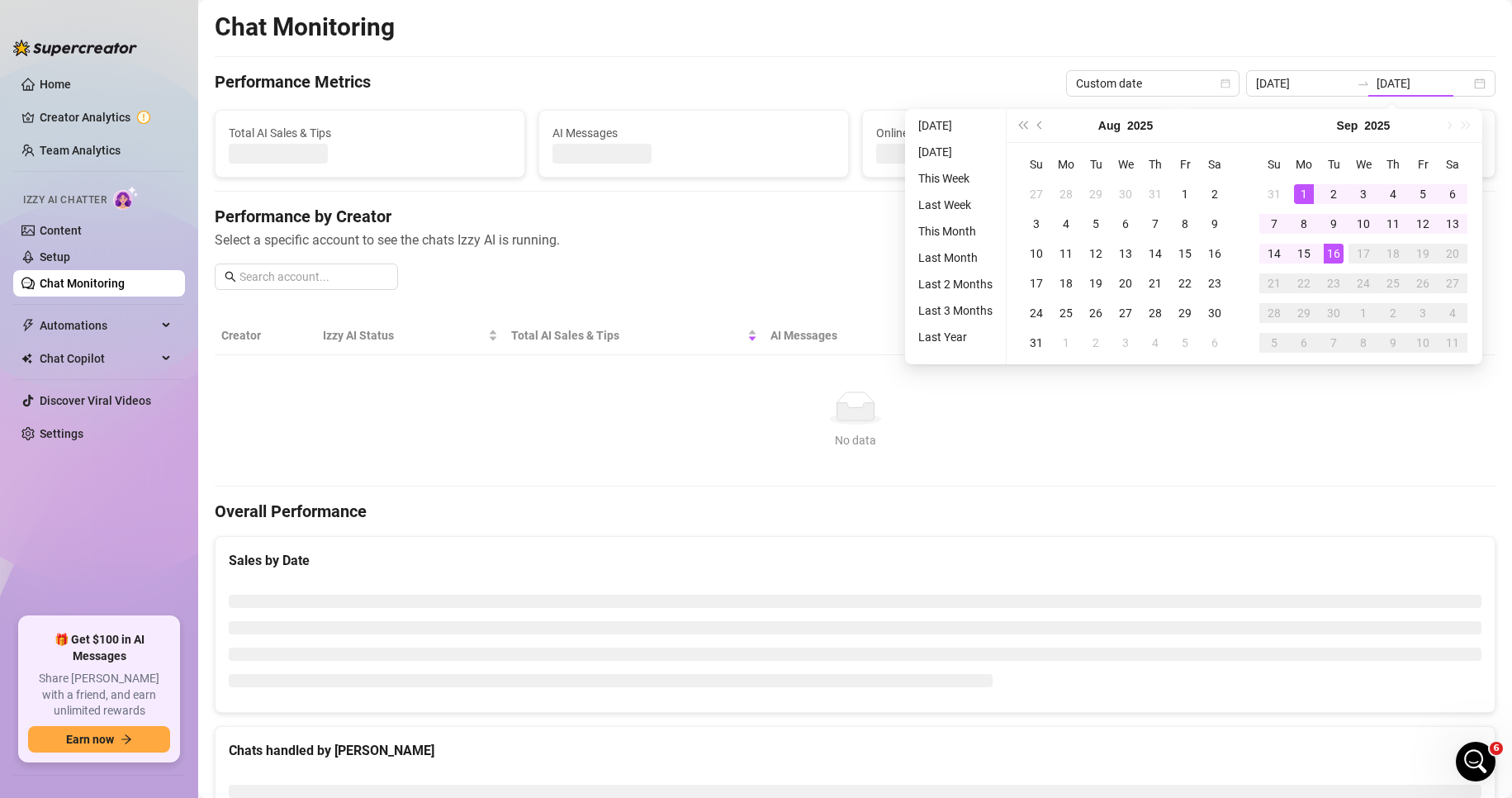
type input "[DATE]"
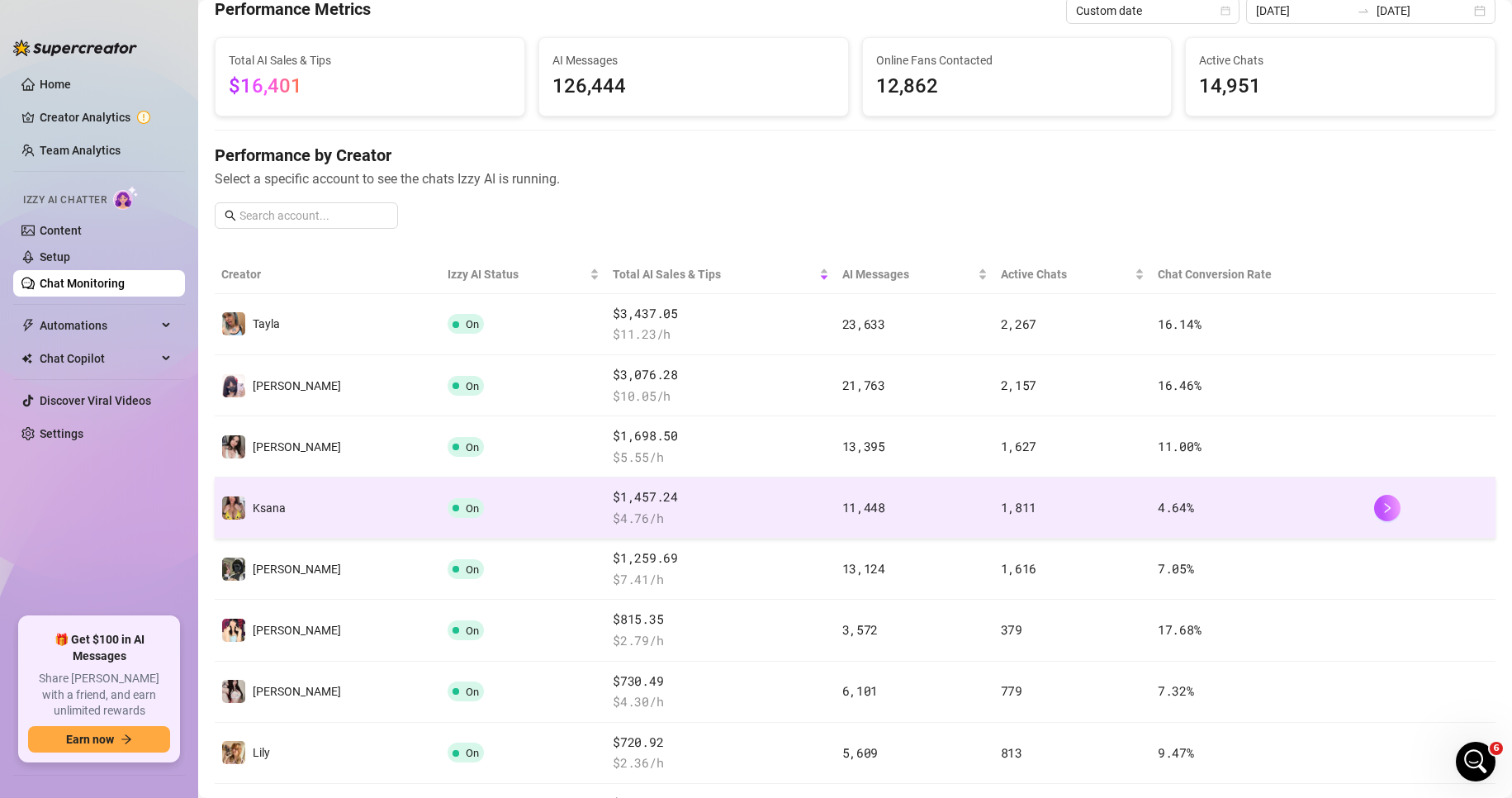
scroll to position [82, 0]
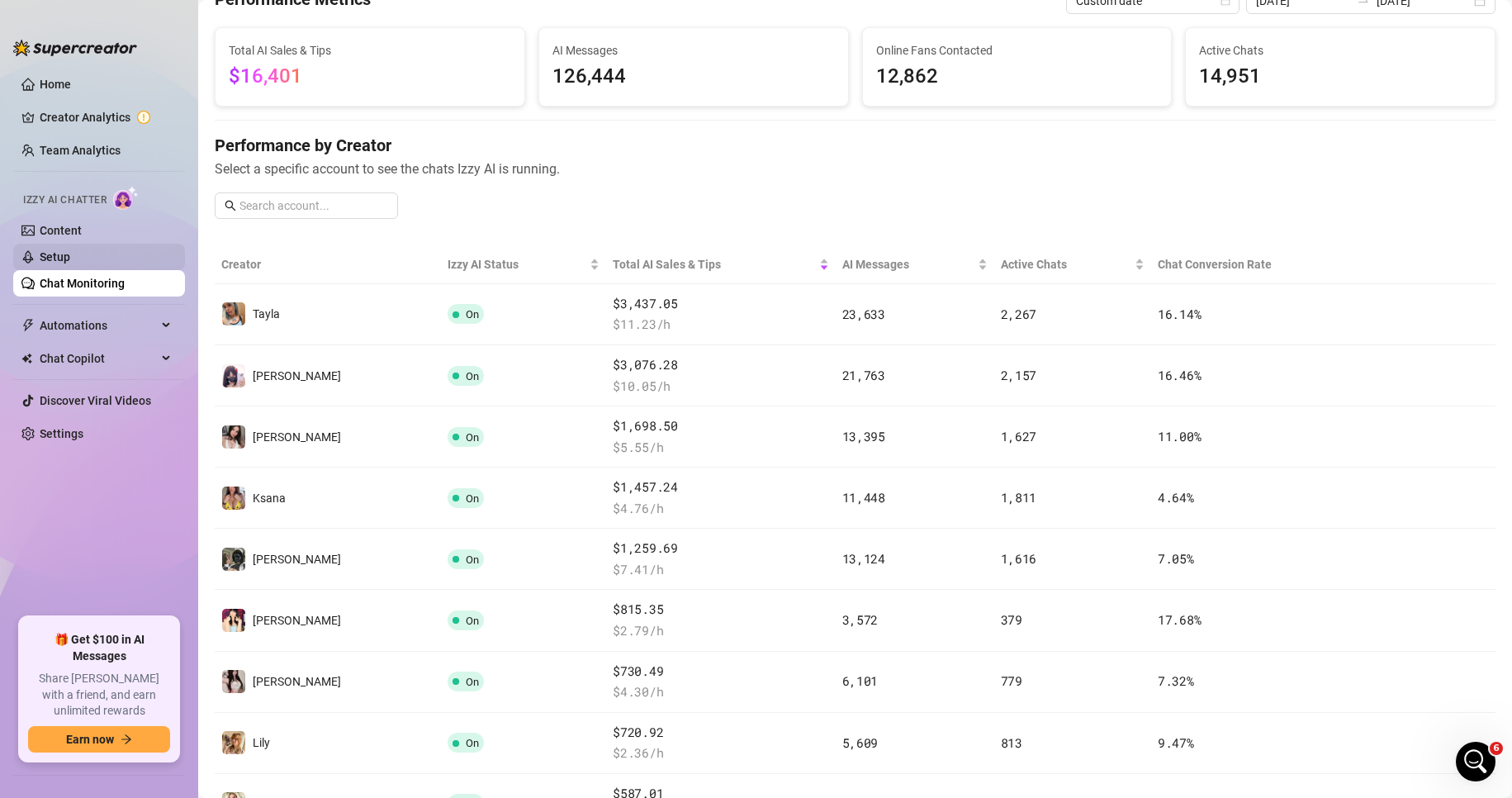
click at [70, 250] on link "Setup" at bounding box center [55, 257] width 31 height 13
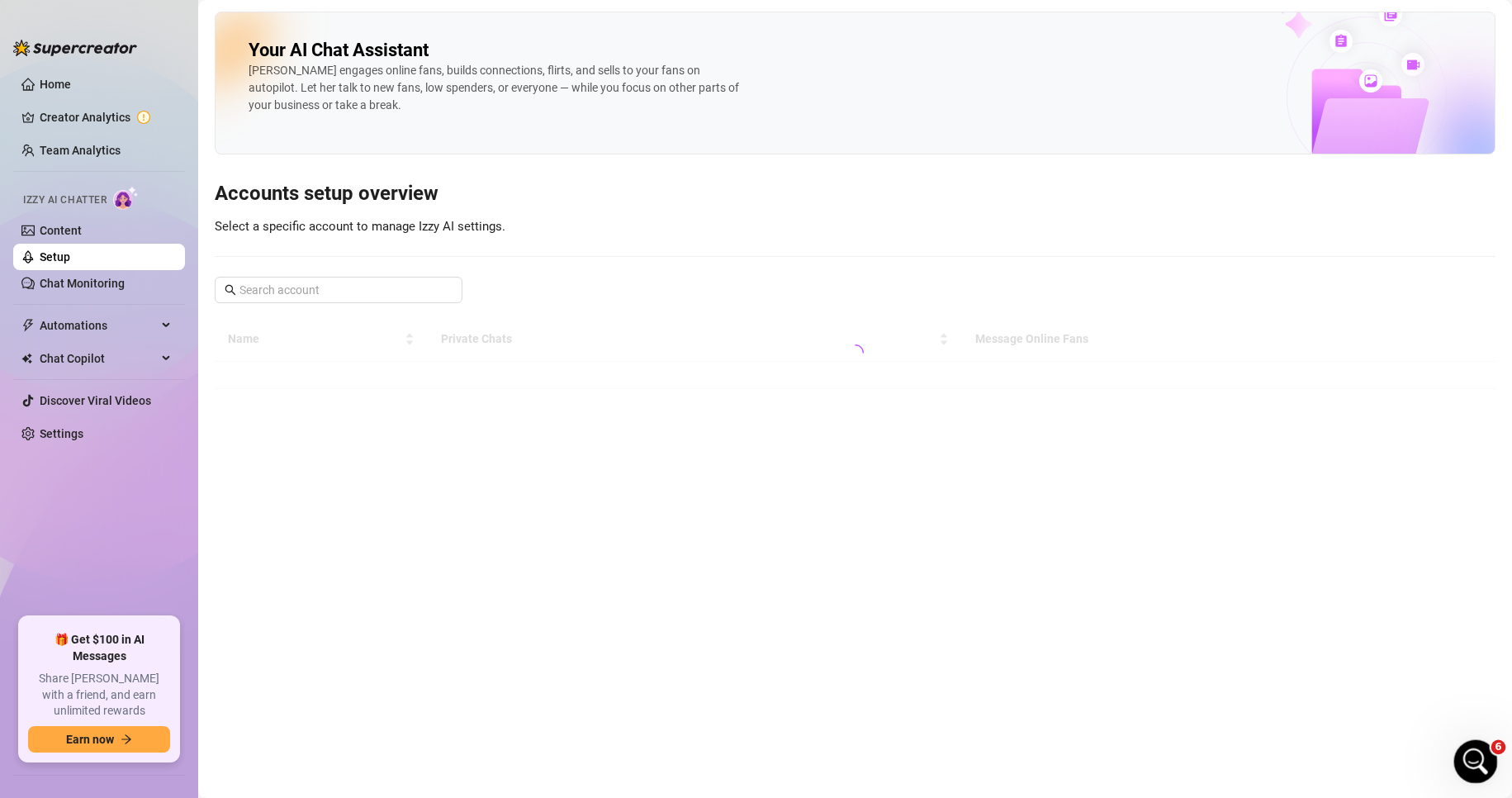
click at [1468, 759] on icon "Open Intercom Messenger" at bounding box center [1473, 759] width 27 height 27
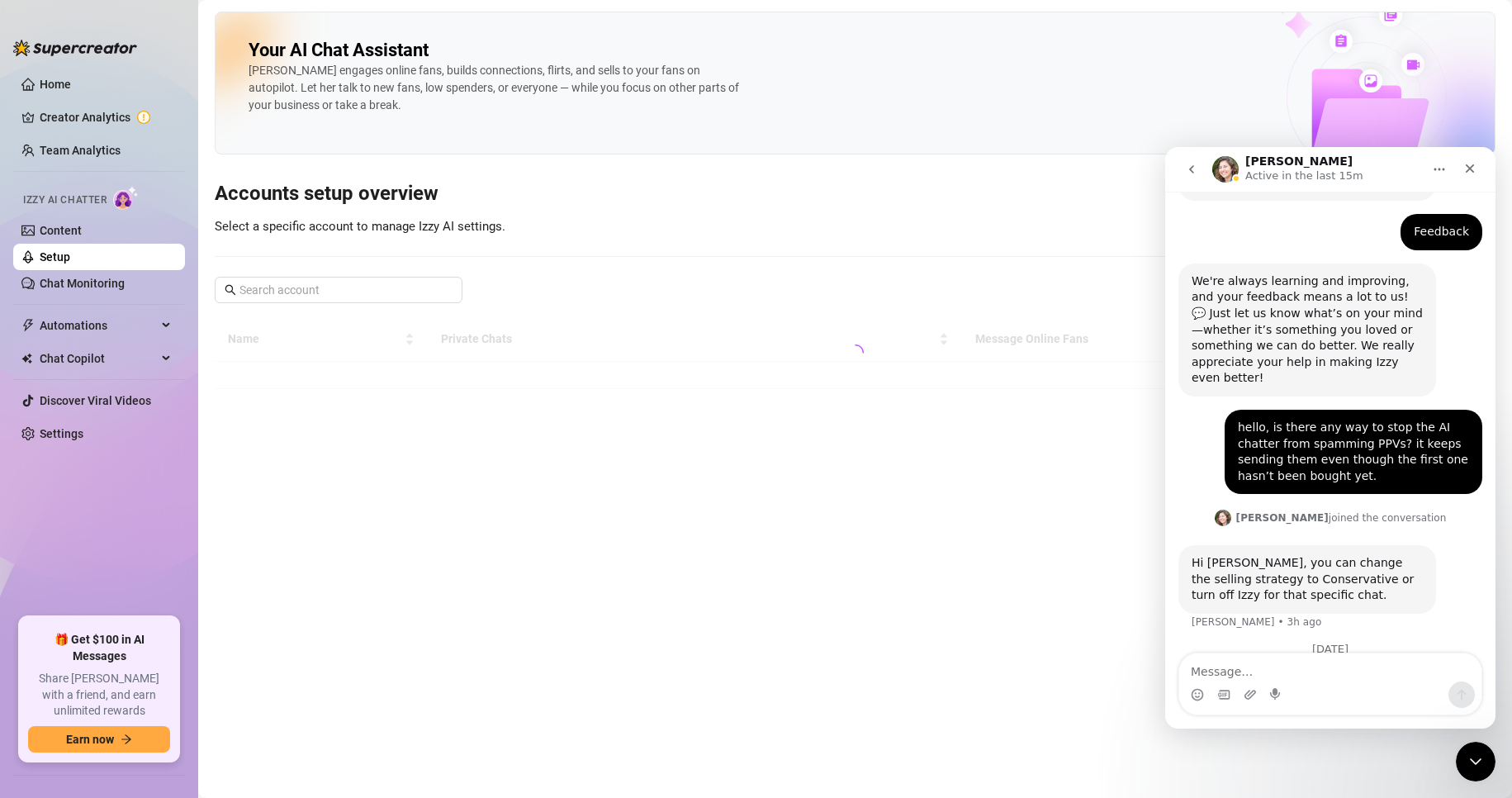
scroll to position [297, 0]
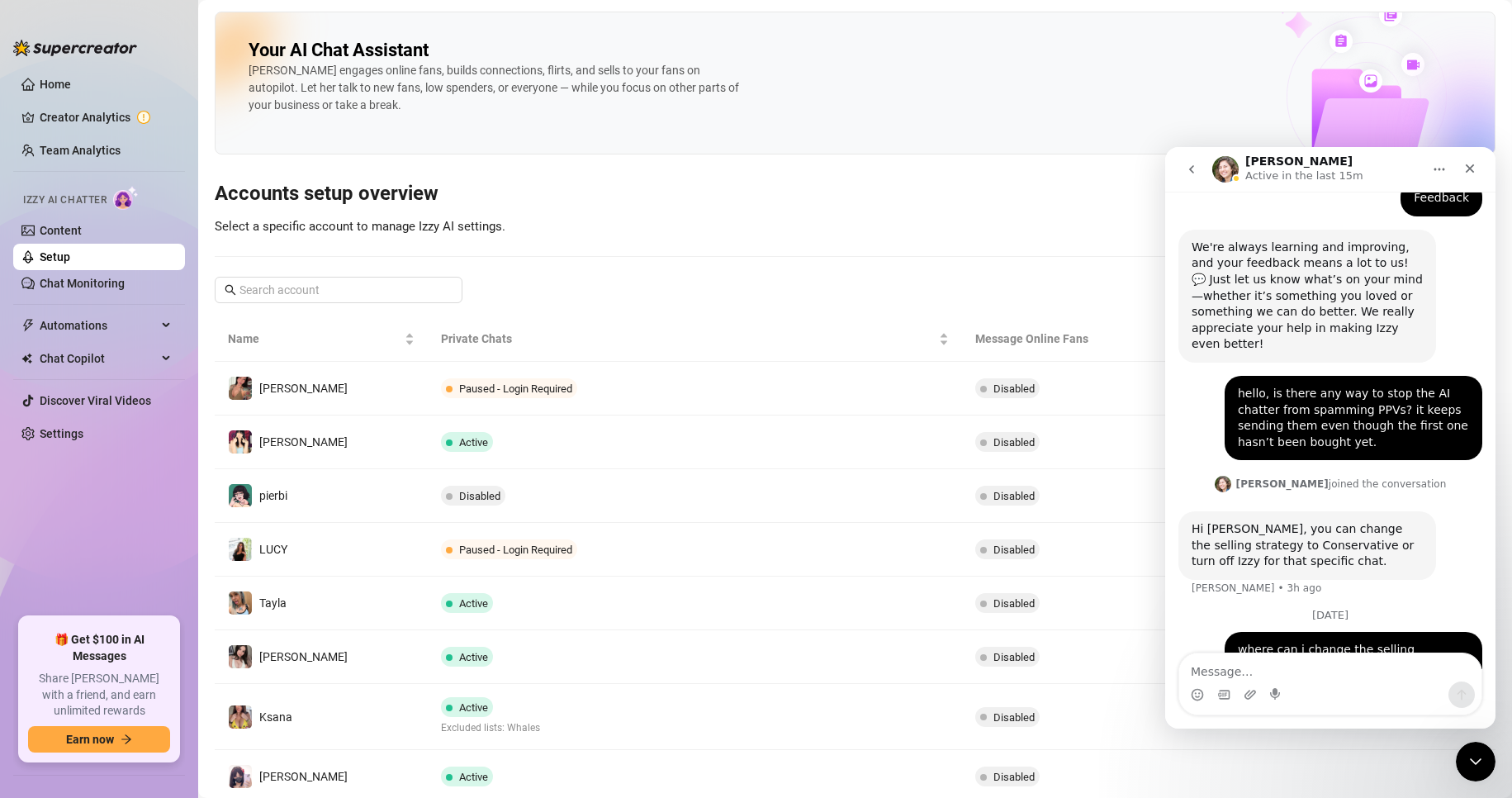
click at [1192, 165] on icon "go back" at bounding box center [1191, 170] width 13 height 13
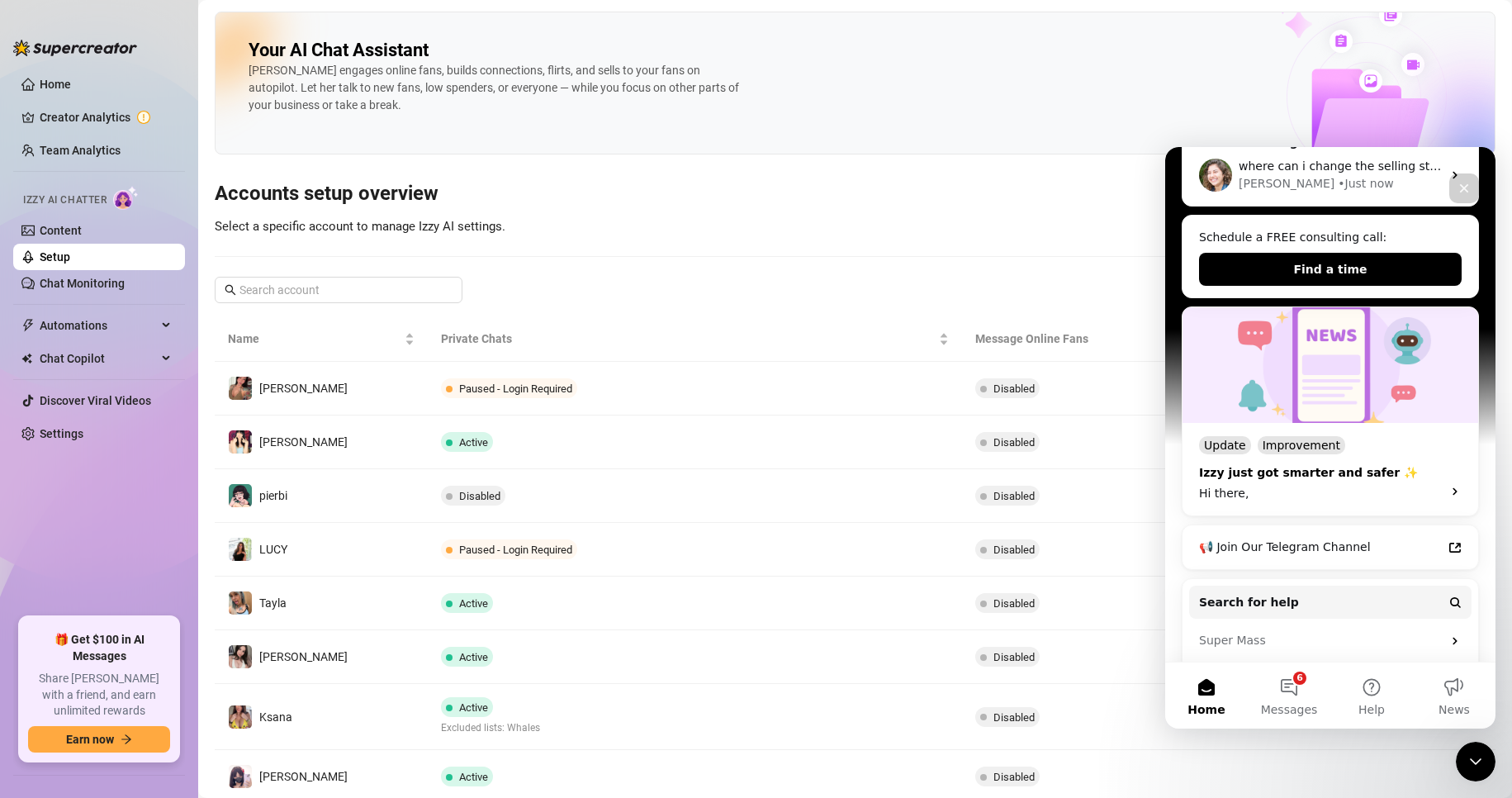
scroll to position [340, 0]
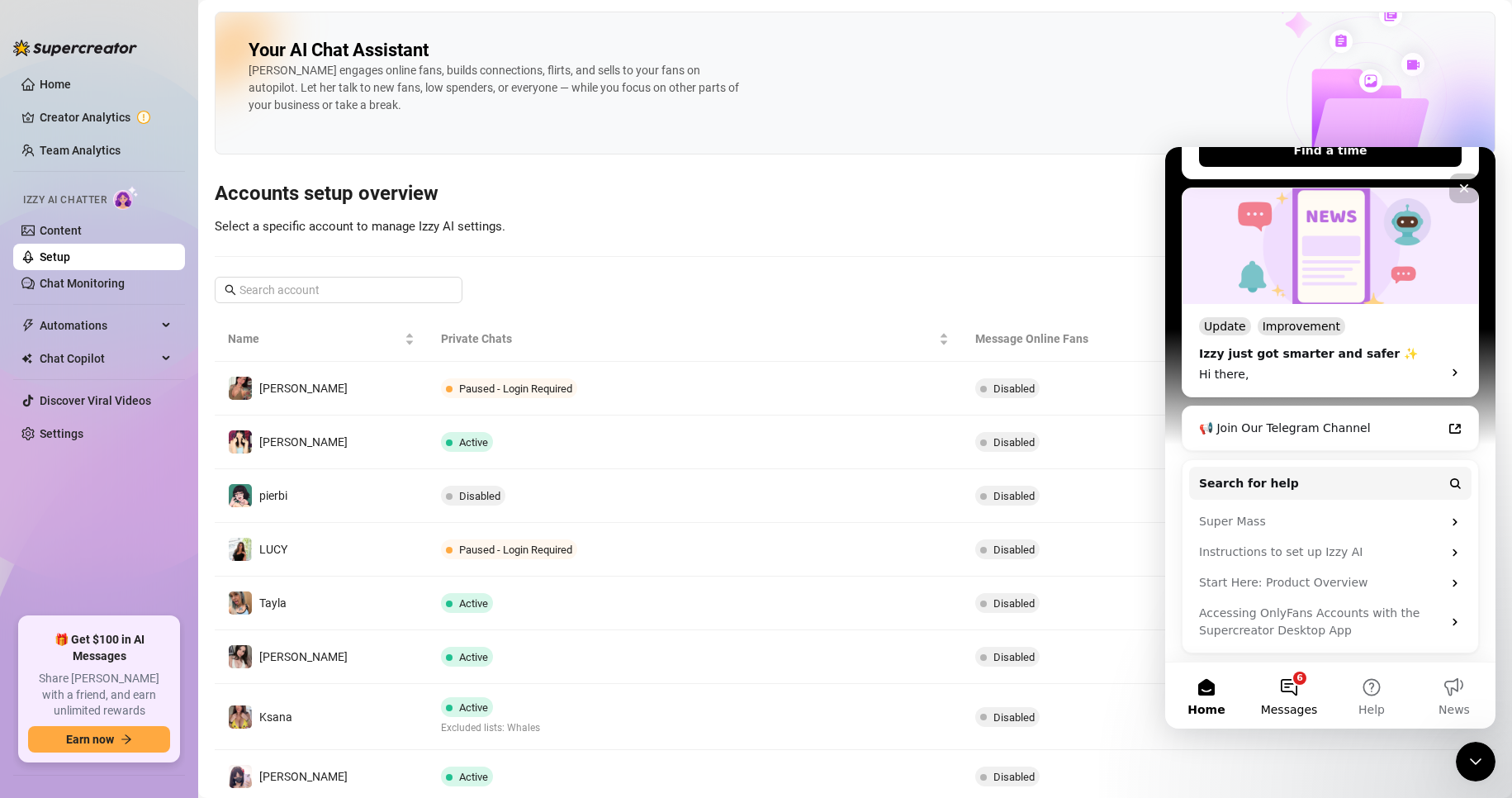
click at [1297, 678] on button "6 Messages" at bounding box center [1289, 695] width 82 height 66
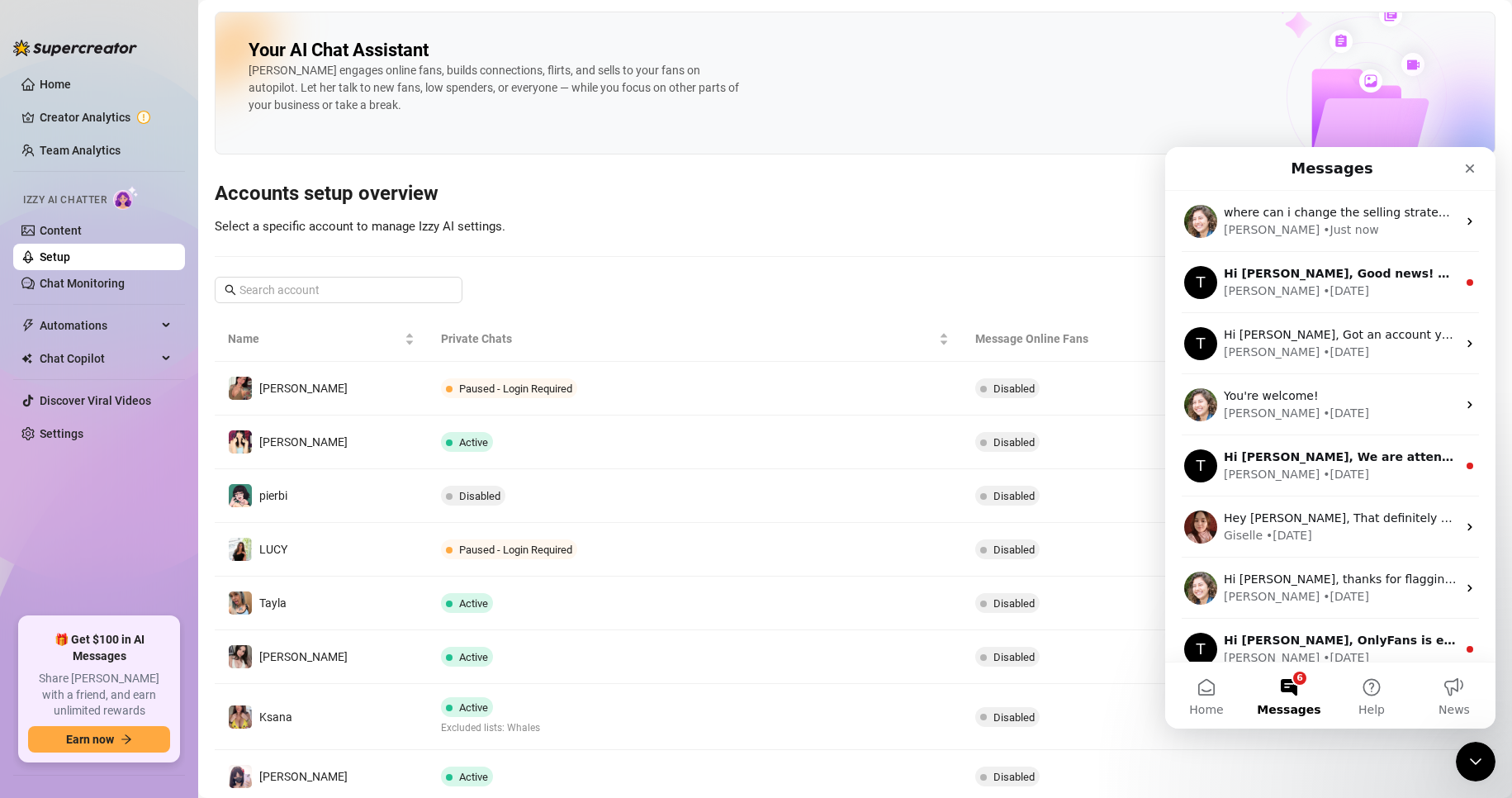
click at [686, 182] on h3 "Accounts setup overview" at bounding box center [855, 194] width 1281 height 27
click at [151, 319] on span "Automations" at bounding box center [98, 325] width 118 height 27
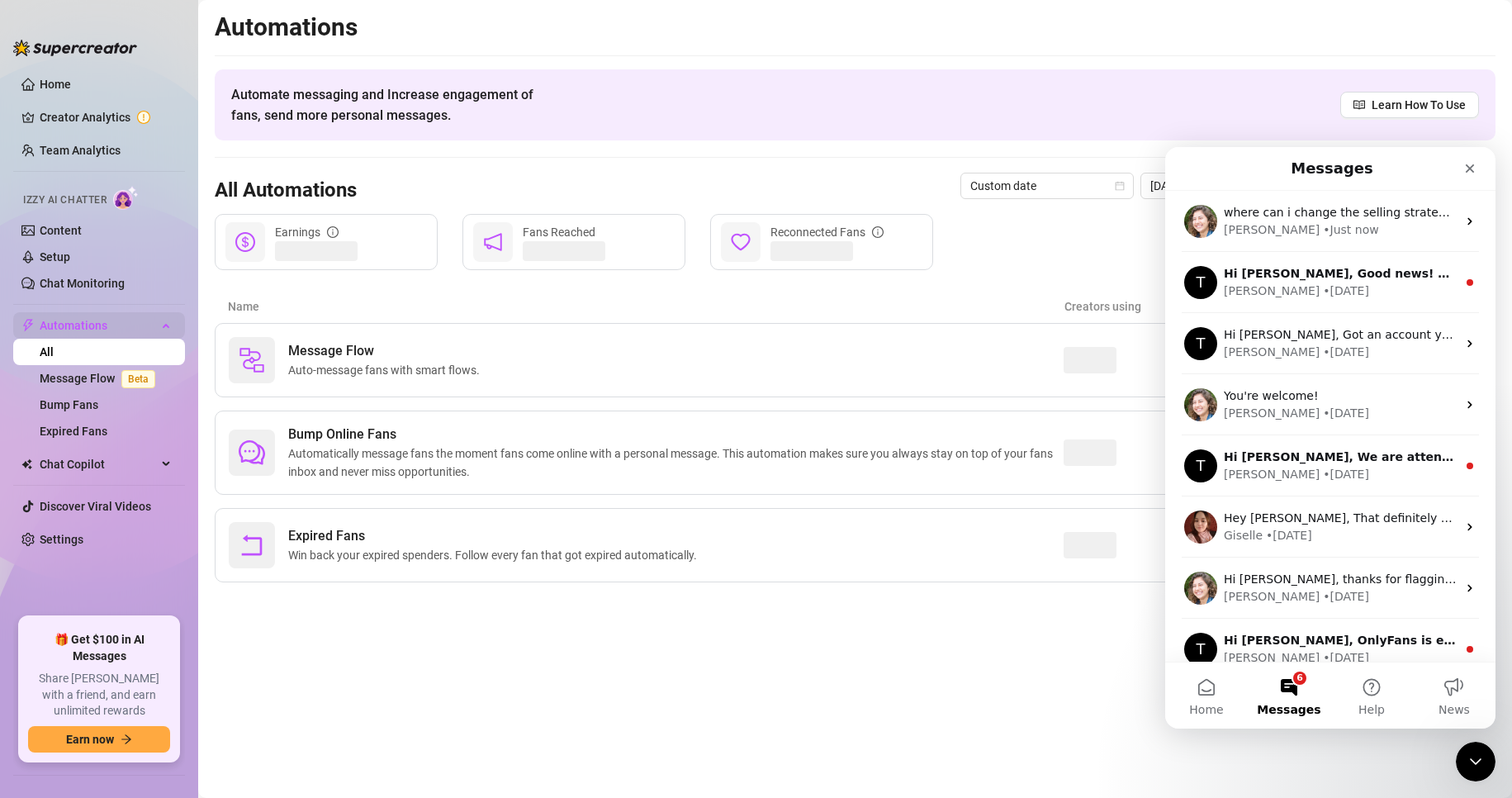
click at [151, 319] on span "Automations" at bounding box center [98, 325] width 118 height 27
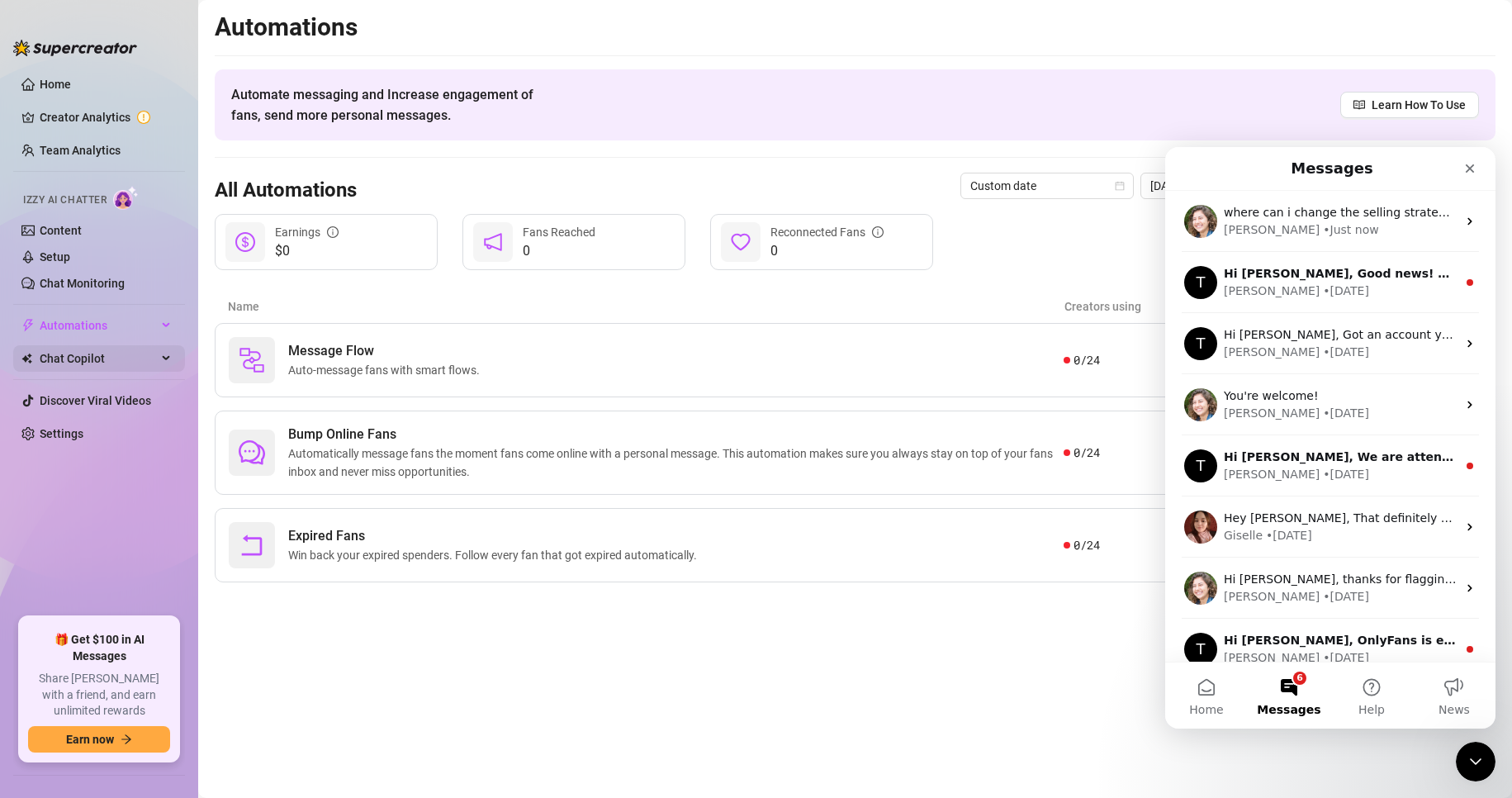
click at [159, 356] on div "Chat Copilot" at bounding box center [98, 359] width 171 height 27
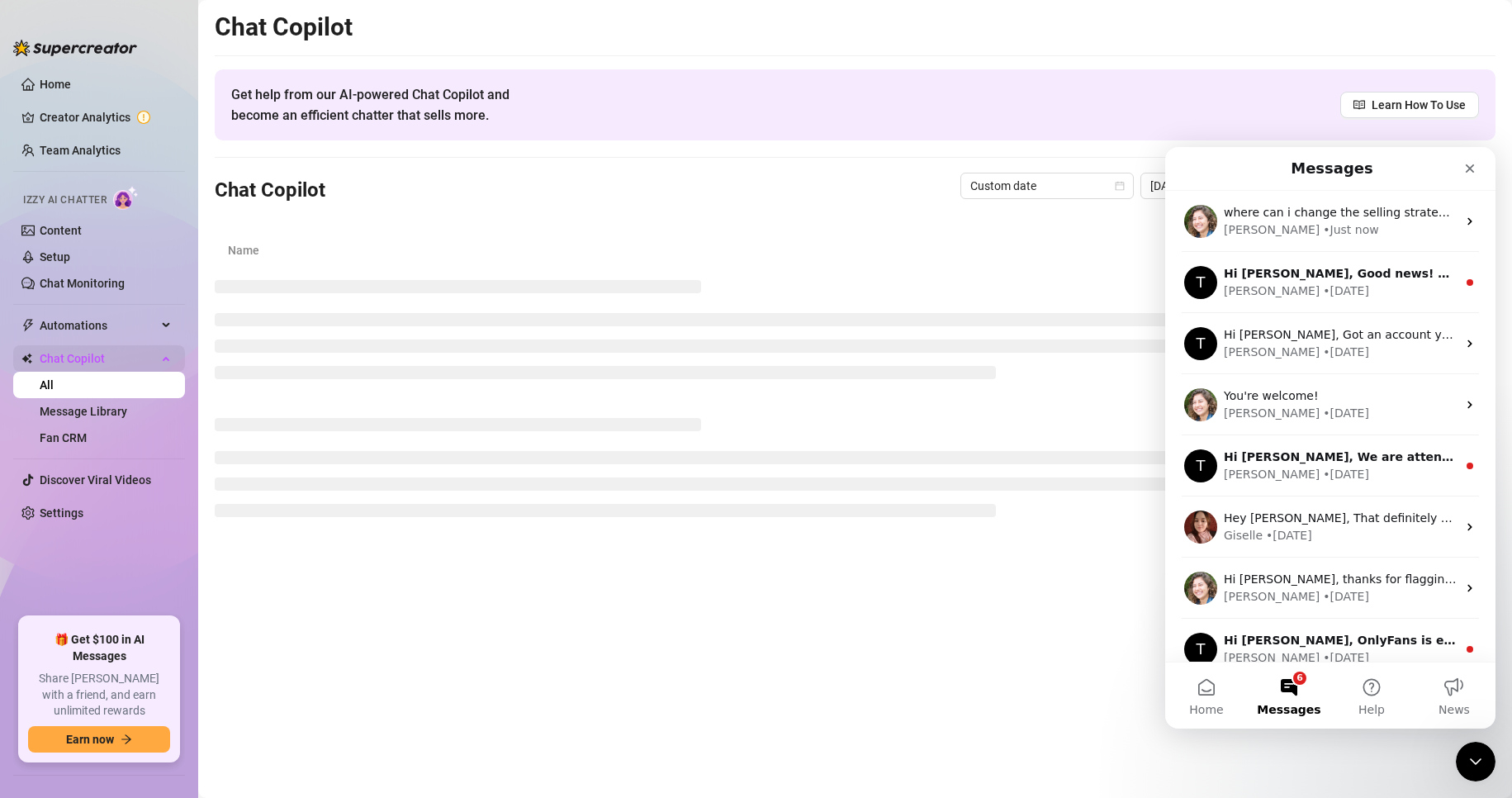
click at [164, 357] on icon at bounding box center [168, 357] width 8 height 0
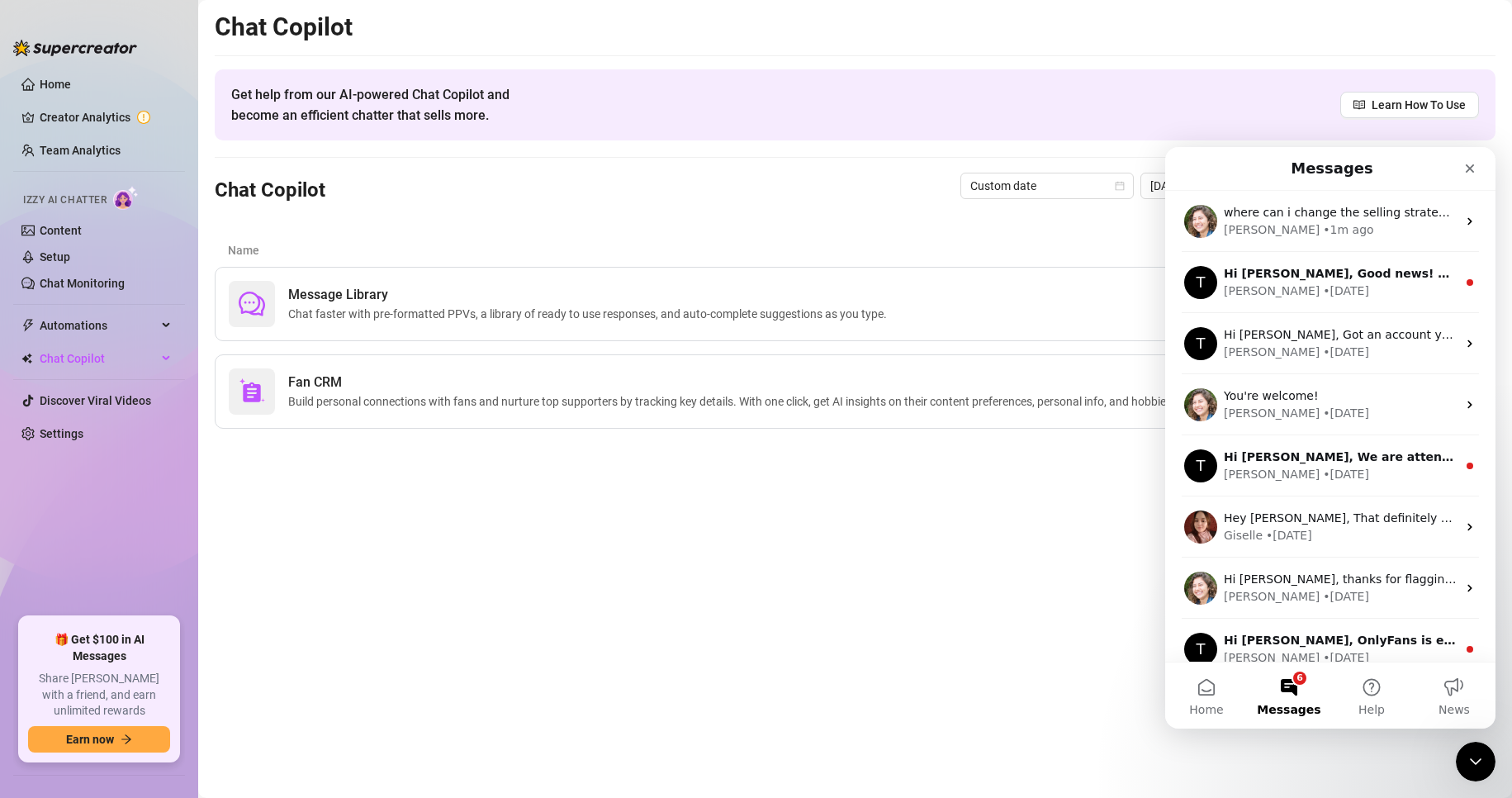
click at [1109, 493] on main "Chat Copilot Get help from our AI-powered Chat Copilot and become an efficient …" at bounding box center [855, 399] width 1314 height 798
click at [135, 119] on link "Creator Analytics" at bounding box center [106, 117] width 132 height 27
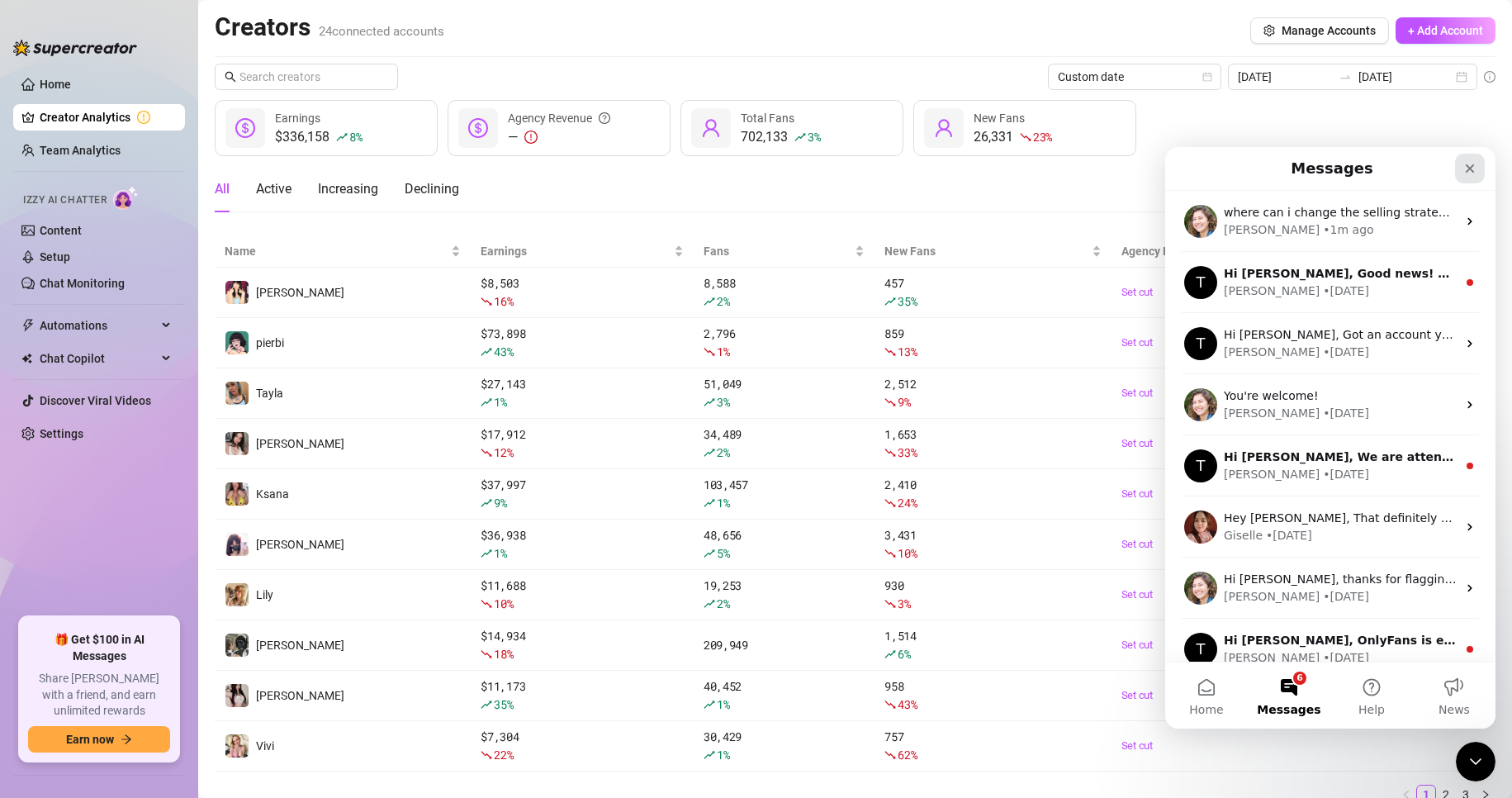
click at [1467, 167] on icon "Close" at bounding box center [1470, 169] width 13 height 13
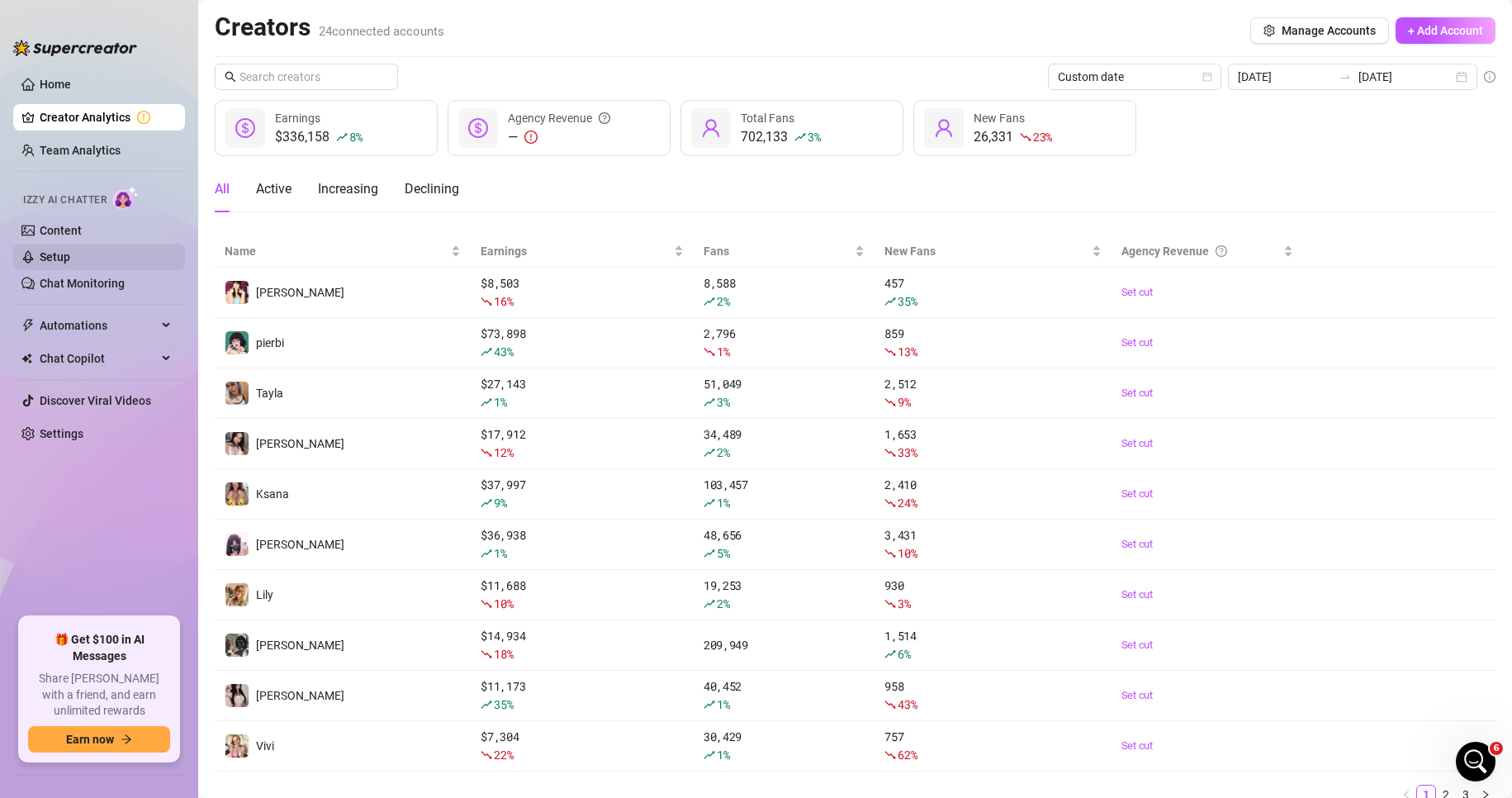
click at [70, 260] on link "Setup" at bounding box center [55, 257] width 31 height 13
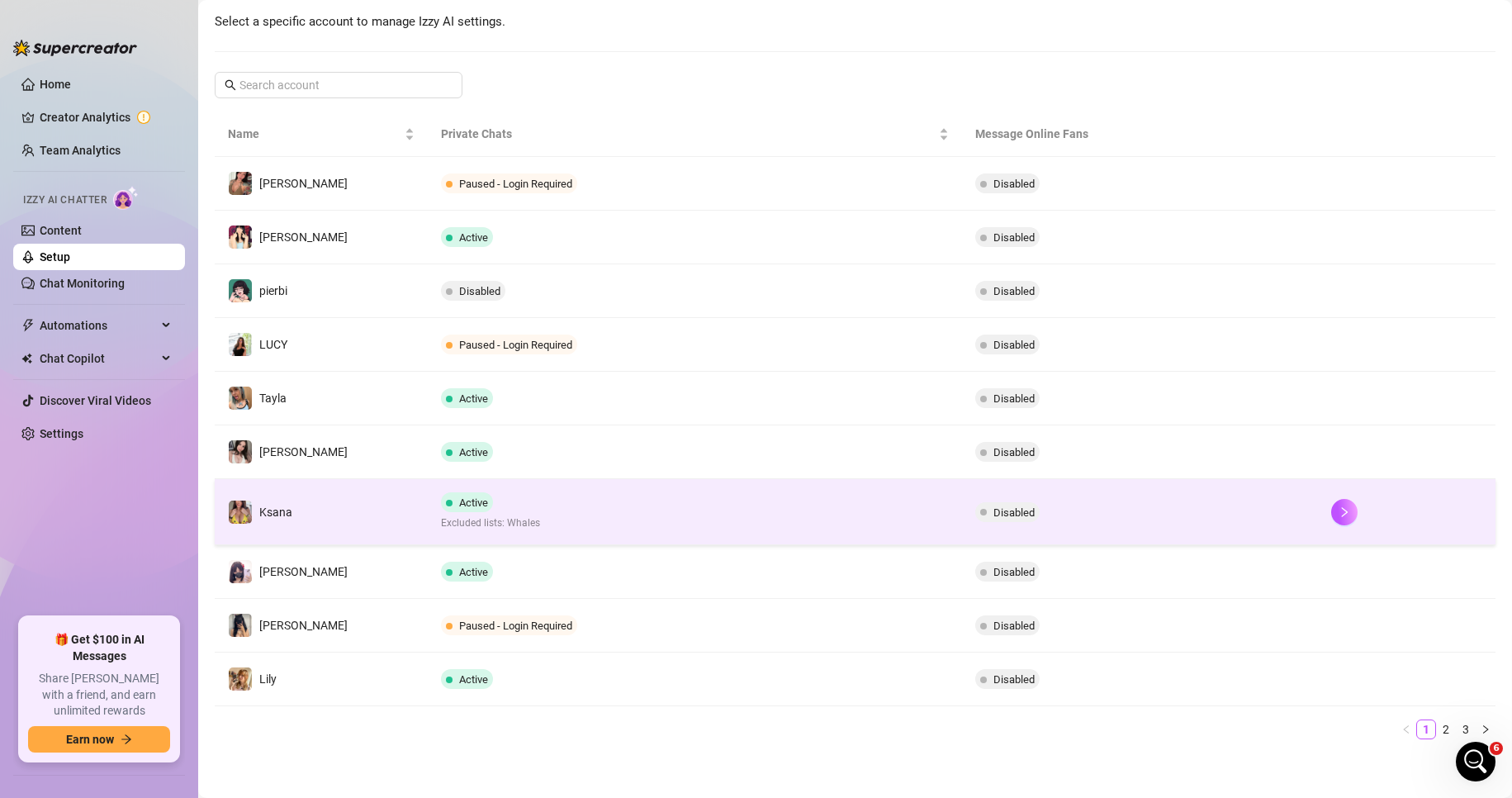
scroll to position [209, 0]
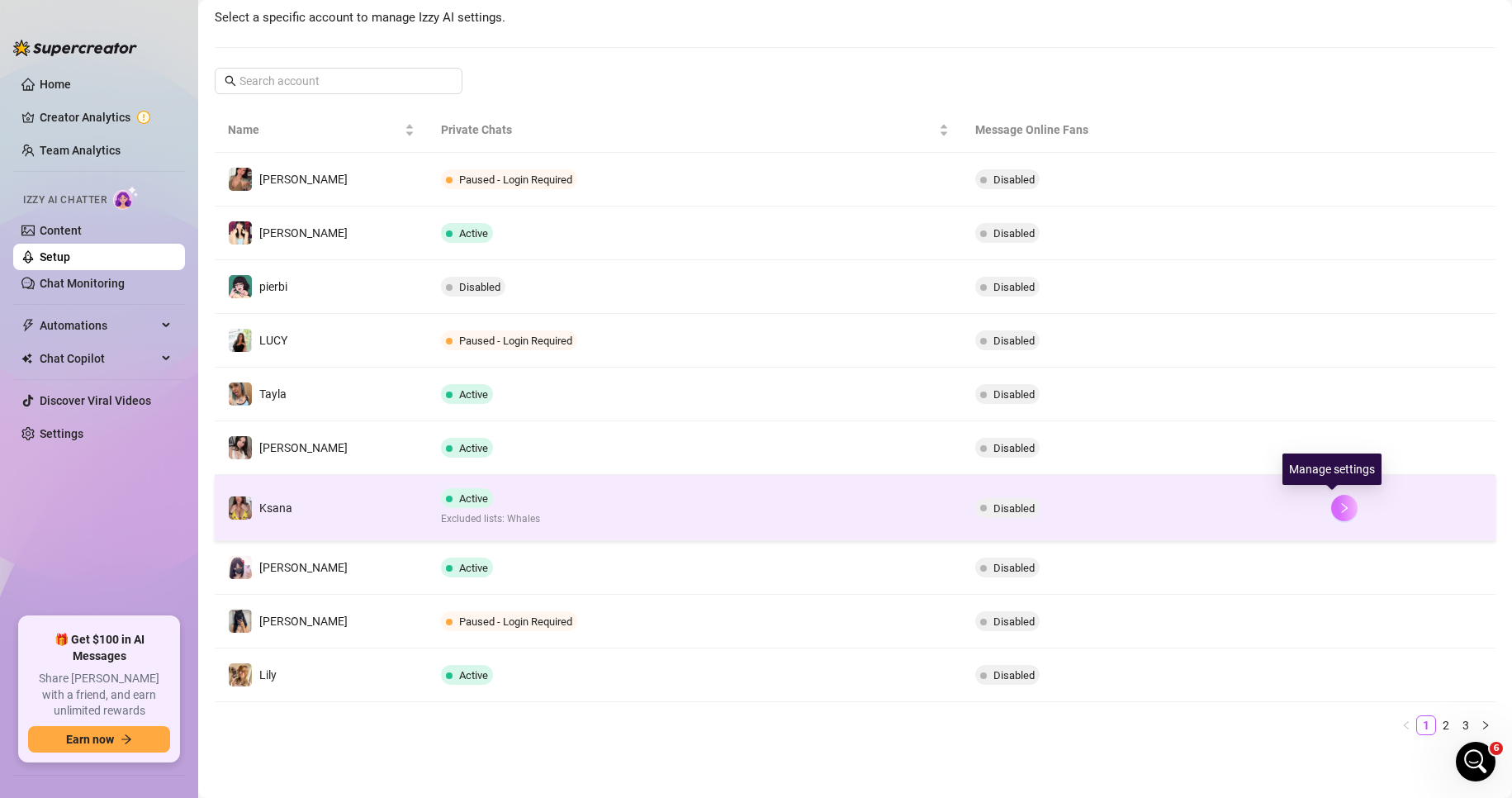
click at [1339, 513] on icon "right" at bounding box center [1344, 508] width 11 height 11
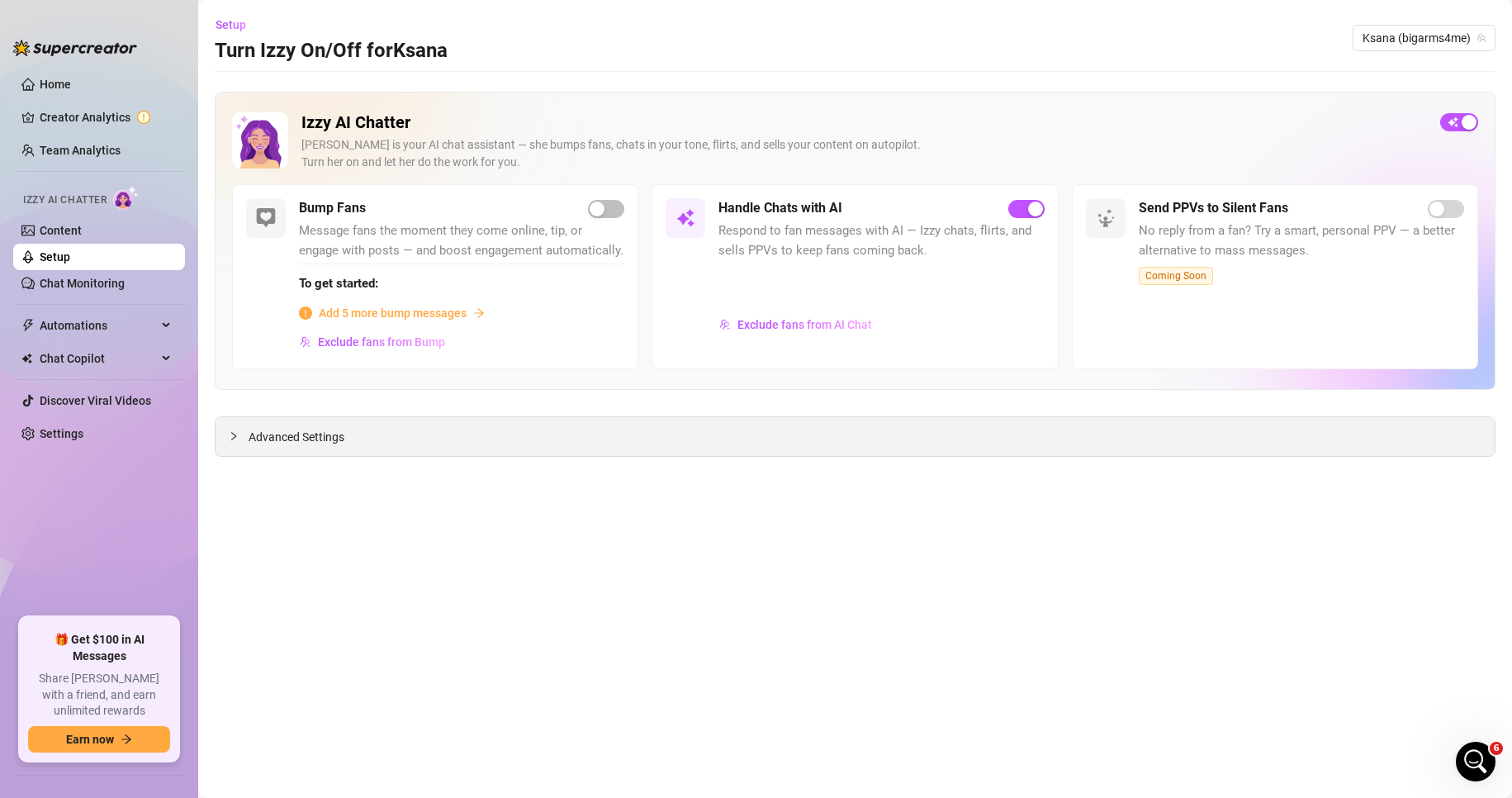
click at [448, 431] on div "Advanced Settings" at bounding box center [855, 437] width 1279 height 39
click at [233, 443] on div at bounding box center [238, 437] width 19 height 19
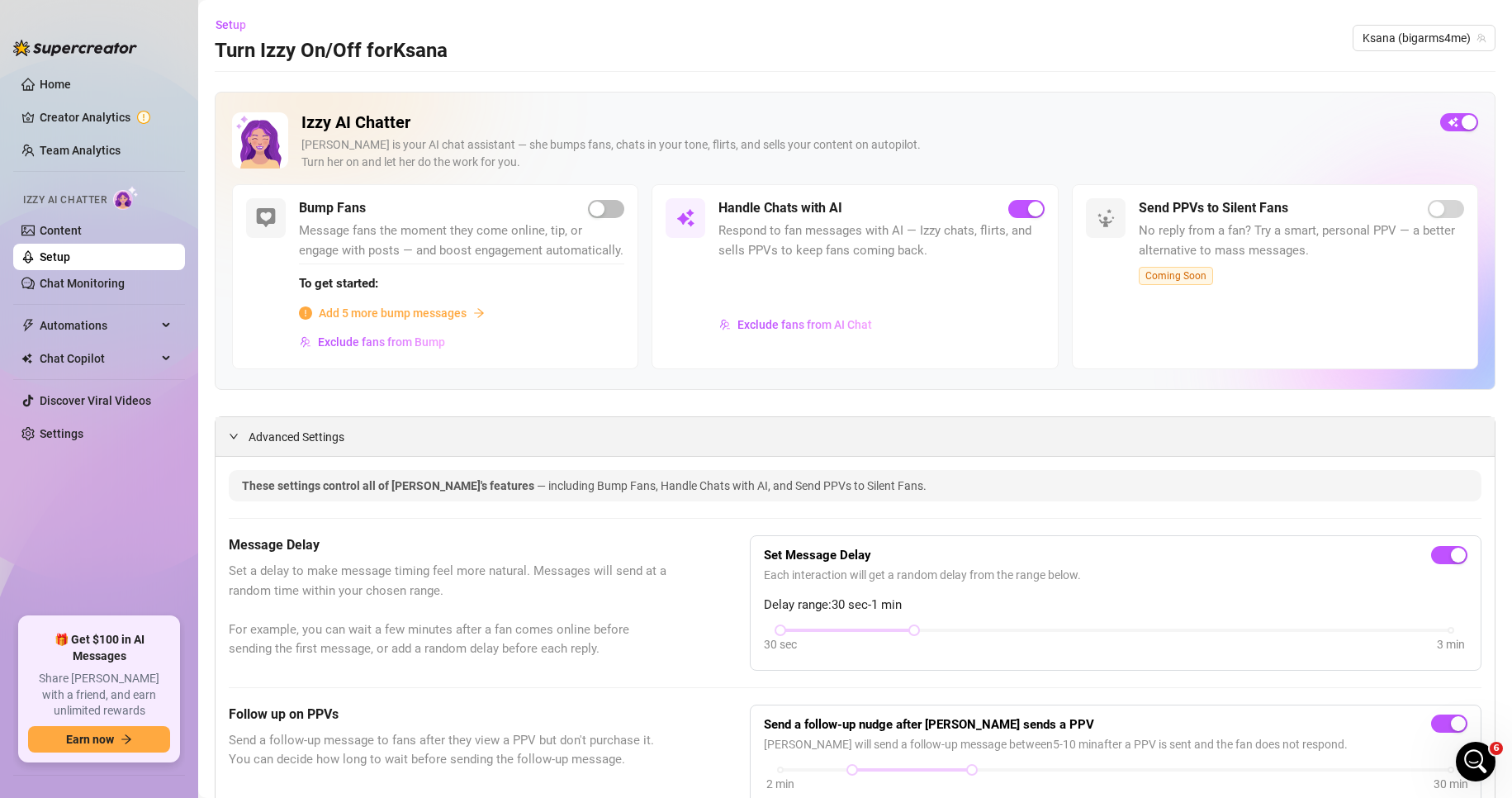
click at [233, 437] on div "Advanced Settings" at bounding box center [855, 437] width 1279 height 39
click at [242, 27] on span "Setup" at bounding box center [231, 25] width 31 height 13
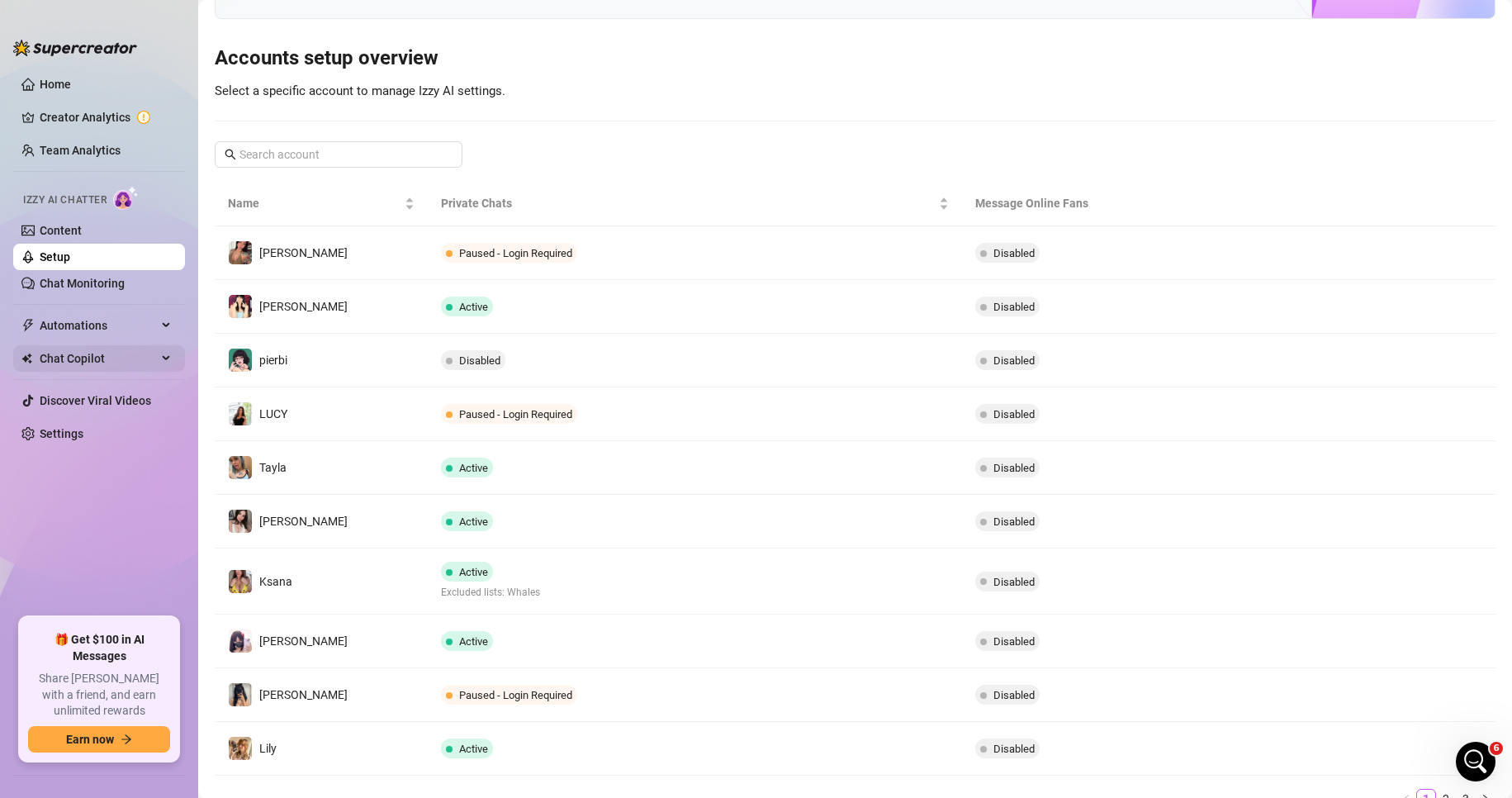
scroll to position [165, 0]
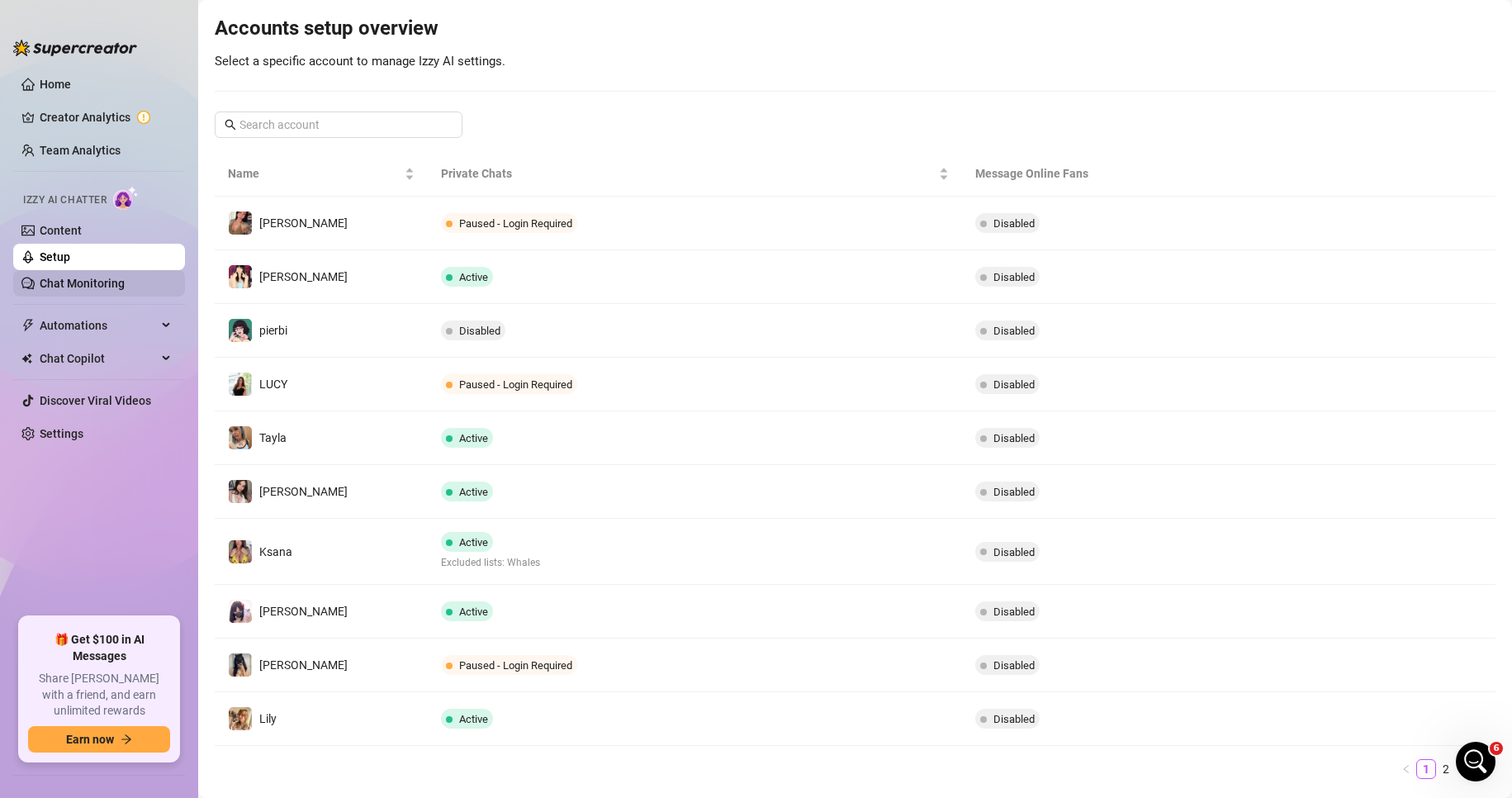
click at [87, 290] on link "Chat Monitoring" at bounding box center [82, 284] width 85 height 13
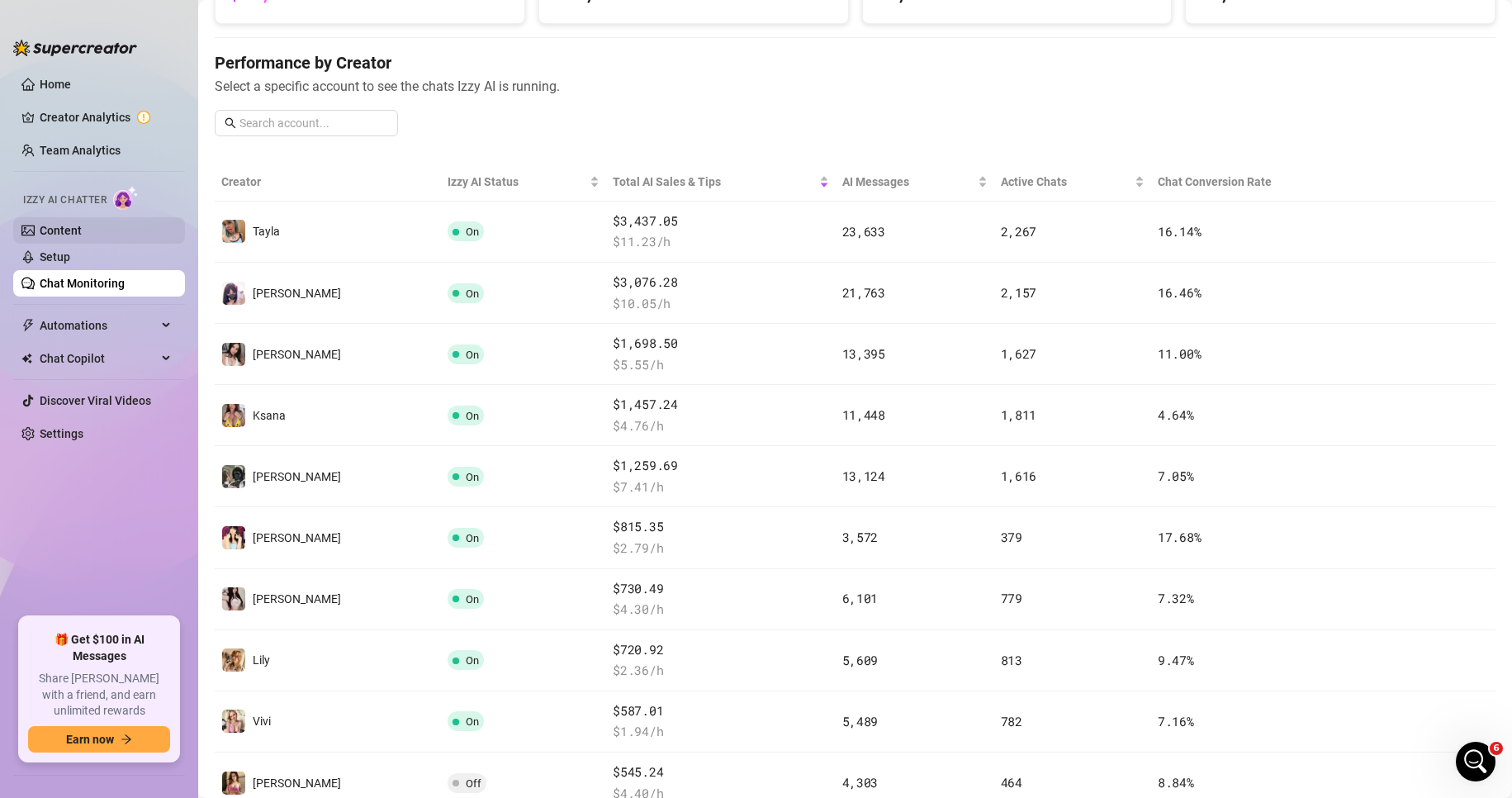
click at [82, 225] on link "Content" at bounding box center [60, 231] width 42 height 13
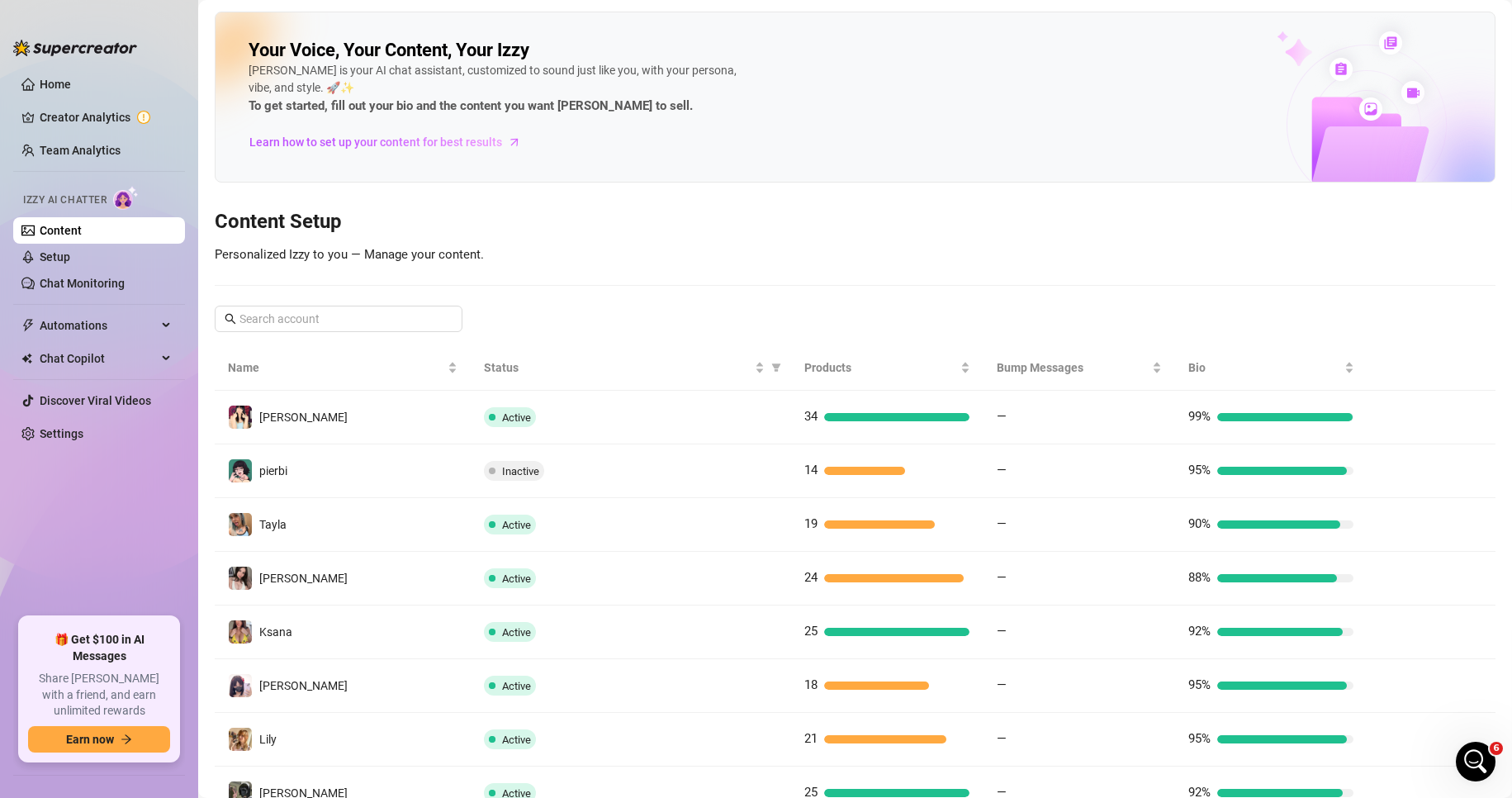
click at [1212, 247] on div "Your Voice, Your Content, Your [PERSON_NAME] is your AI chat assistant, customi…" at bounding box center [855, 492] width 1281 height 963
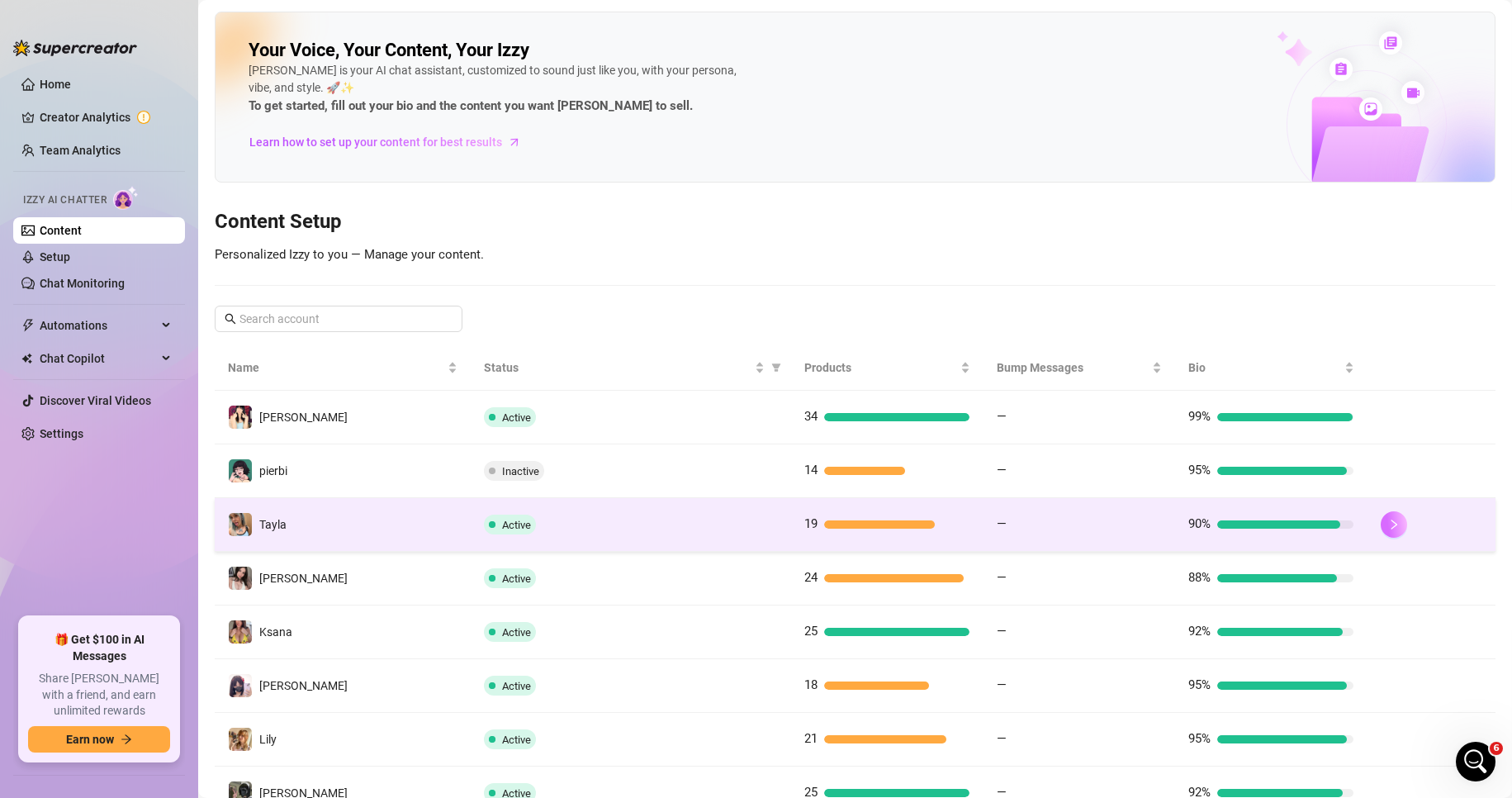
click at [1394, 526] on button "button" at bounding box center [1394, 525] width 27 height 27
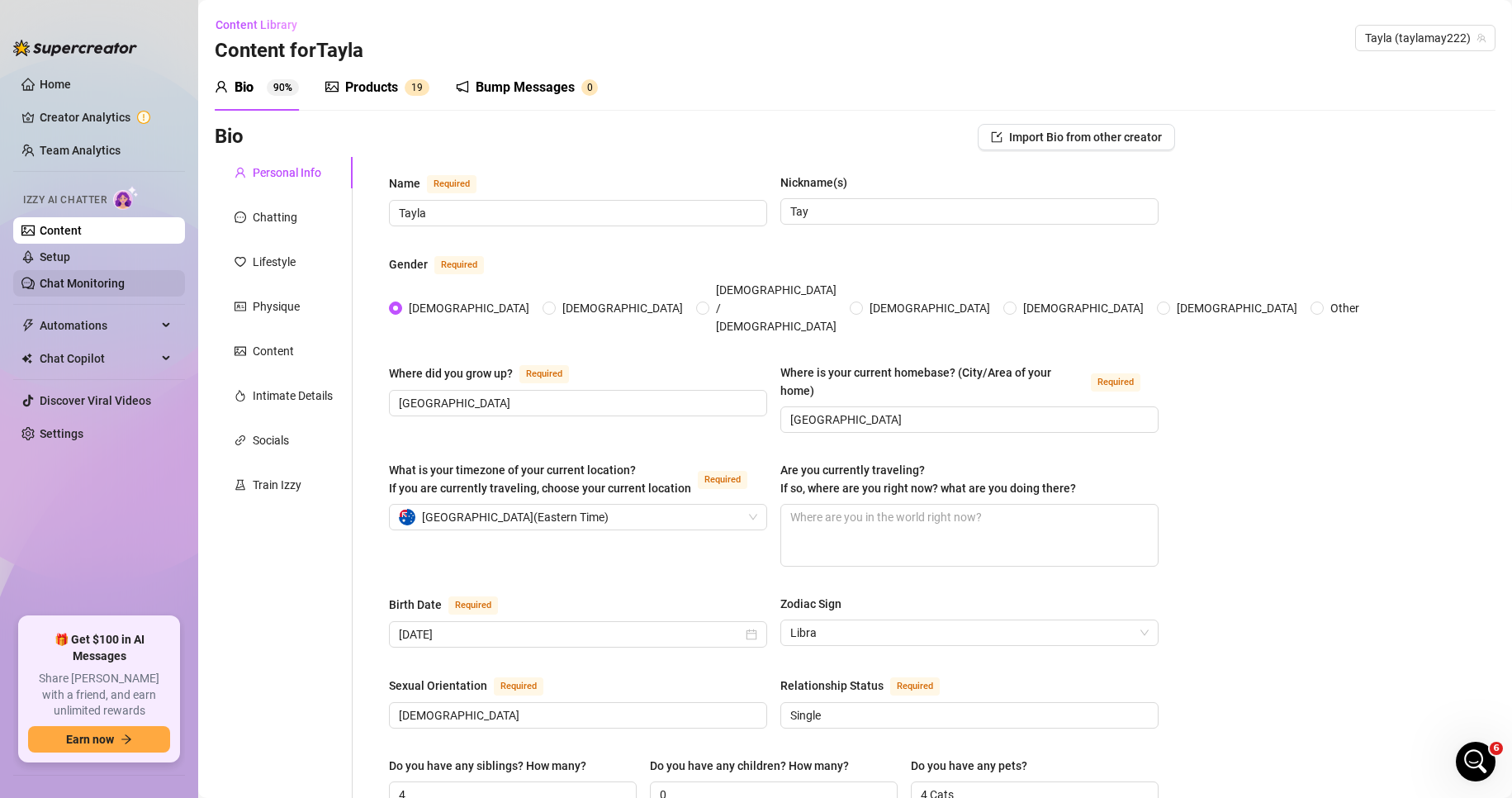
click at [123, 277] on link "Chat Monitoring" at bounding box center [82, 284] width 85 height 13
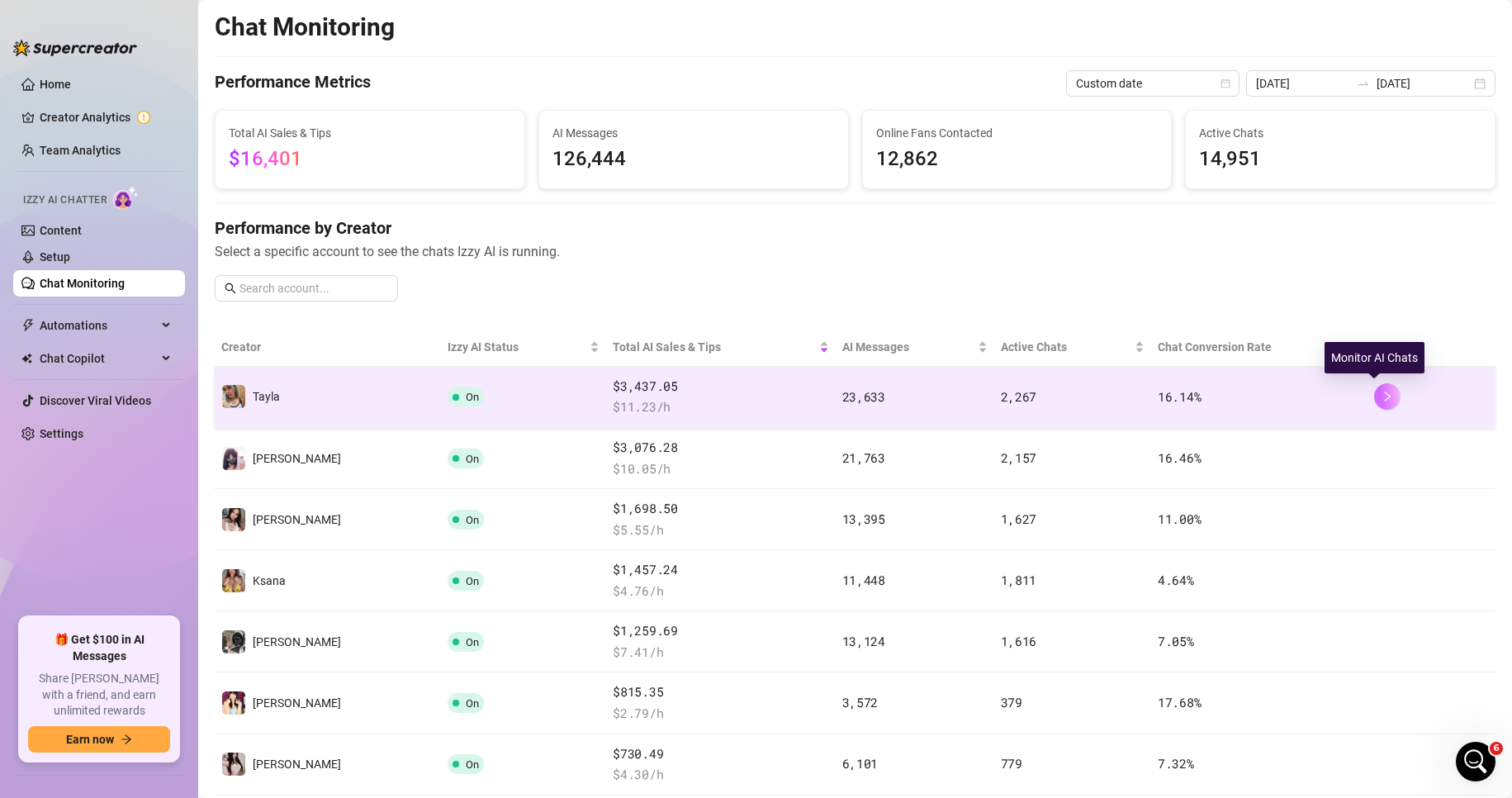
click at [1382, 397] on icon "right" at bounding box center [1388, 397] width 11 height 11
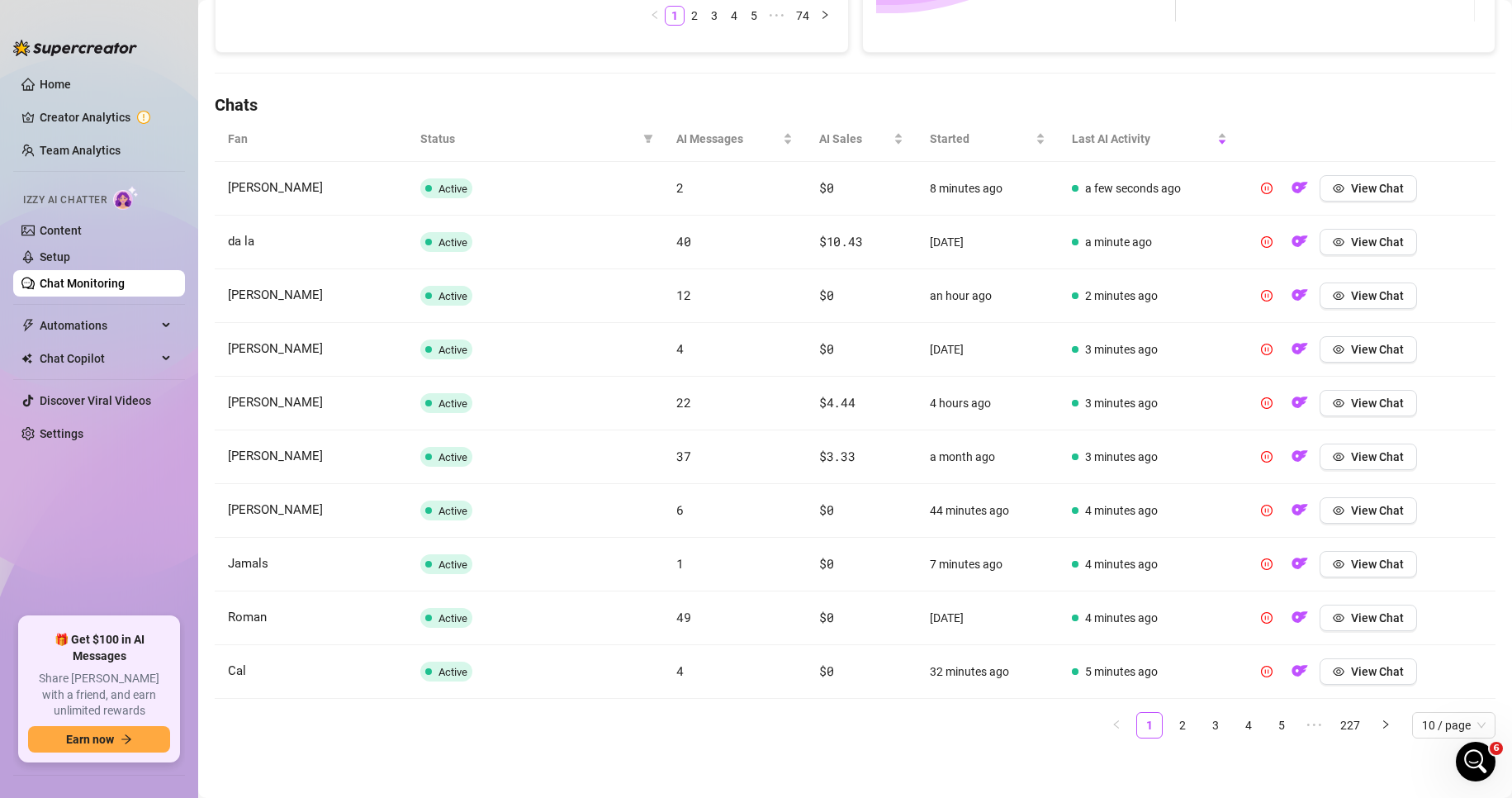
scroll to position [502, 0]
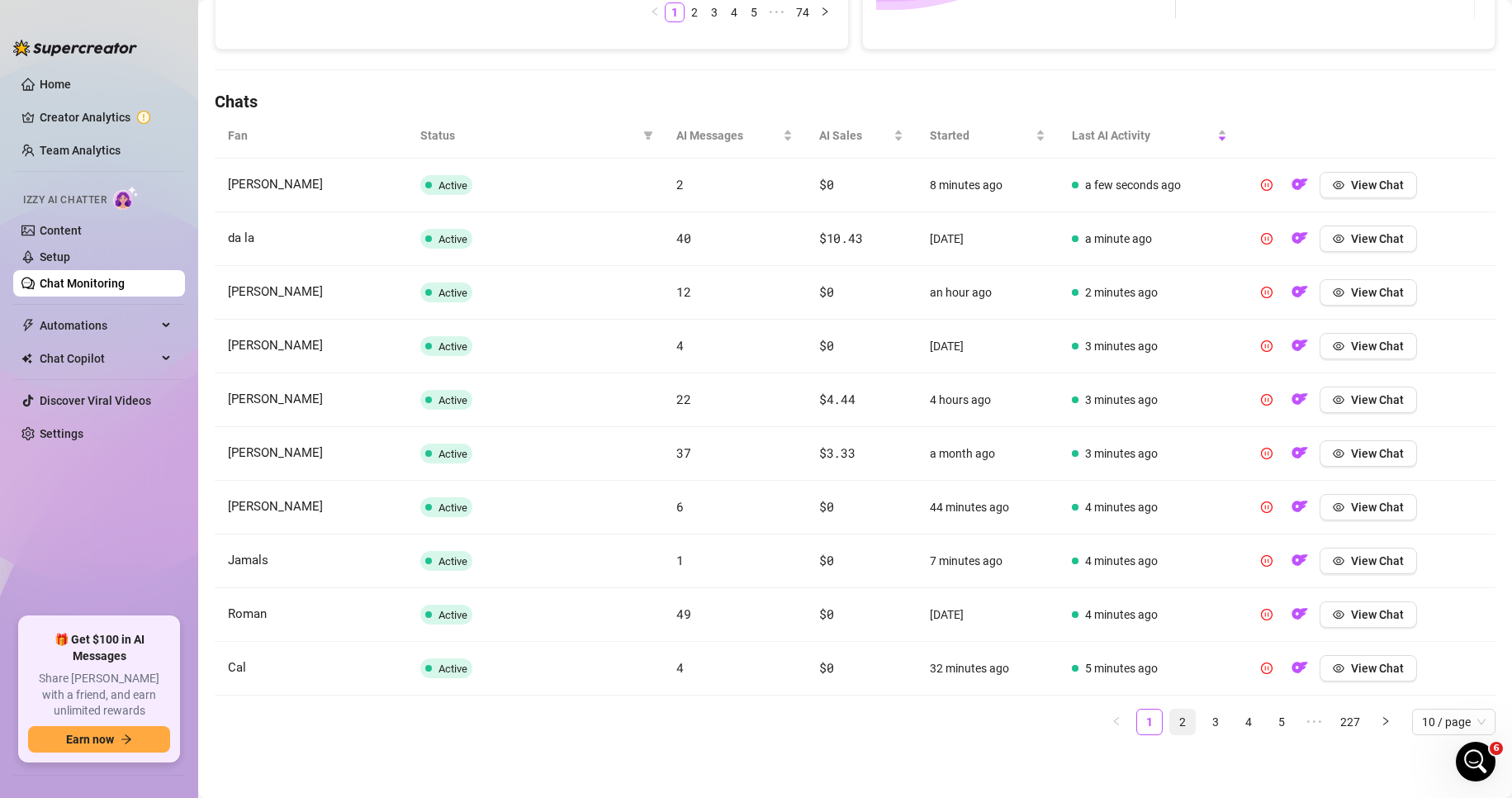
click at [1175, 728] on link "2" at bounding box center [1182, 722] width 25 height 25
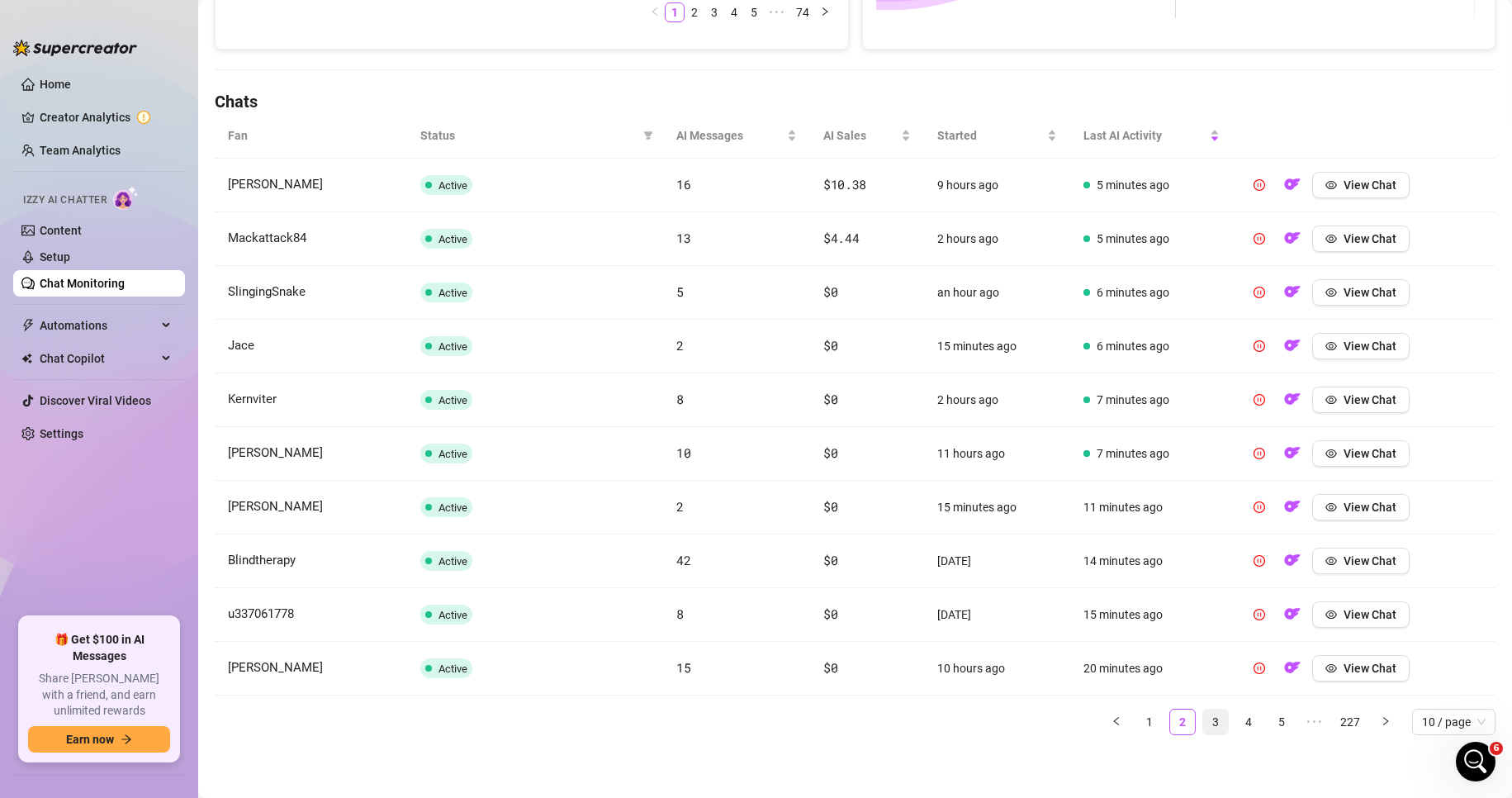
click at [1203, 729] on link "3" at bounding box center [1216, 722] width 25 height 25
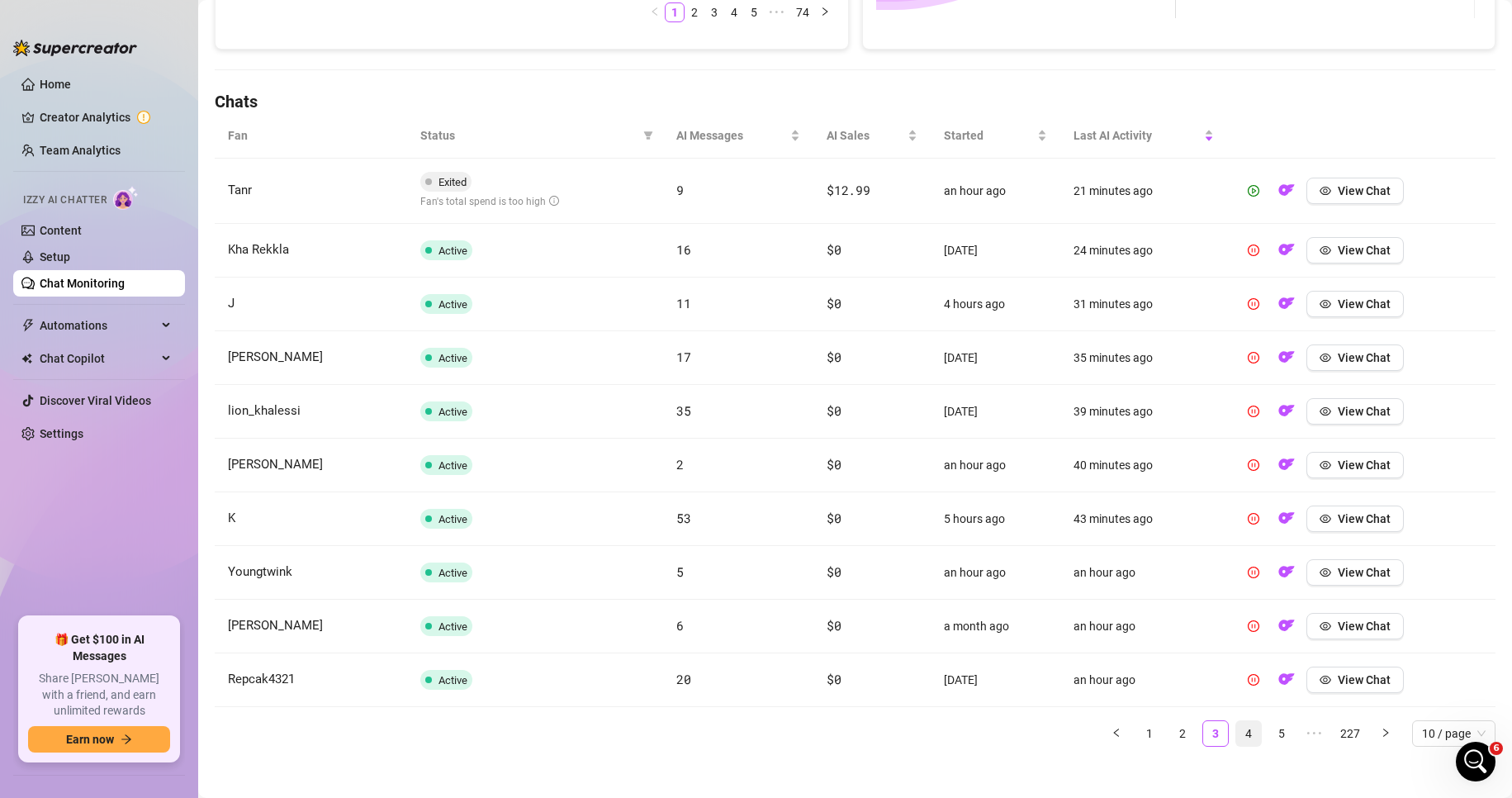
click at [1237, 729] on link "4" at bounding box center [1249, 733] width 25 height 25
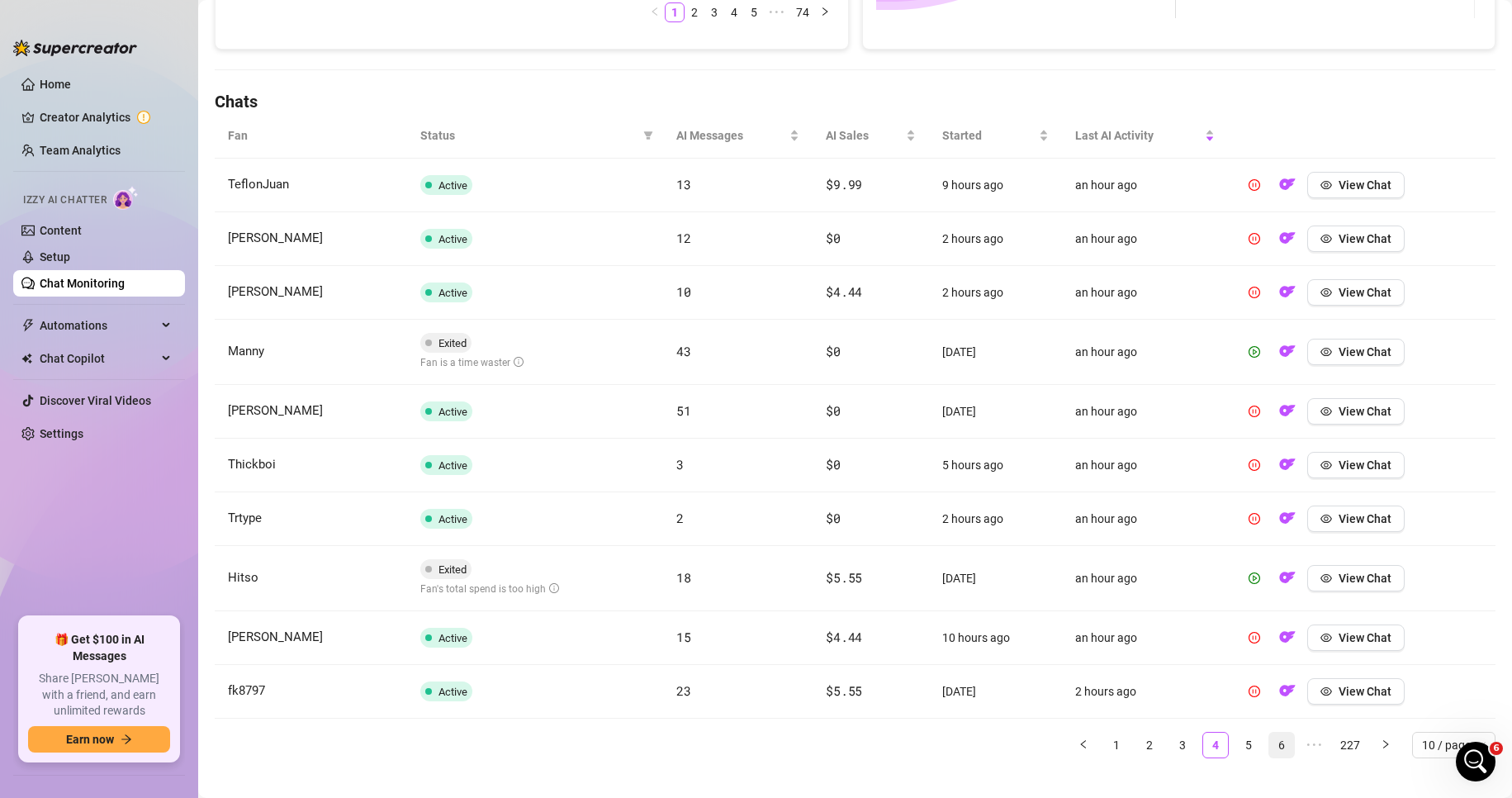
click at [1269, 735] on link "6" at bounding box center [1281, 745] width 25 height 25
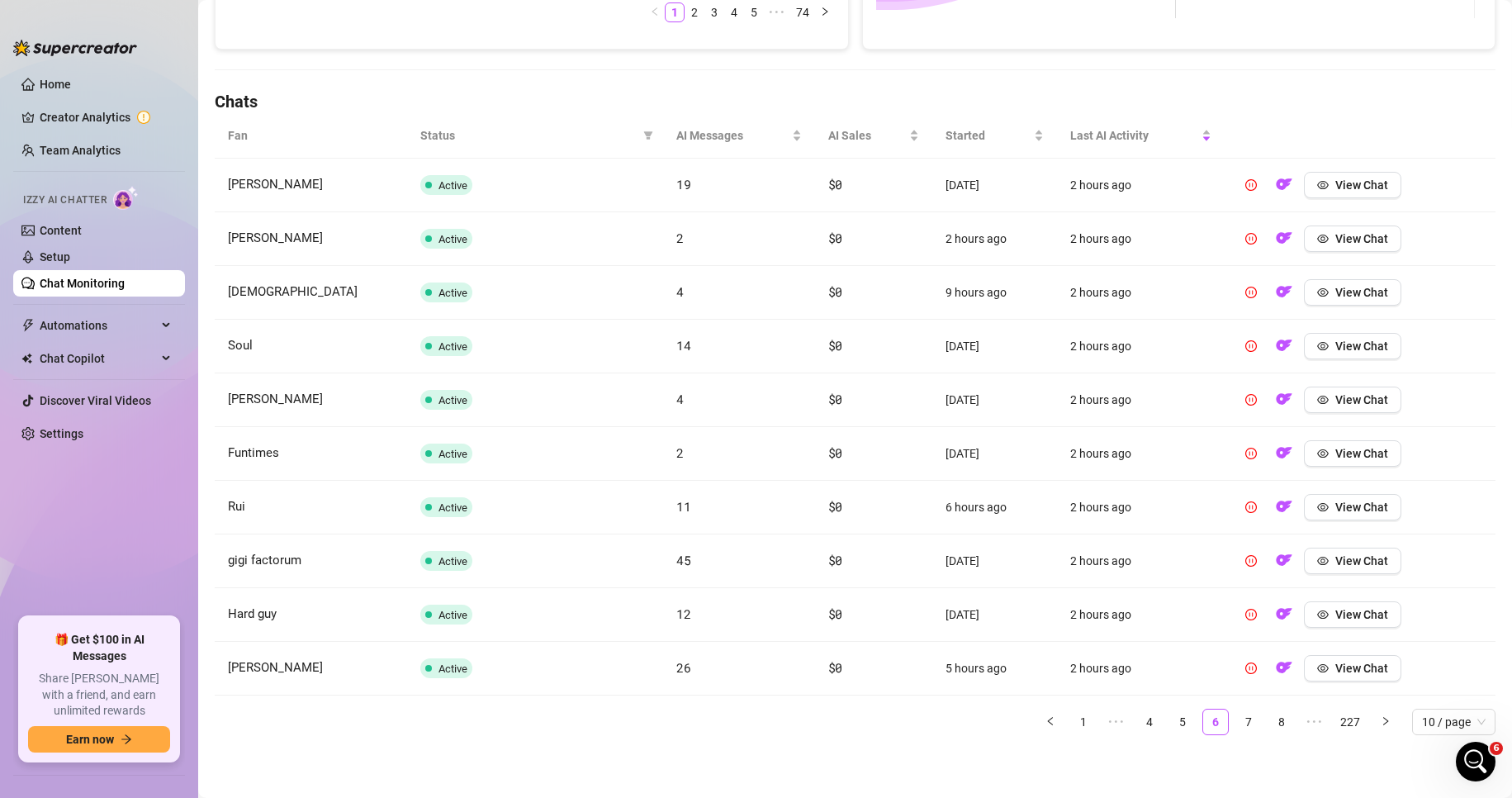
click at [1237, 718] on link "7" at bounding box center [1249, 722] width 25 height 25
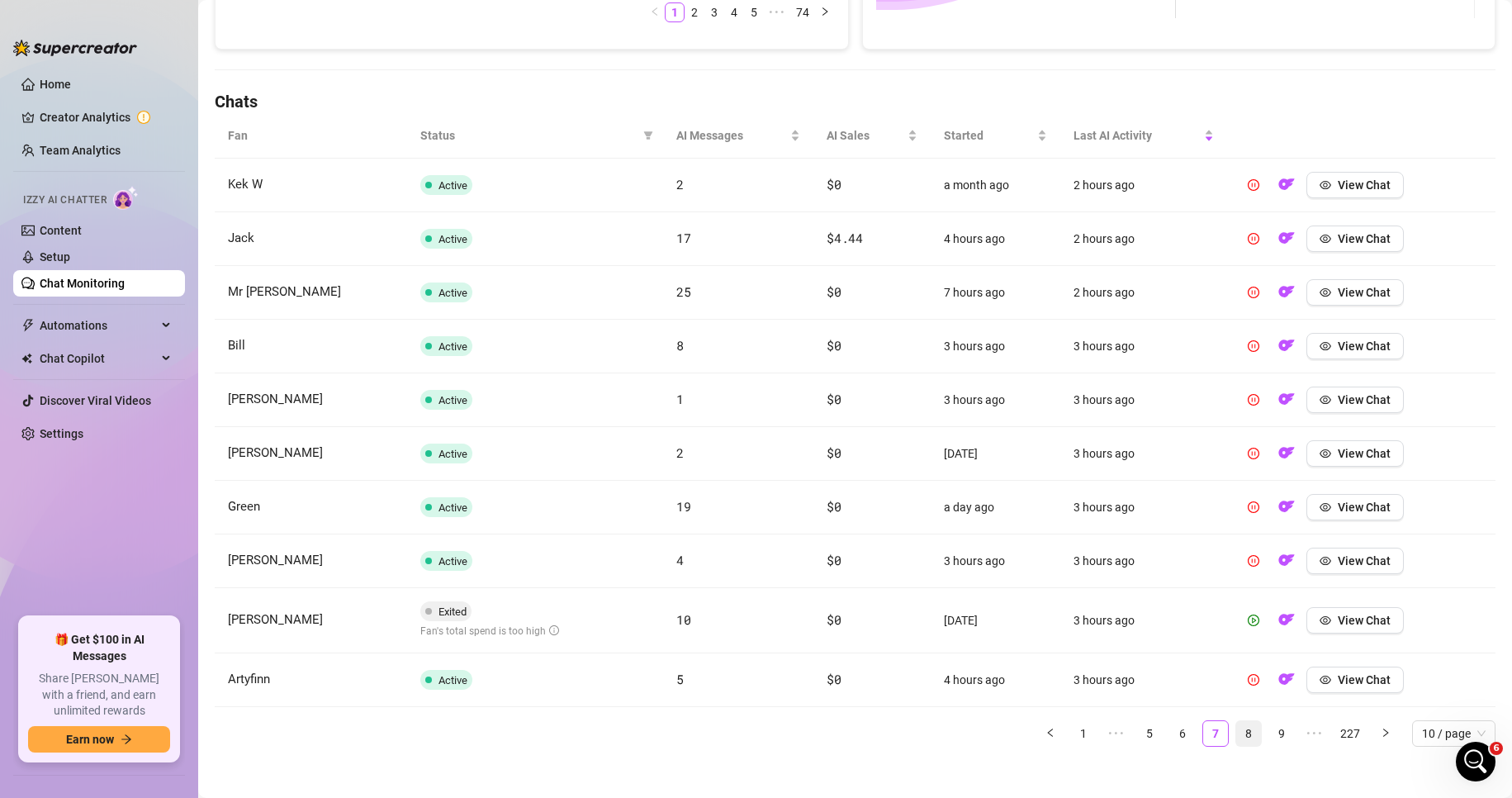
click at [1238, 730] on link "8" at bounding box center [1249, 733] width 25 height 25
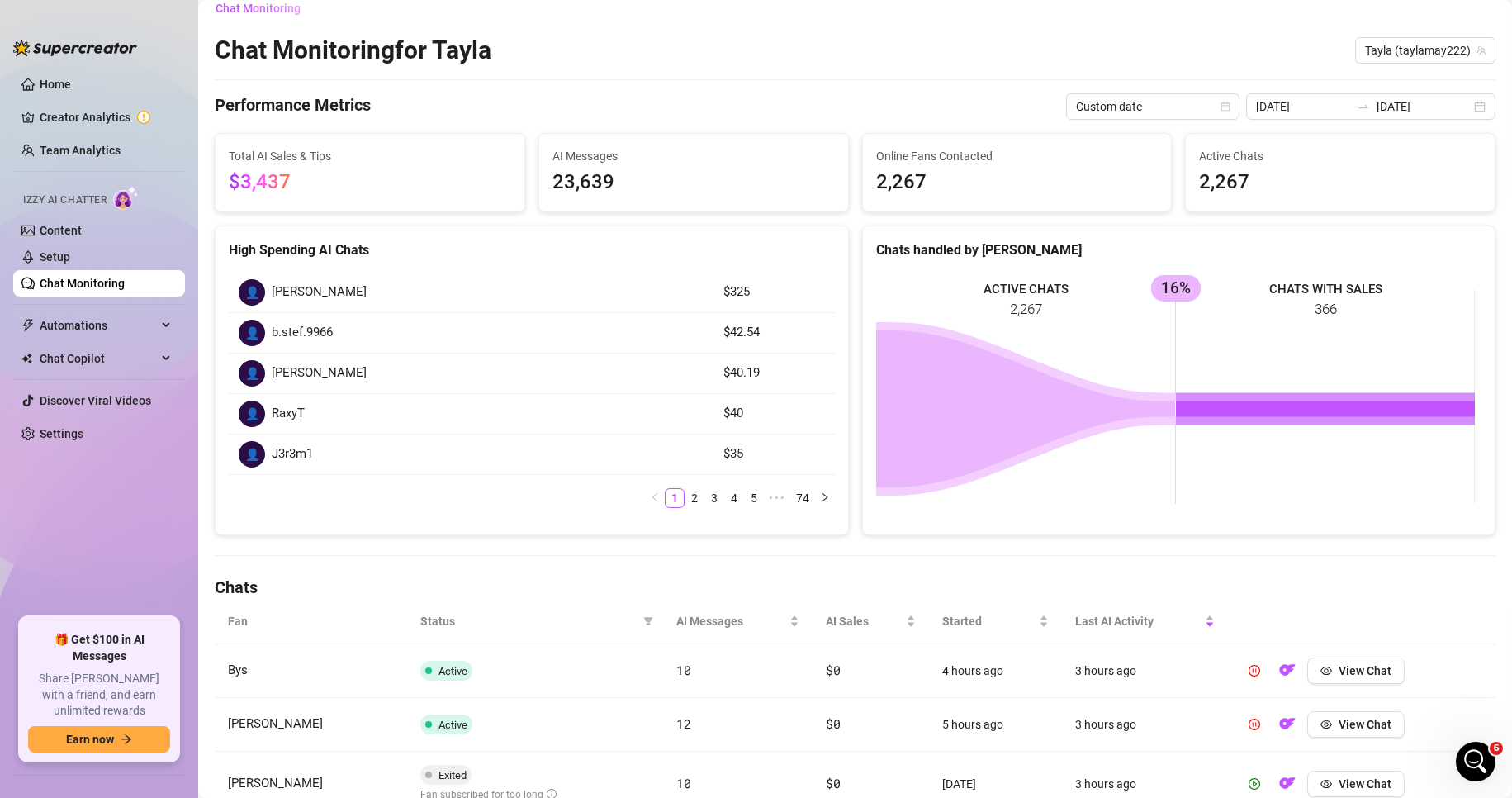
scroll to position [0, 0]
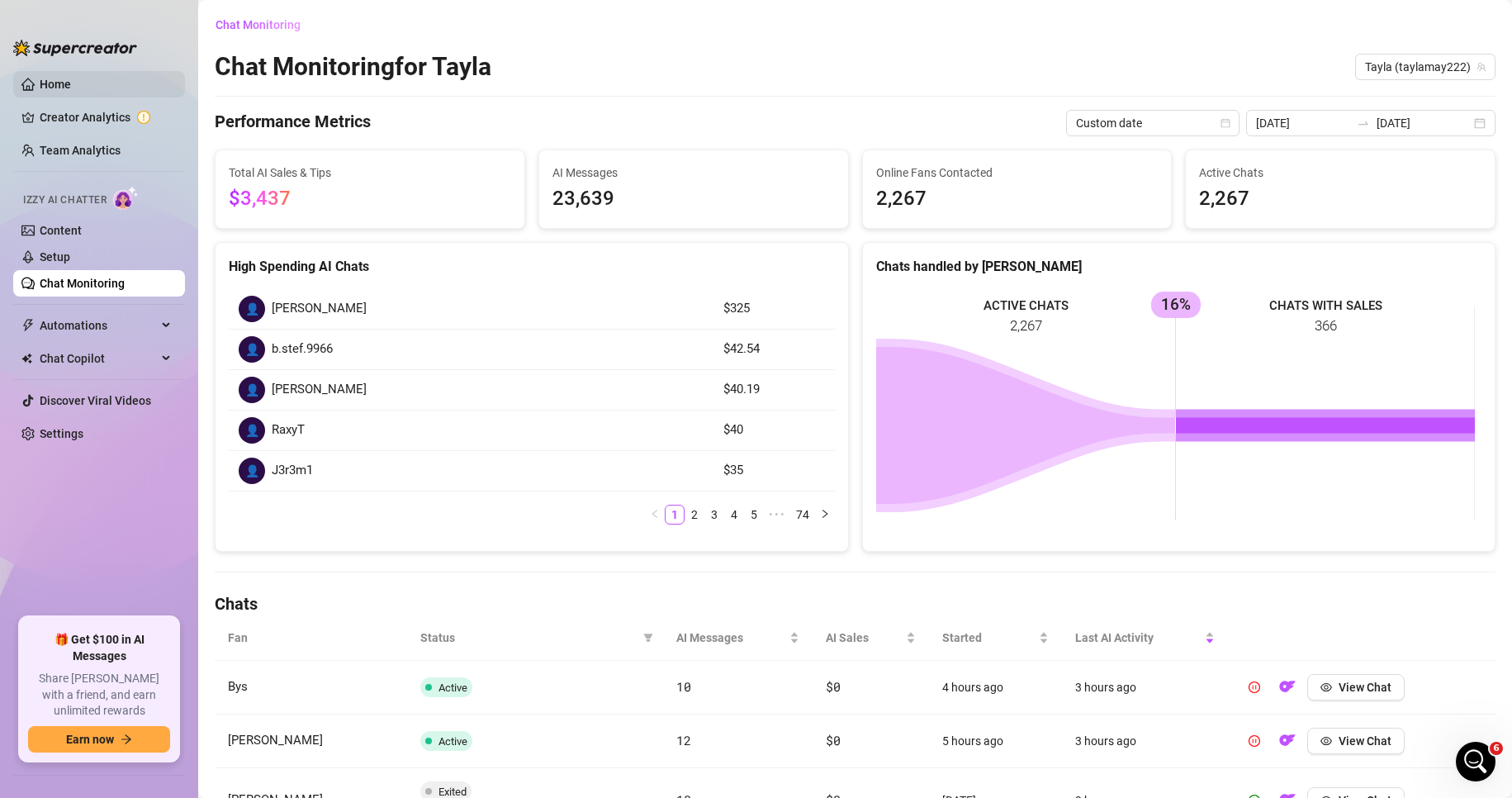
click at [71, 89] on link "Home" at bounding box center [56, 84] width 32 height 13
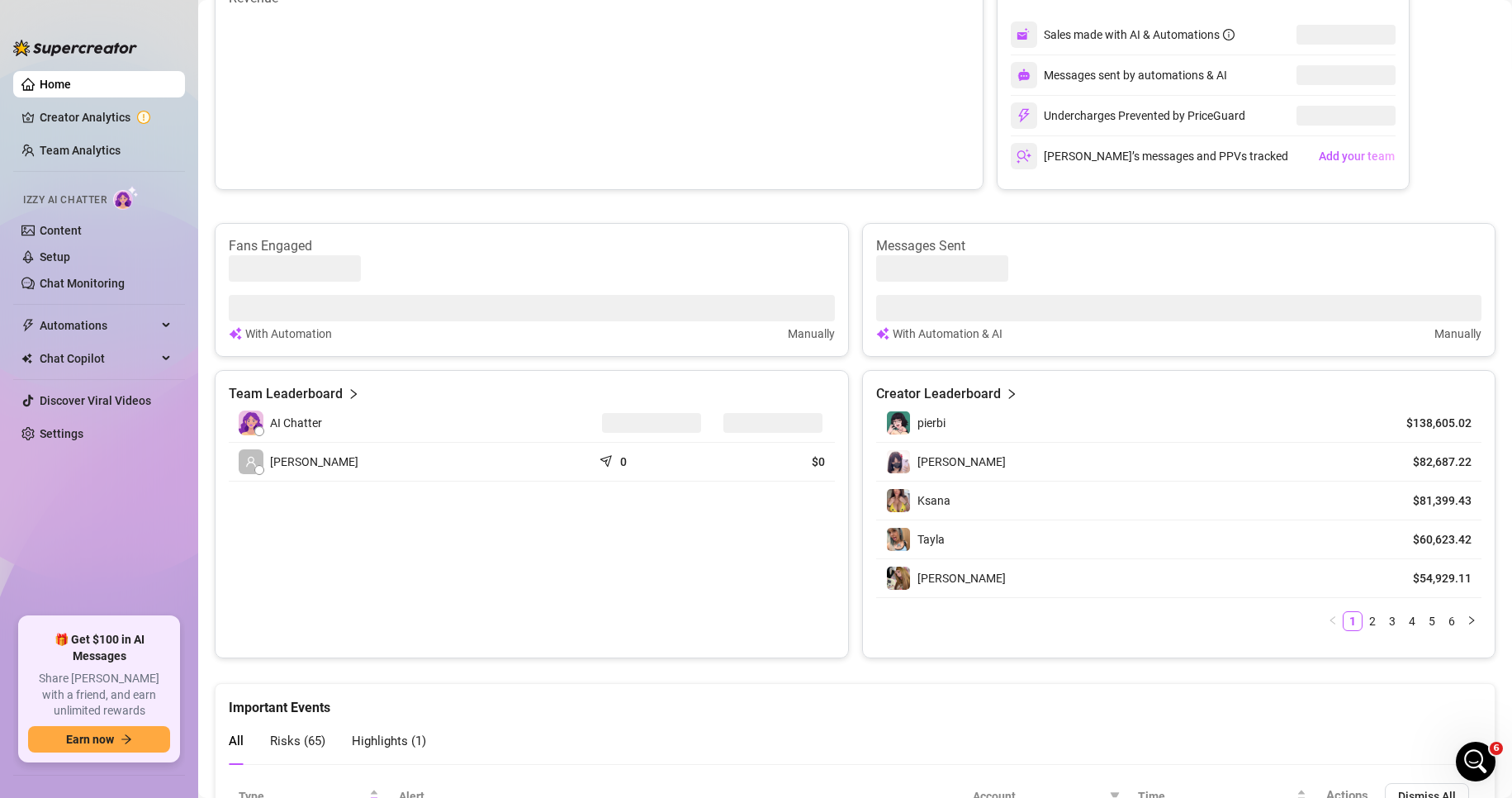
scroll to position [827, 0]
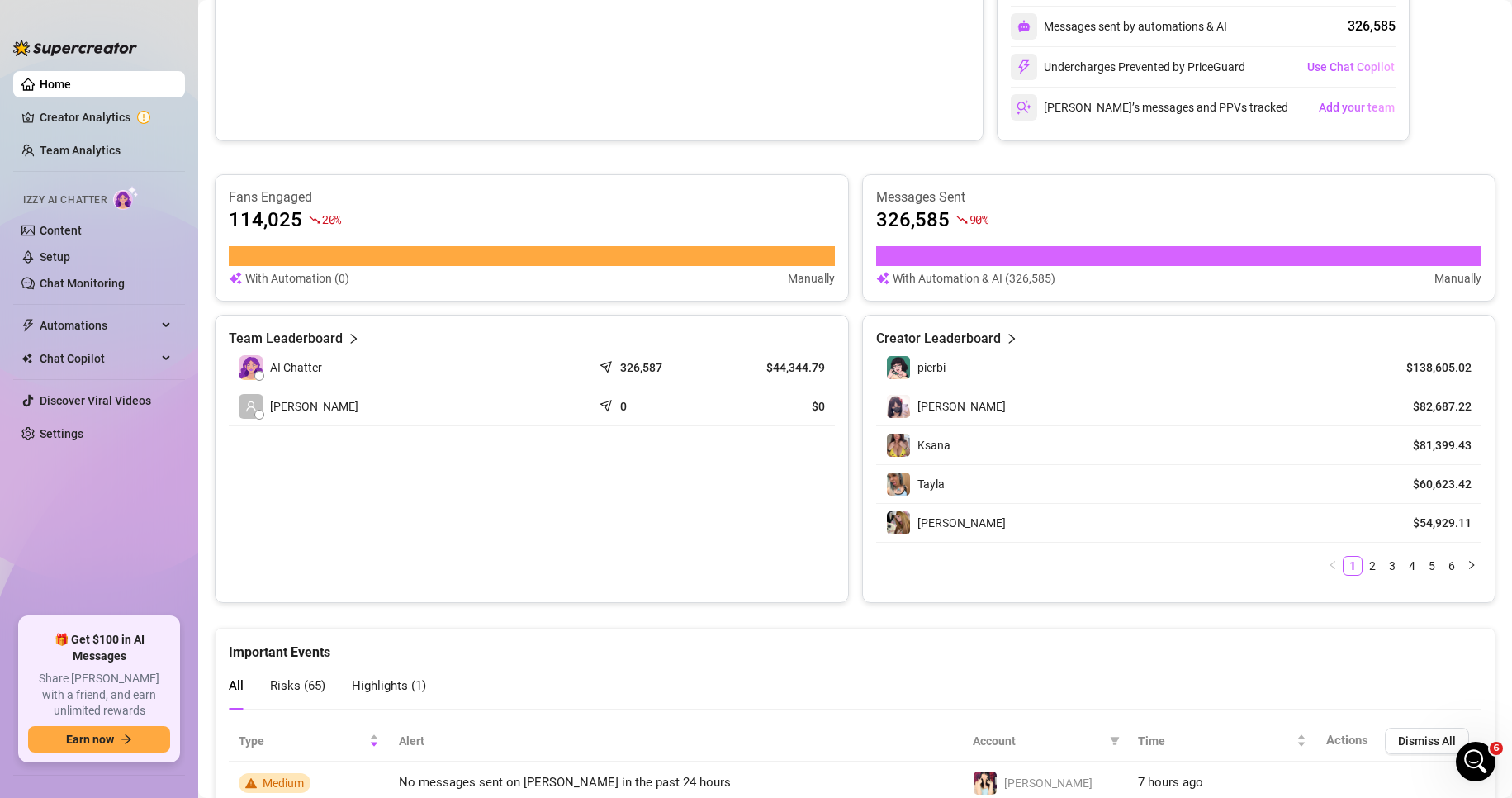
click at [1280, 644] on div "Important Events" at bounding box center [855, 645] width 1253 height 34
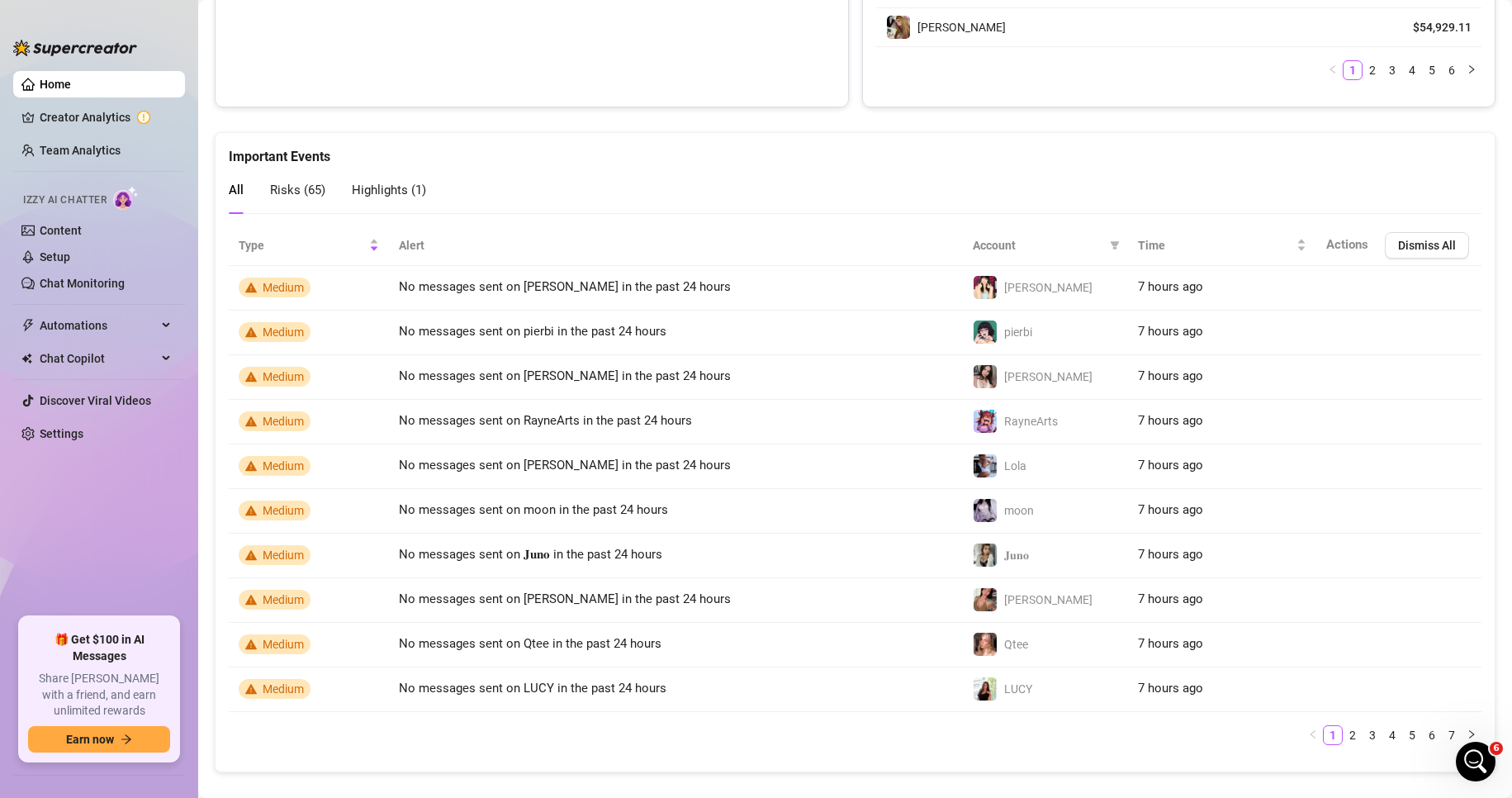
scroll to position [1346, 0]
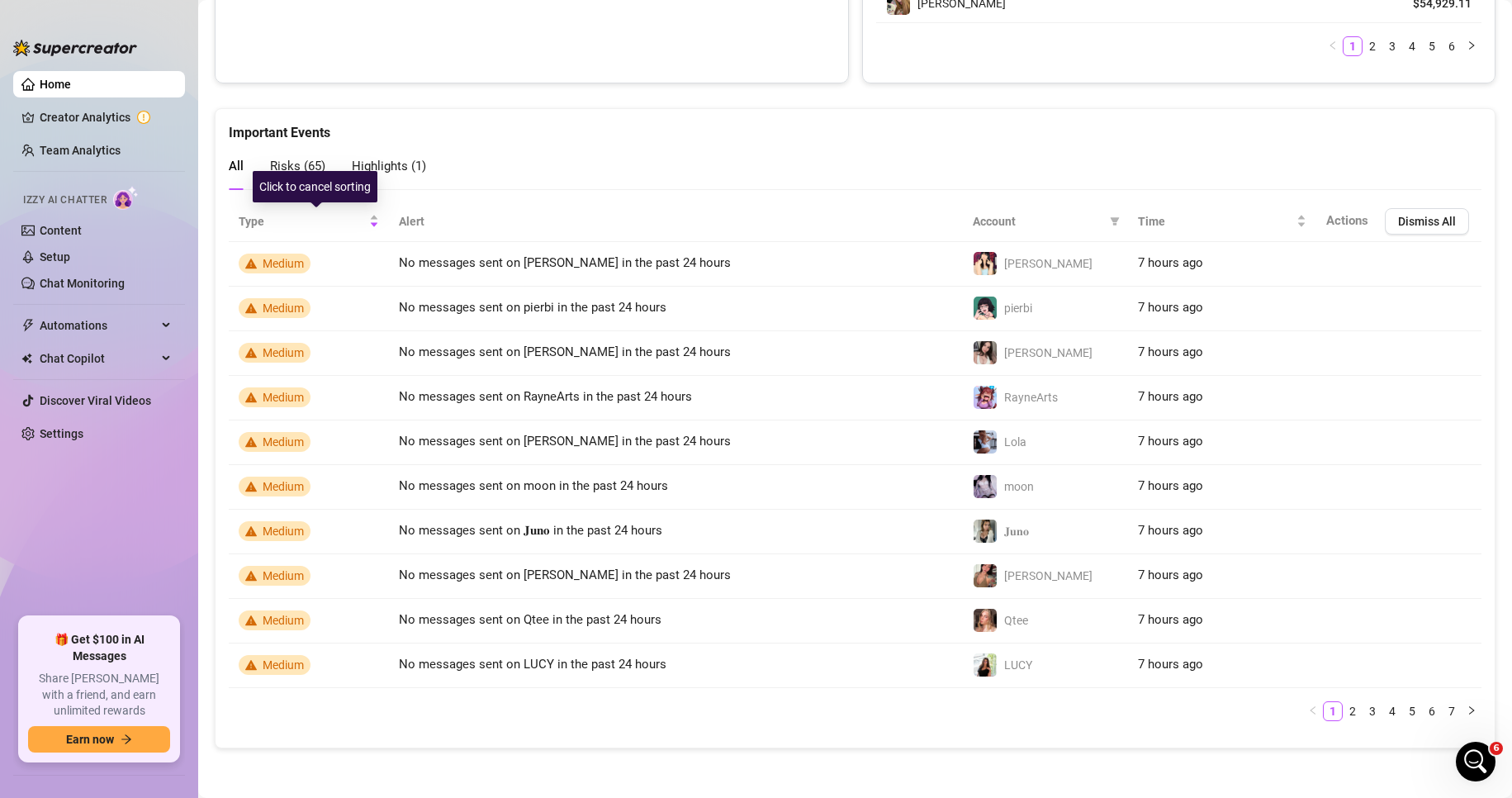
click at [313, 166] on span "Risks ( 65 )" at bounding box center [298, 166] width 56 height 15
click at [395, 162] on span "Highlights ( 1 )" at bounding box center [389, 166] width 74 height 15
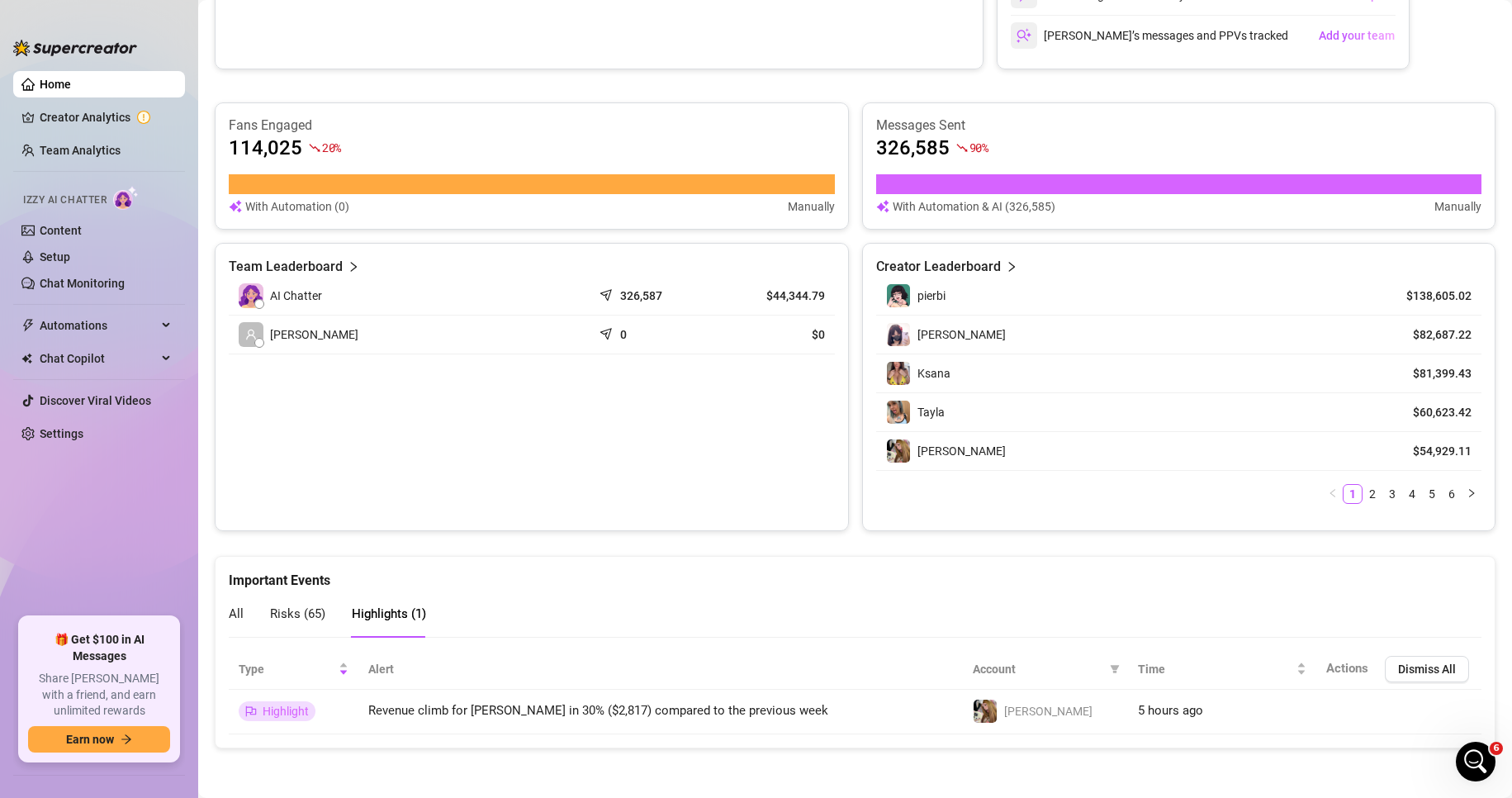
click at [288, 617] on span "Risks ( 65 )" at bounding box center [298, 614] width 56 height 15
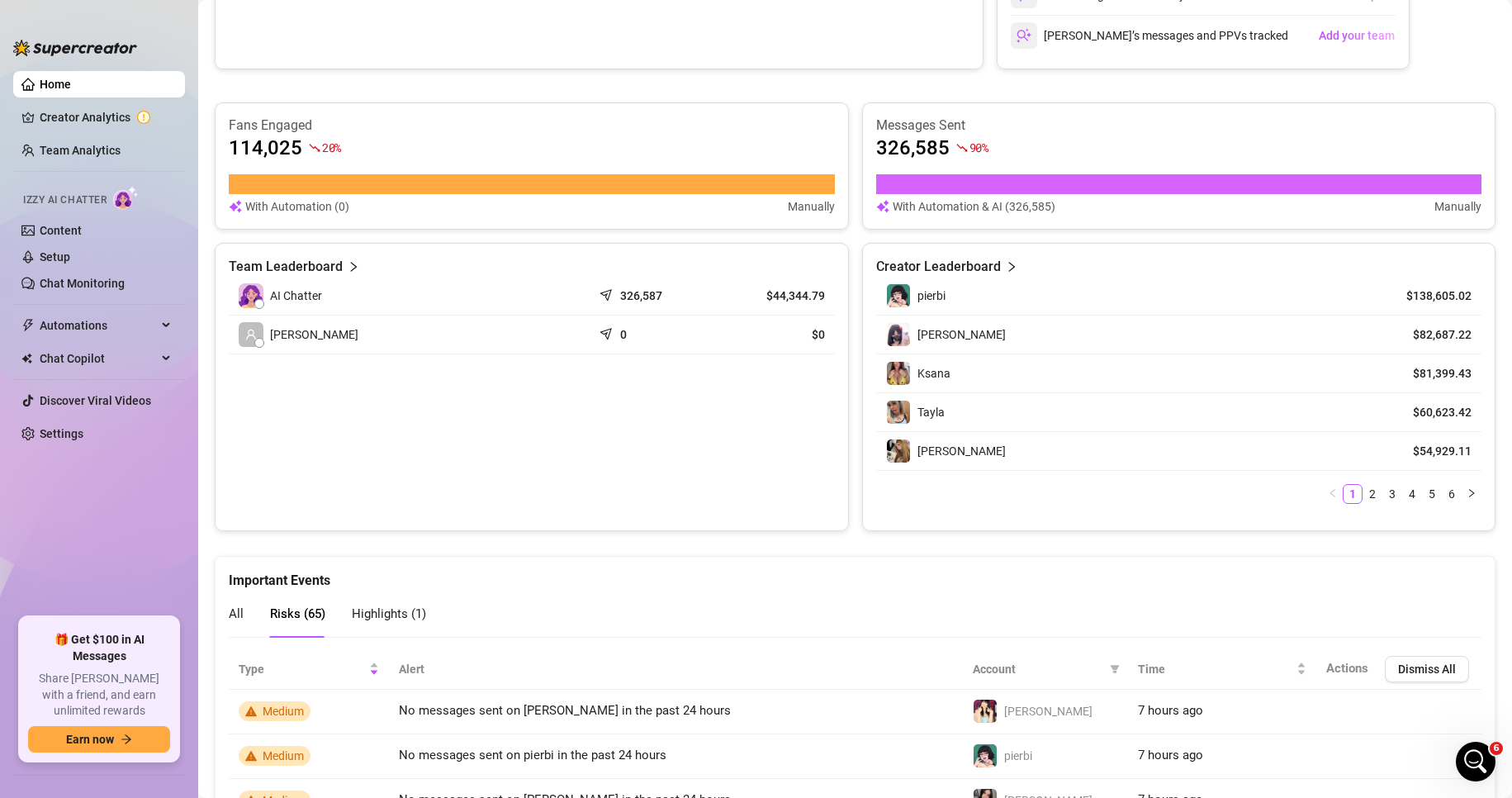
click at [241, 615] on span "All" at bounding box center [236, 614] width 15 height 15
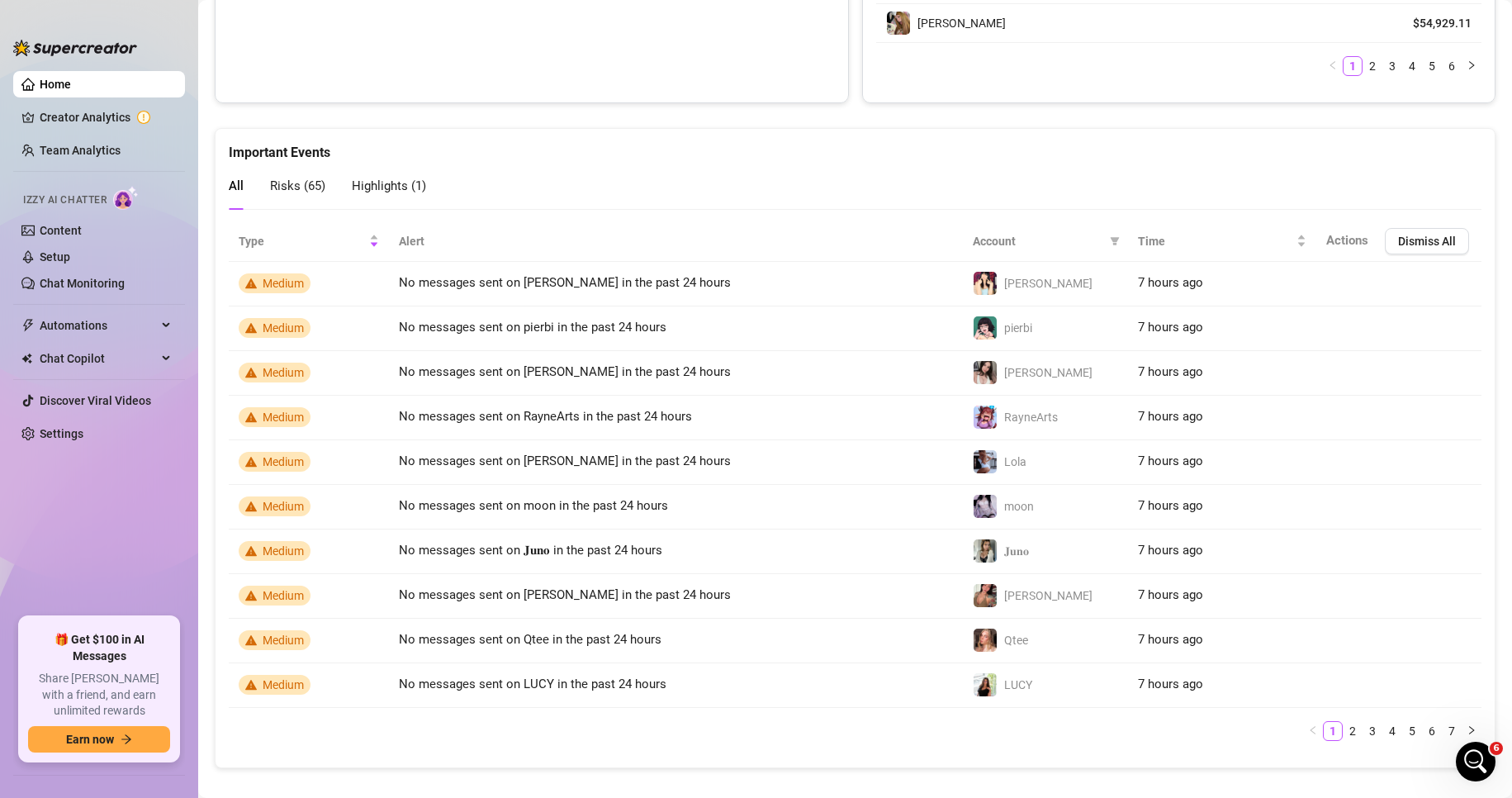
scroll to position [1346, 0]
